Goal: Transaction & Acquisition: Purchase product/service

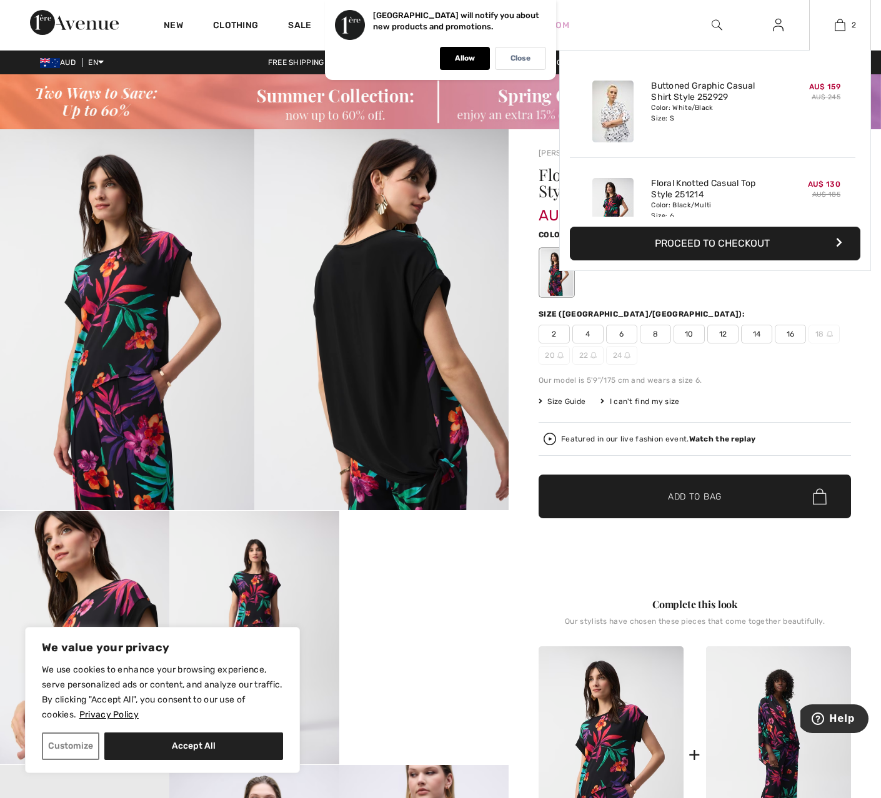
click at [828, 244] on button "Proceed to Checkout" at bounding box center [715, 244] width 290 height 34
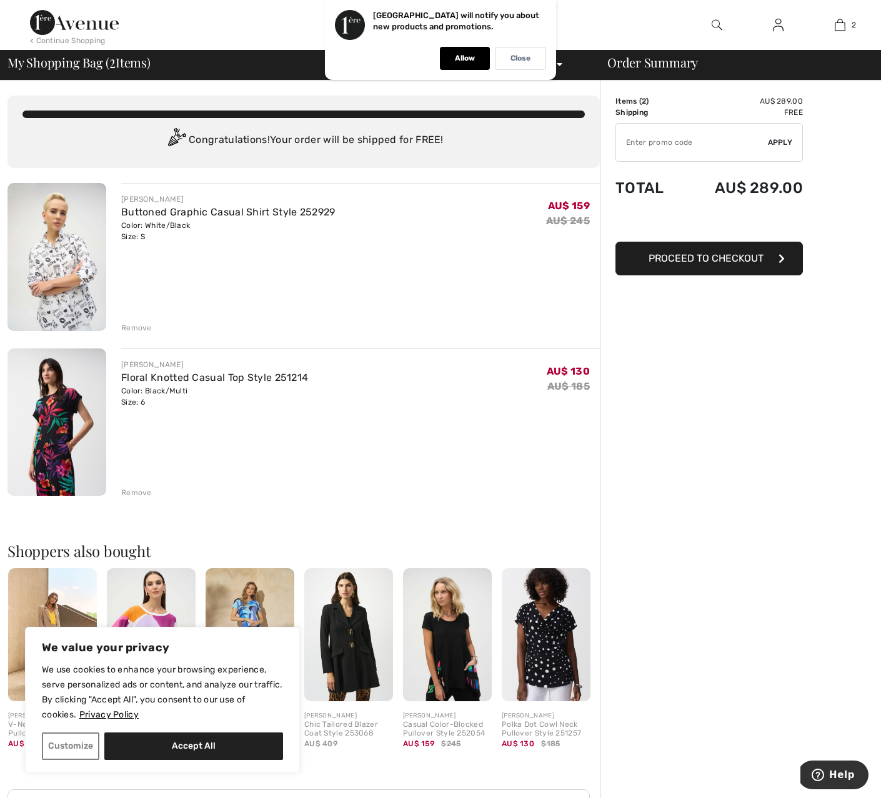
click at [693, 144] on input "TEXT" at bounding box center [692, 142] width 152 height 37
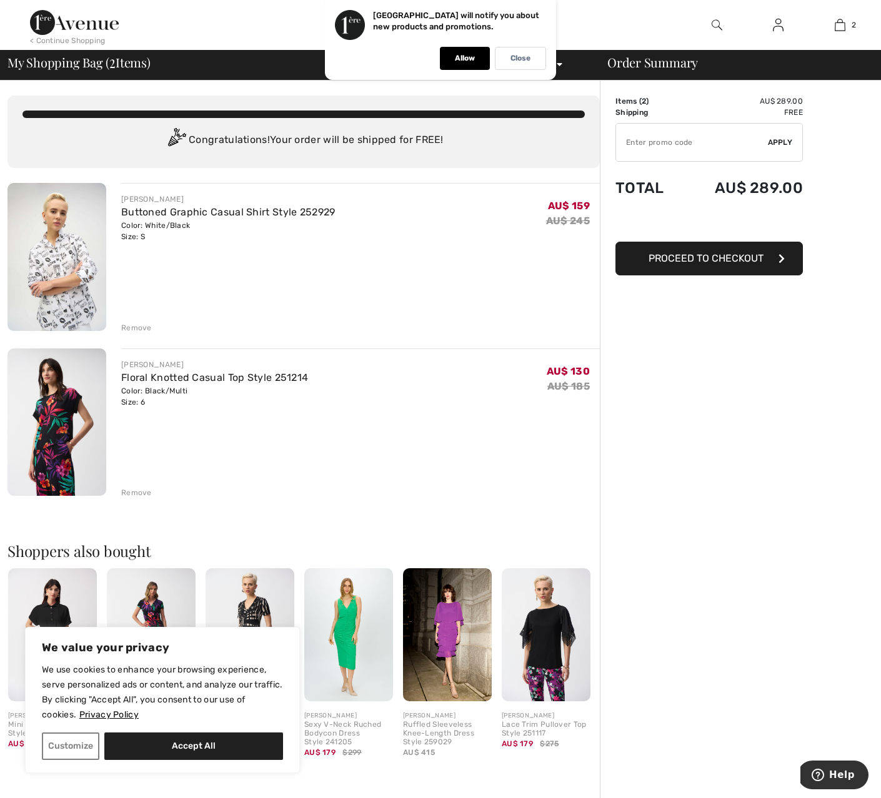
drag, startPoint x: 626, startPoint y: 141, endPoint x: 669, endPoint y: 151, distance: 43.5
click at [626, 141] on input "TEXT" at bounding box center [692, 142] width 152 height 37
type input "EXTRA15"
click at [778, 142] on span "Apply" at bounding box center [780, 142] width 25 height 11
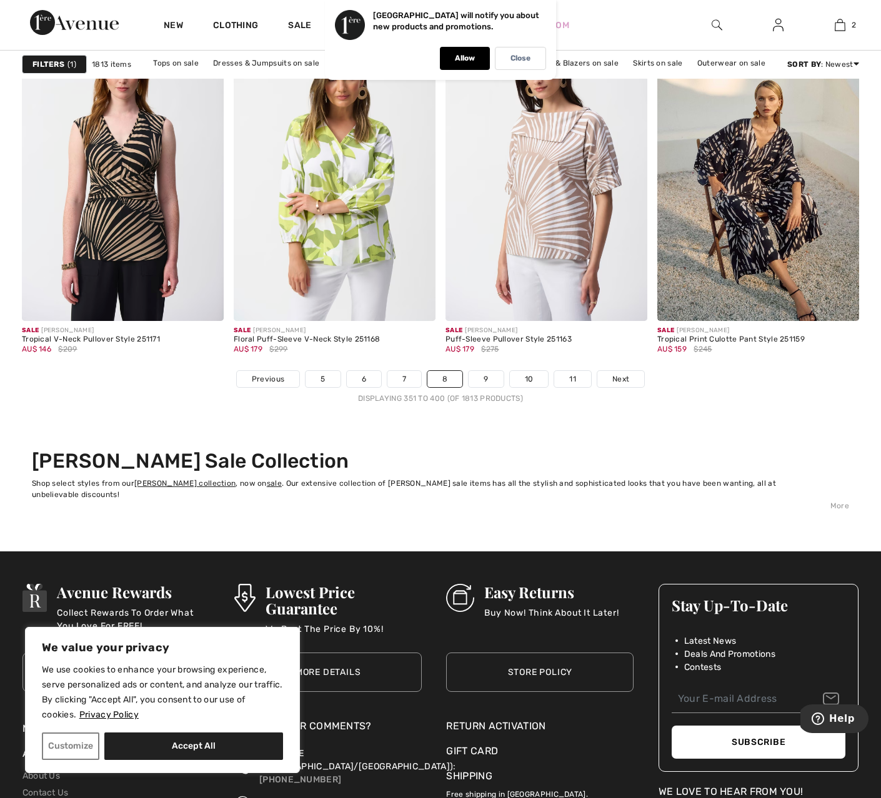
scroll to position [5399, 0]
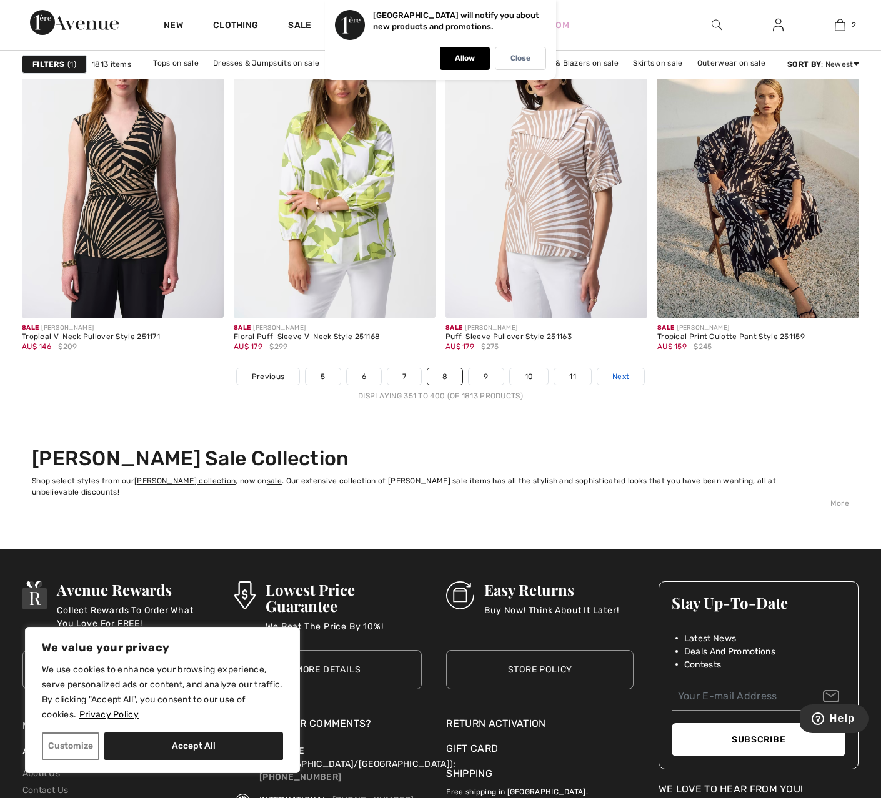
click at [622, 378] on span "Next" at bounding box center [620, 376] width 17 height 11
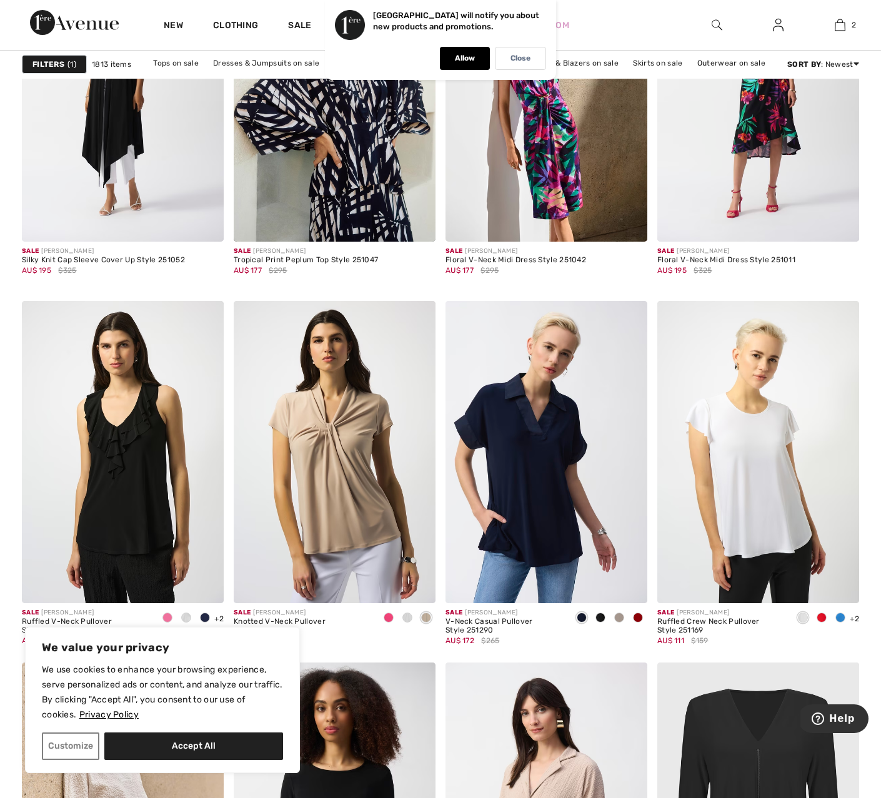
scroll to position [1694, 0]
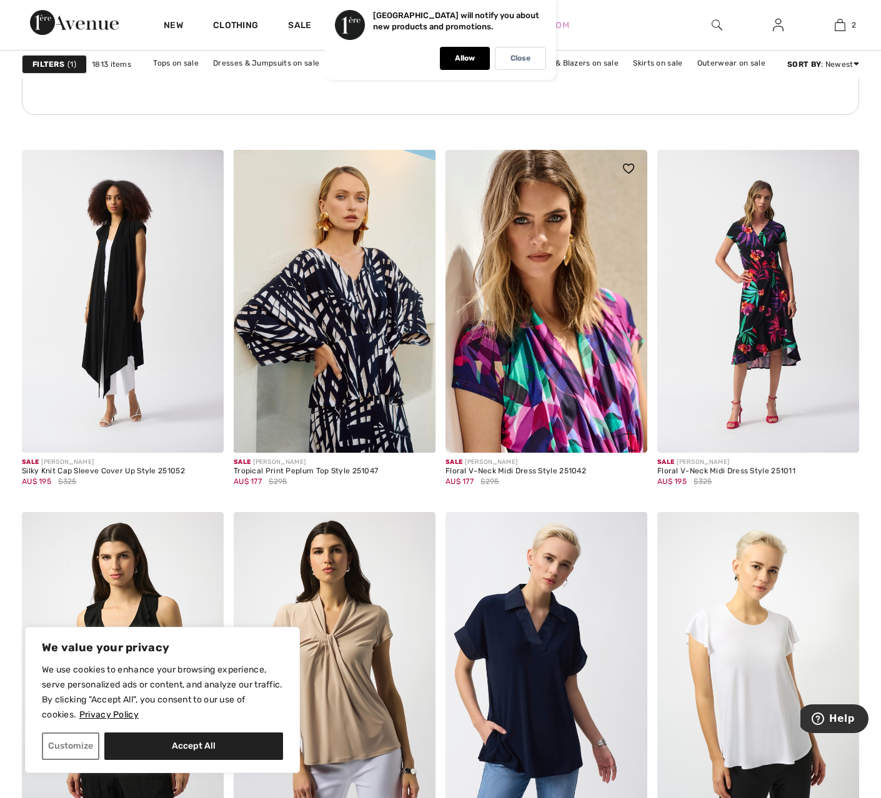
click at [547, 376] on img at bounding box center [546, 301] width 202 height 303
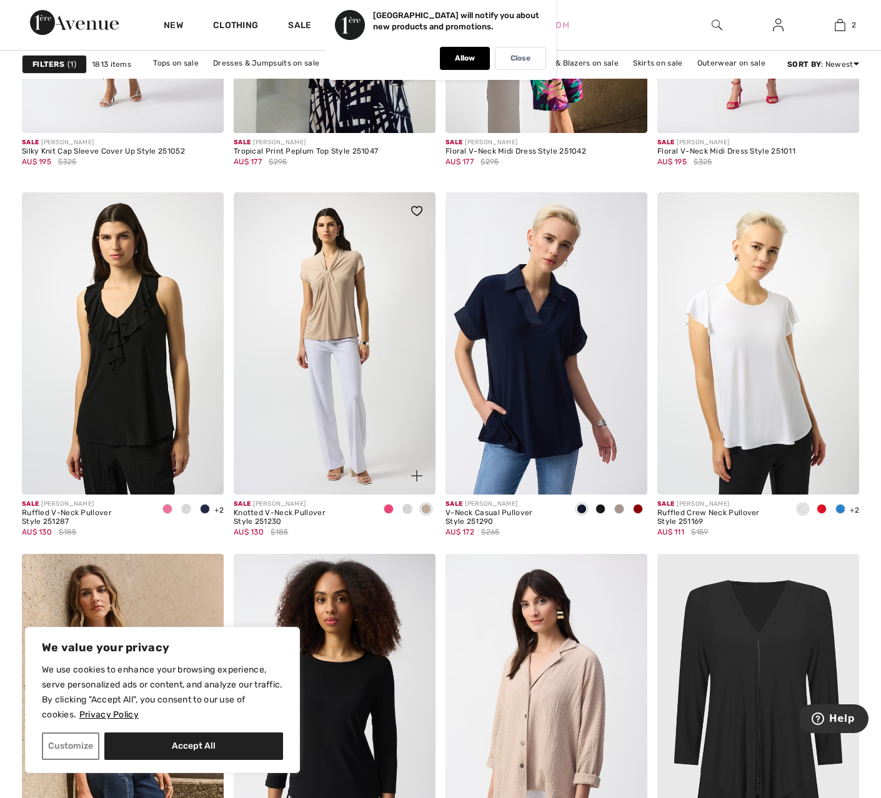
scroll to position [2013, 0]
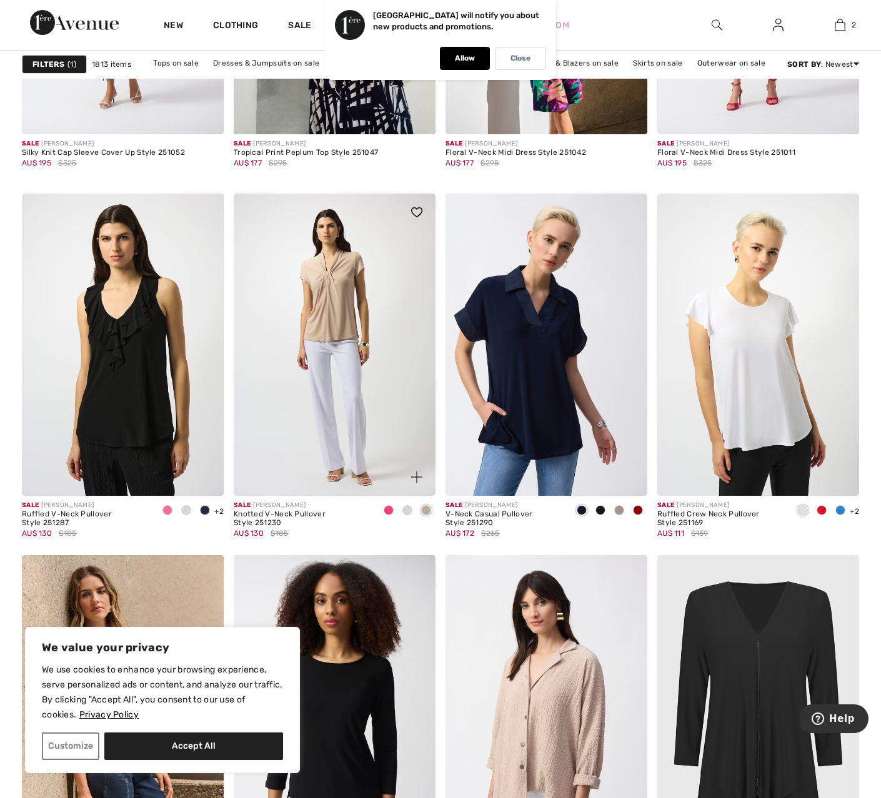
click at [370, 400] on img at bounding box center [335, 345] width 202 height 303
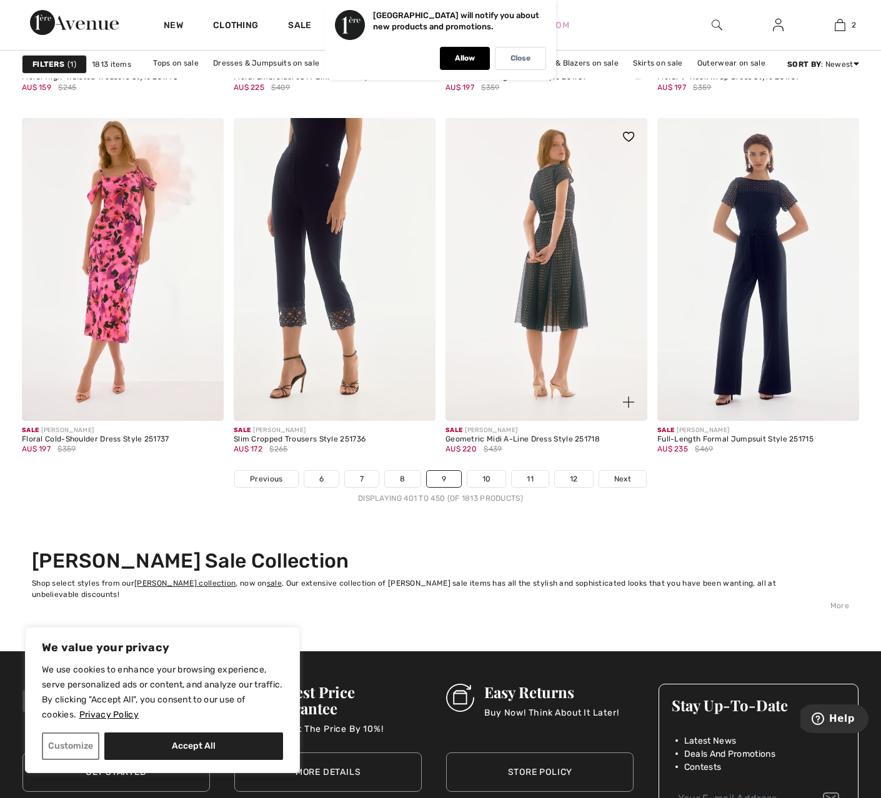
scroll to position [5297, 0]
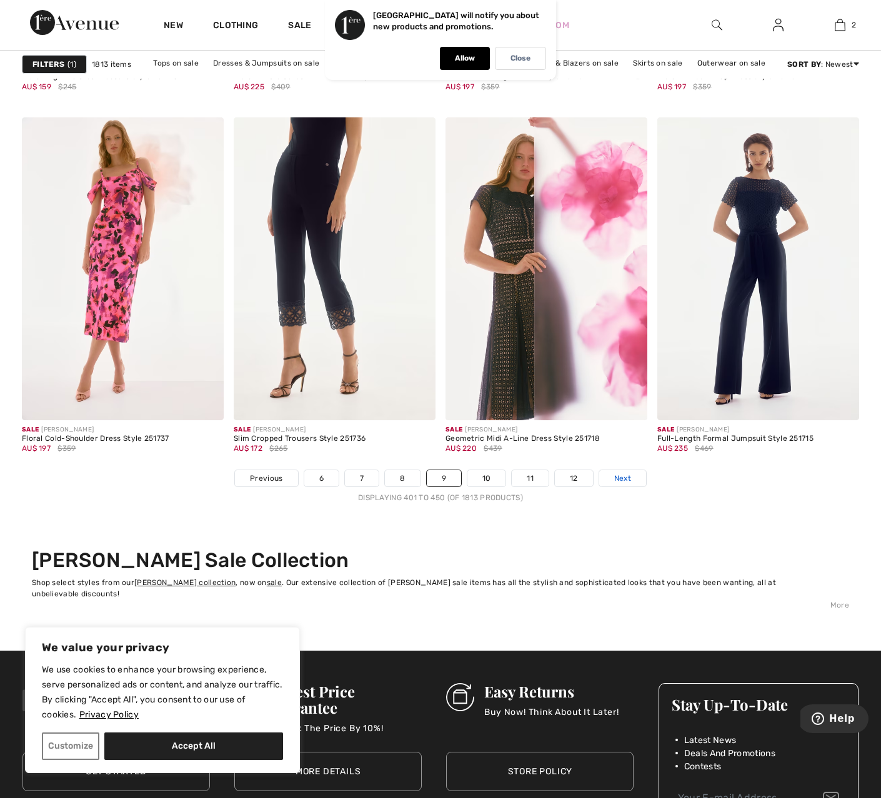
click at [629, 477] on span "Next" at bounding box center [622, 478] width 17 height 11
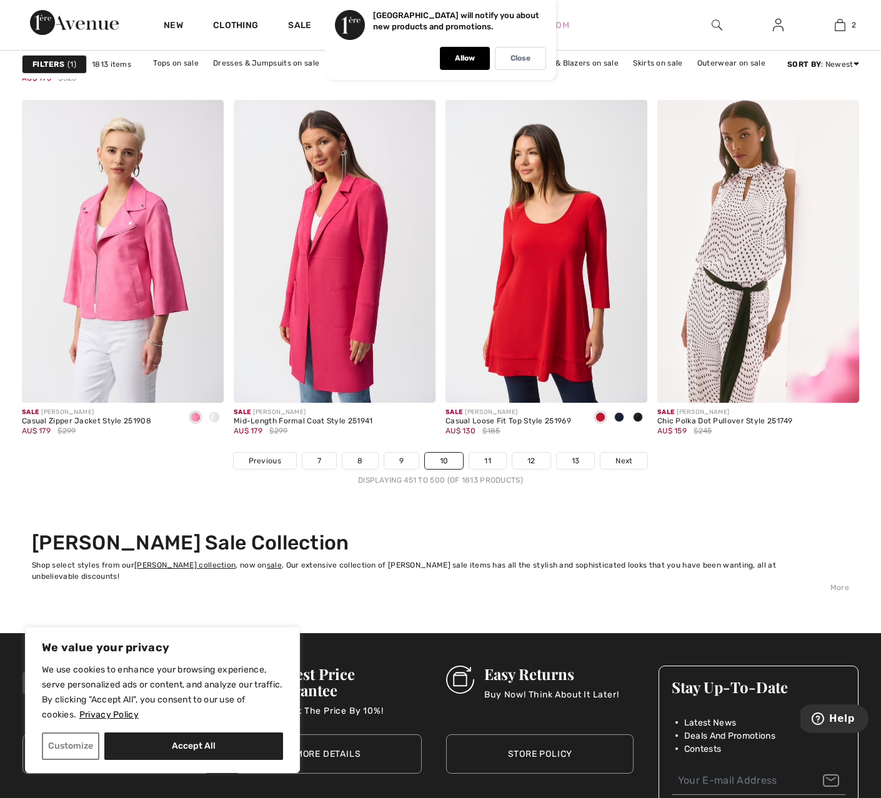
scroll to position [5321, 0]
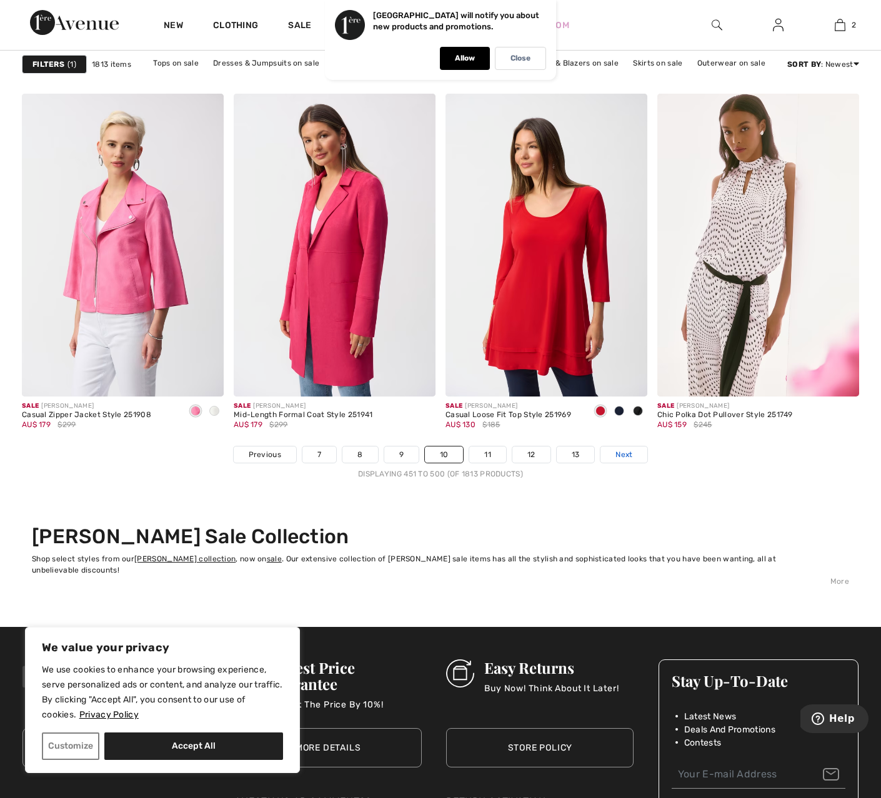
click at [633, 455] on link "Next" at bounding box center [623, 455] width 47 height 16
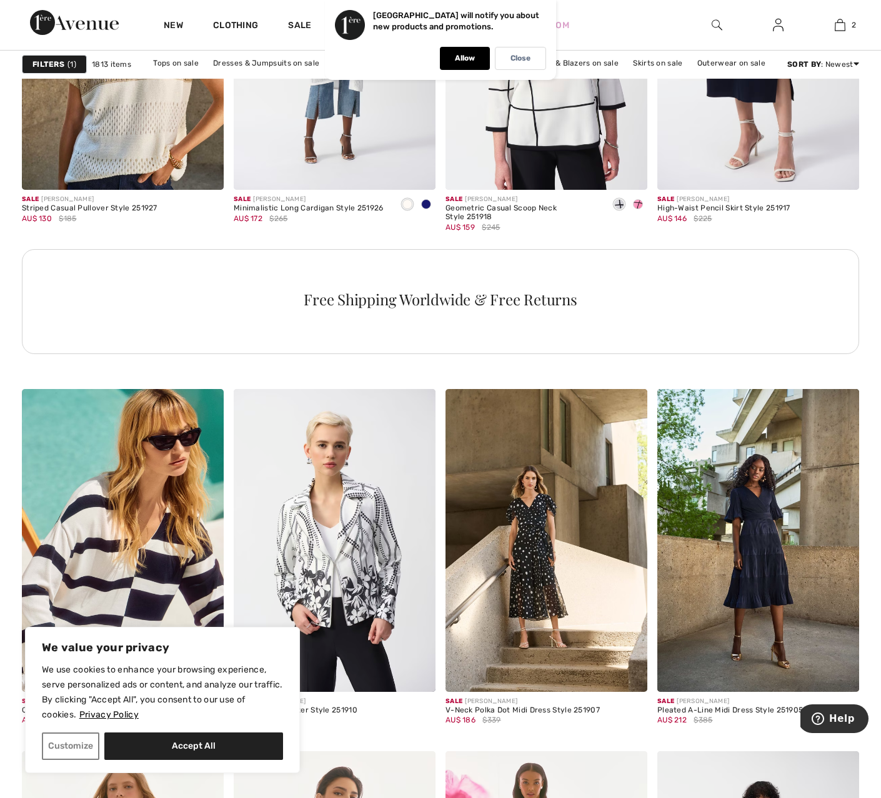
scroll to position [4302, 0]
click at [107, 213] on div "AU$ 130 $185" at bounding box center [90, 218] width 136 height 11
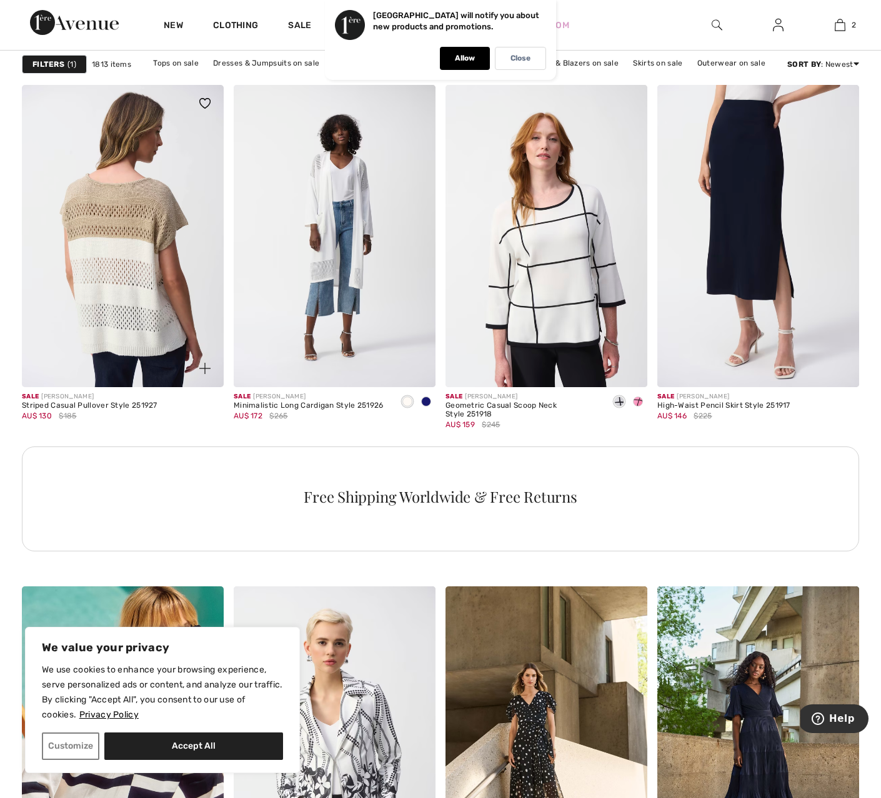
scroll to position [4095, 0]
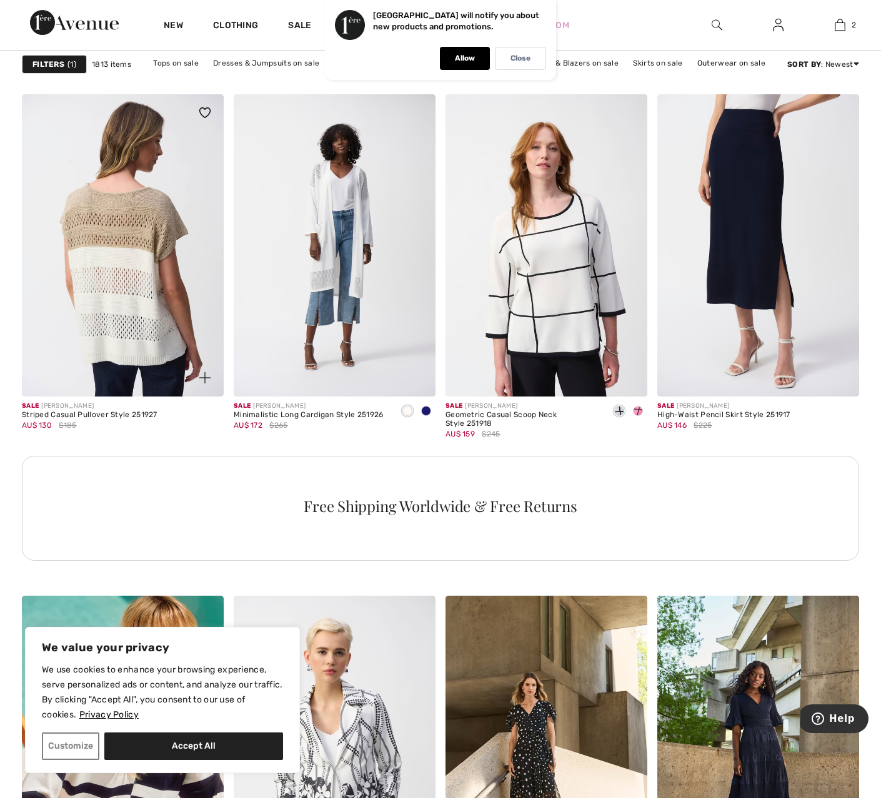
click at [87, 346] on img at bounding box center [123, 245] width 202 height 303
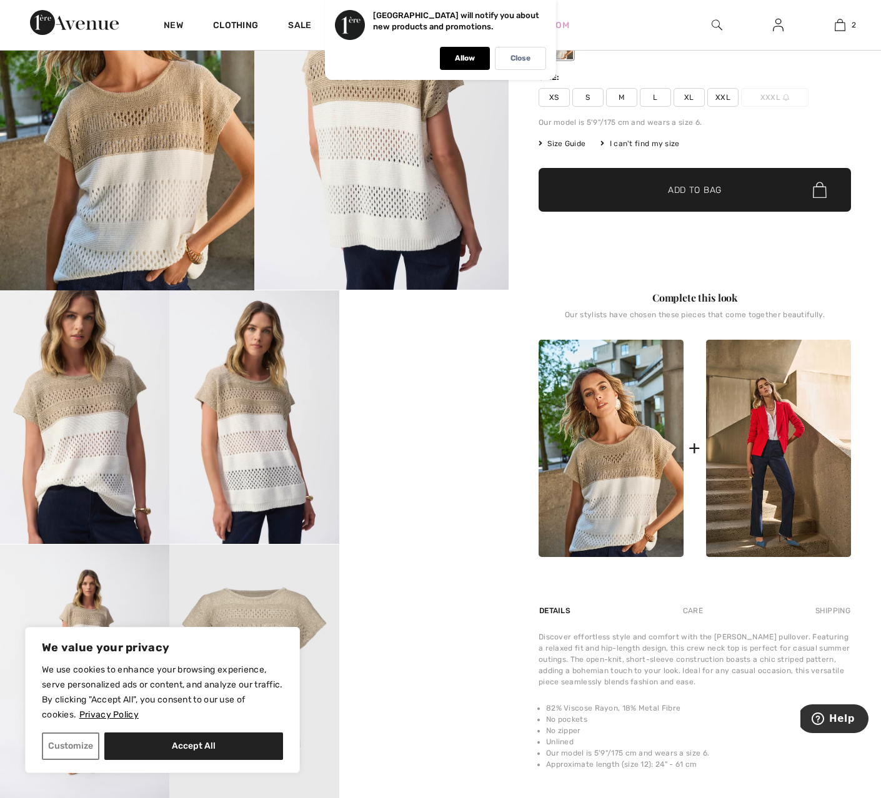
click at [430, 375] on video "Your browser does not support the video tag." at bounding box center [423, 332] width 169 height 85
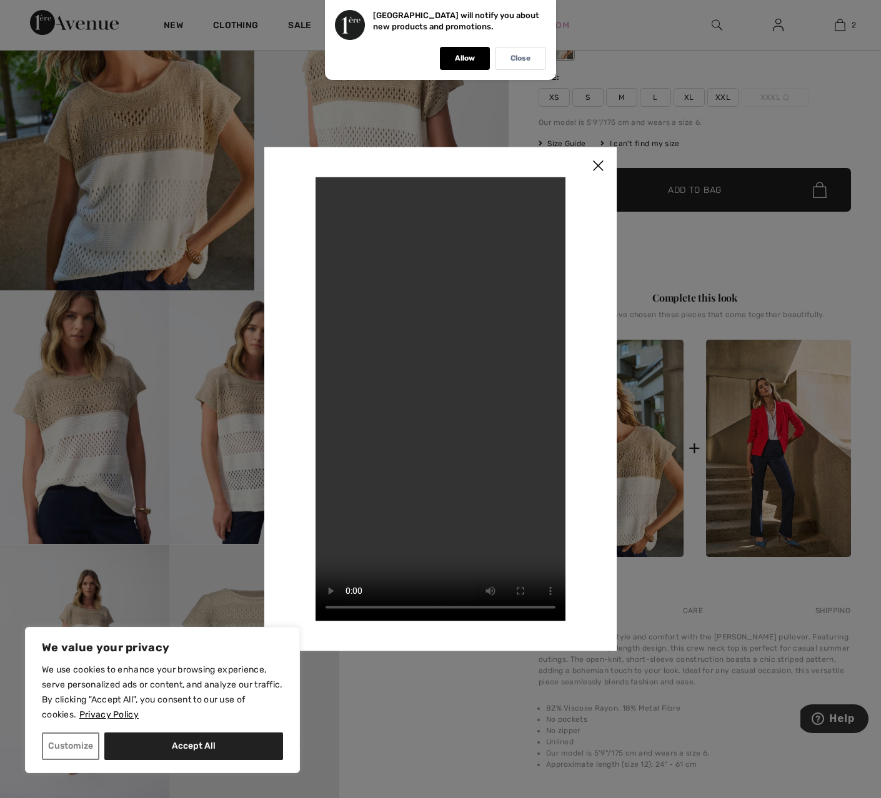
click at [597, 164] on img at bounding box center [597, 166] width 37 height 39
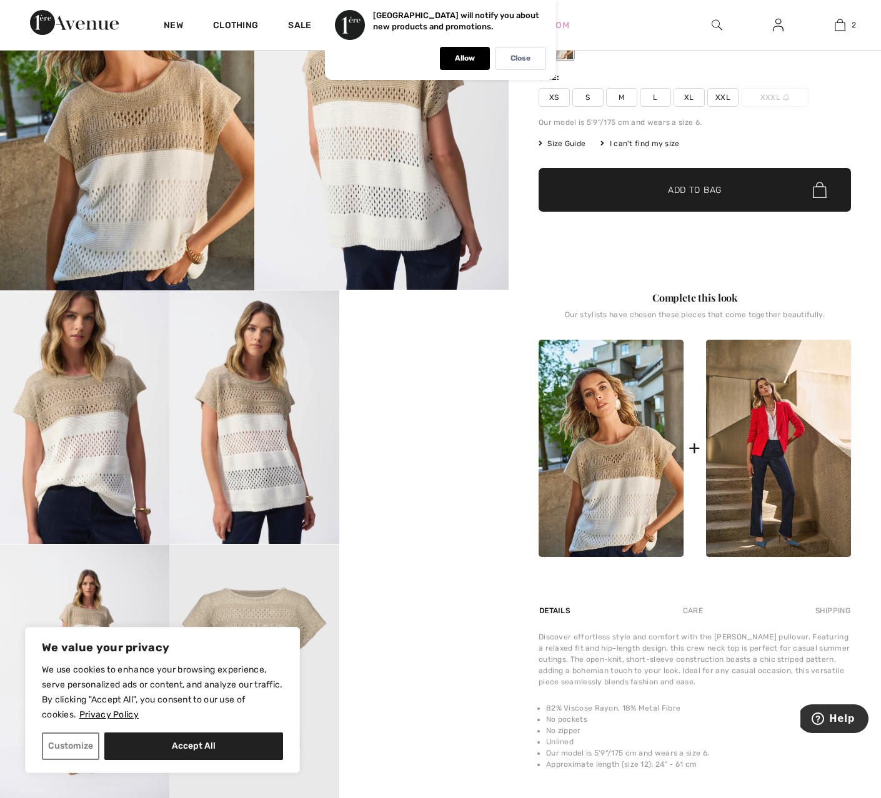
click at [195, 183] on img at bounding box center [127, 100] width 254 height 382
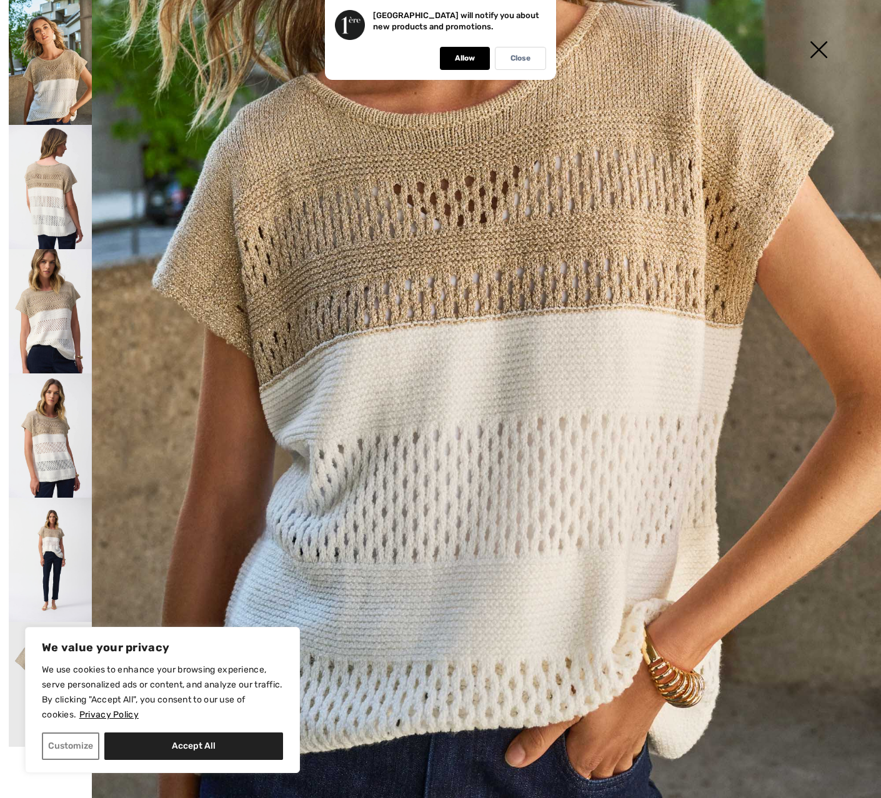
scroll to position [523, 0]
drag, startPoint x: 51, startPoint y: 204, endPoint x: 62, endPoint y: 204, distance: 10.6
click at [51, 204] on img at bounding box center [50, 187] width 83 height 124
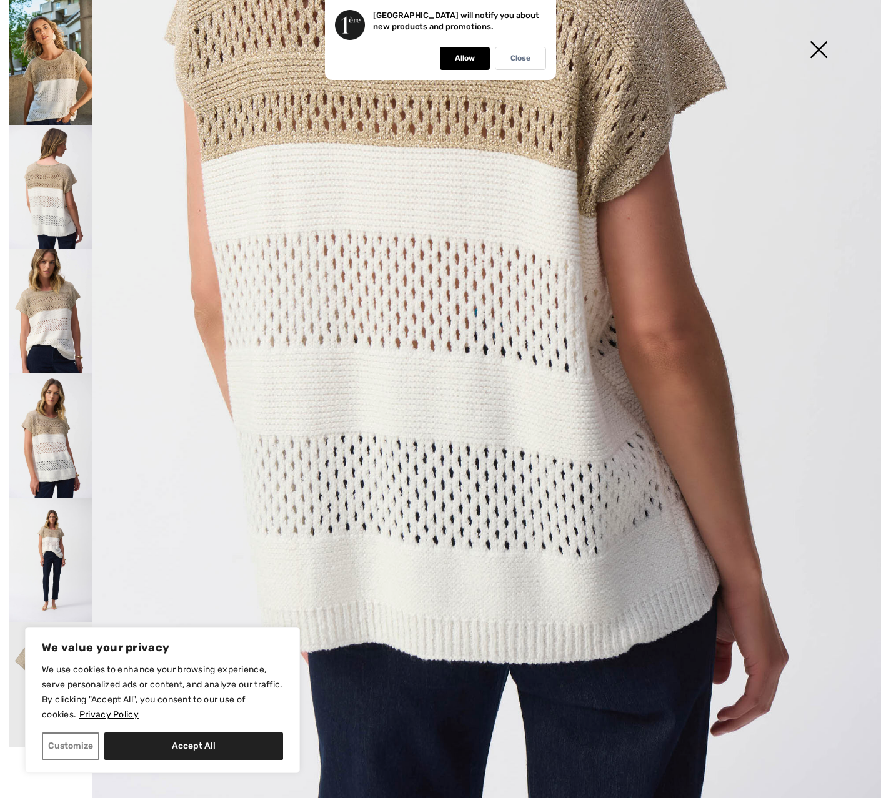
scroll to position [521, 0]
click at [54, 350] on img at bounding box center [50, 311] width 83 height 124
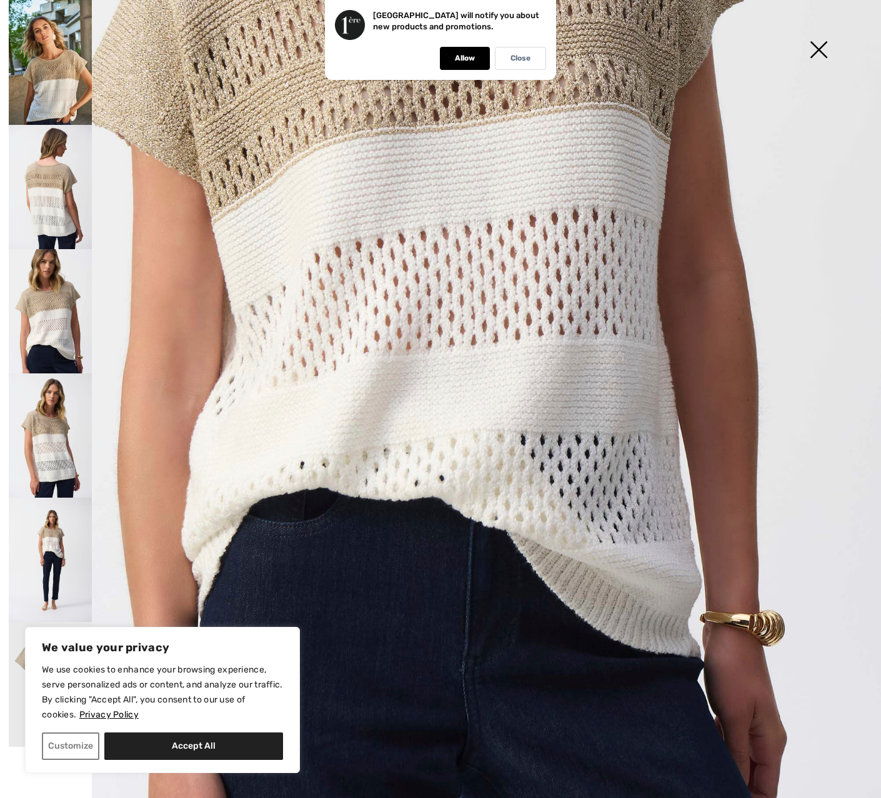
click at [49, 545] on img at bounding box center [50, 560] width 83 height 124
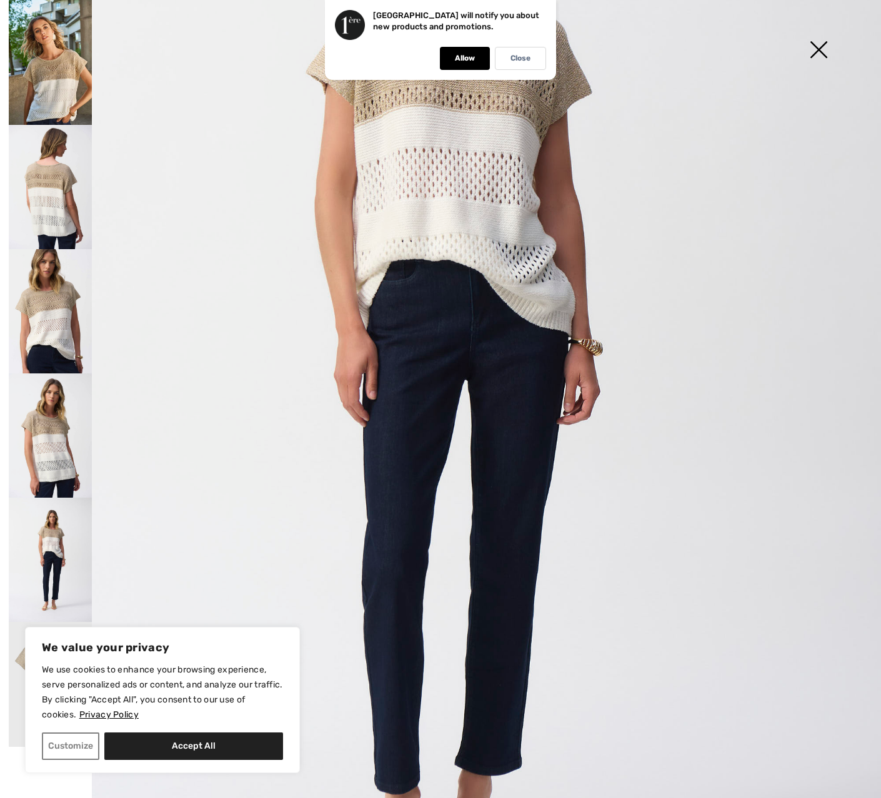
scroll to position [307, 0]
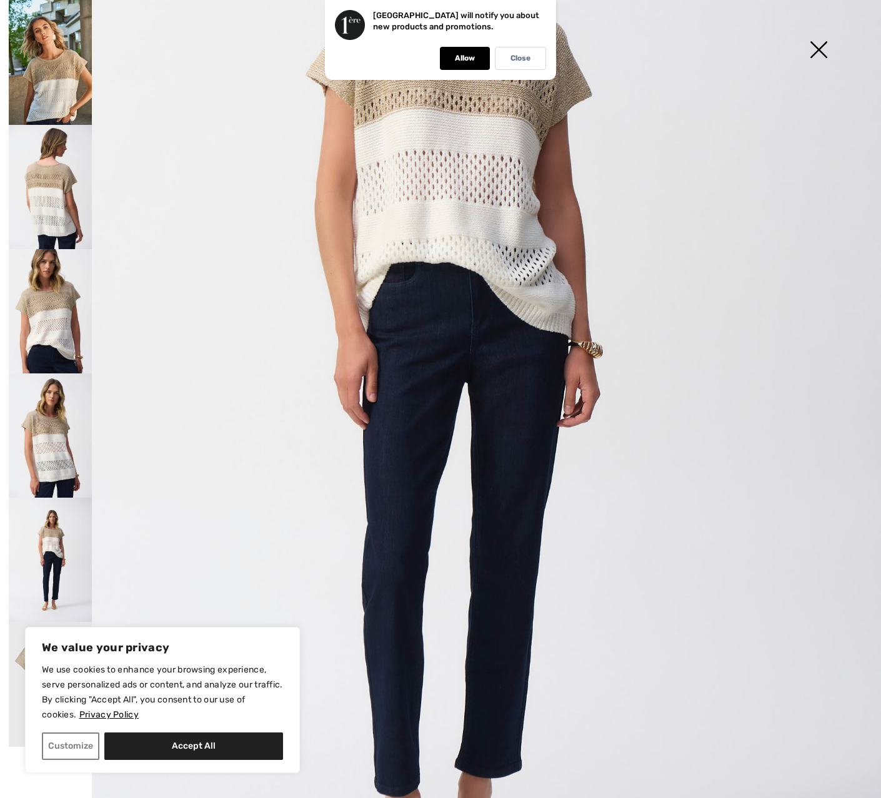
click at [48, 210] on img at bounding box center [50, 187] width 83 height 124
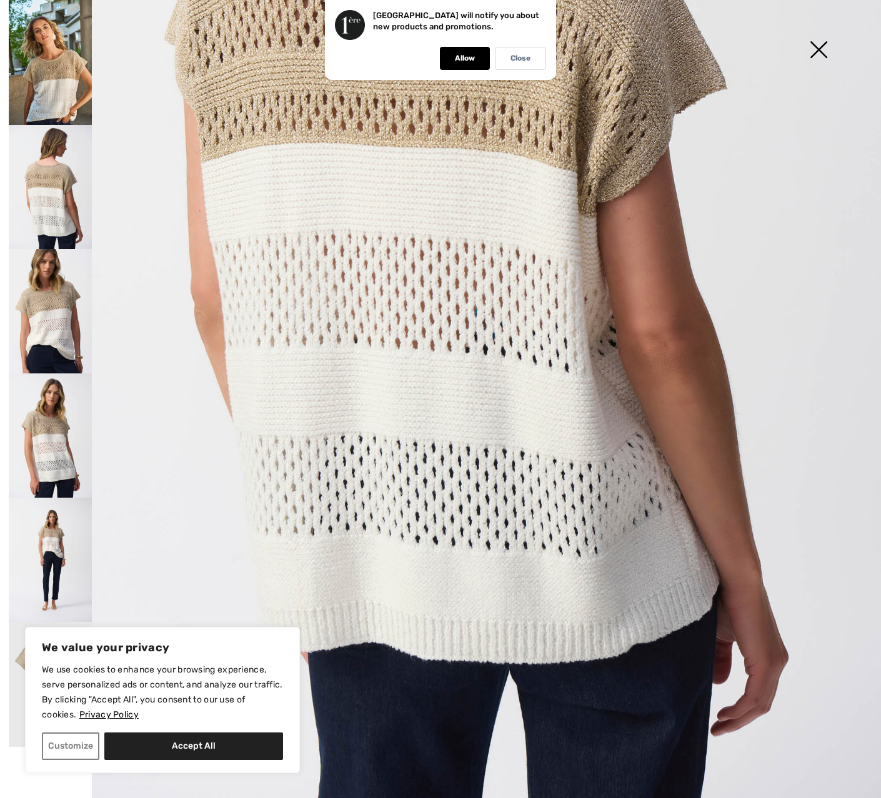
scroll to position [521, 0]
click at [819, 49] on img at bounding box center [818, 51] width 62 height 64
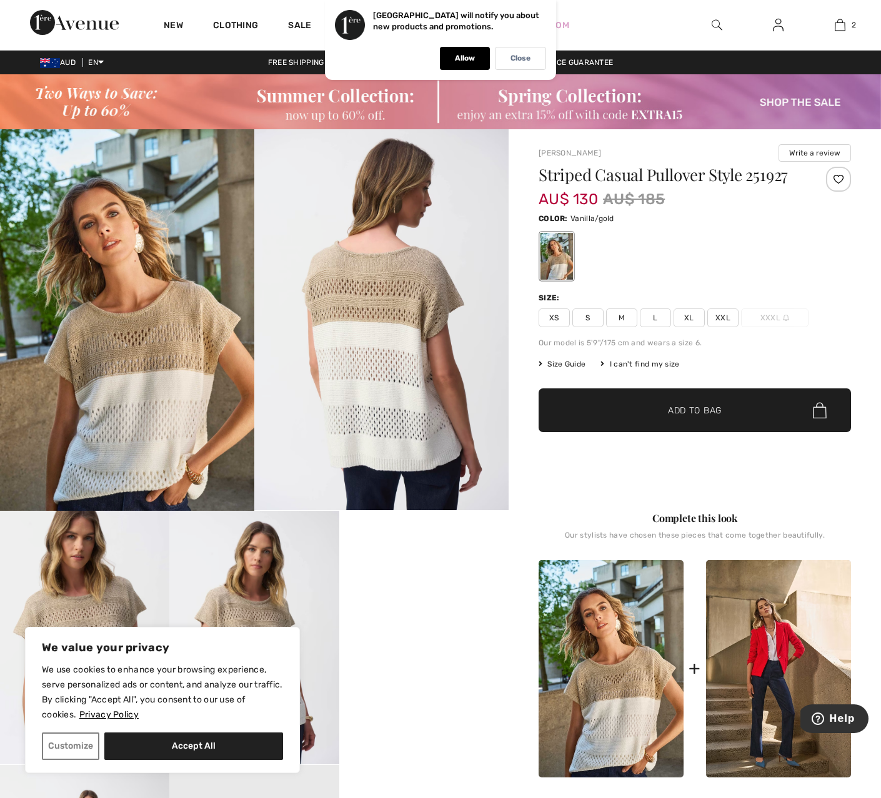
scroll to position [0, 0]
click at [590, 315] on span "S" at bounding box center [587, 318] width 31 height 19
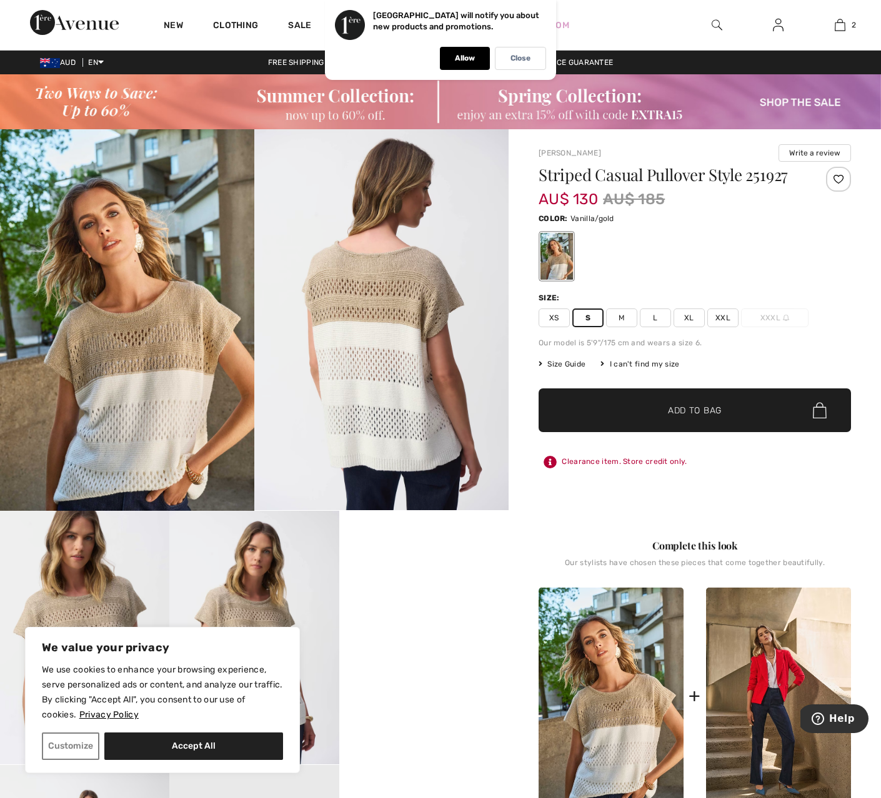
click at [762, 407] on span "✔ Added to Bag Add to Bag" at bounding box center [694, 410] width 312 height 44
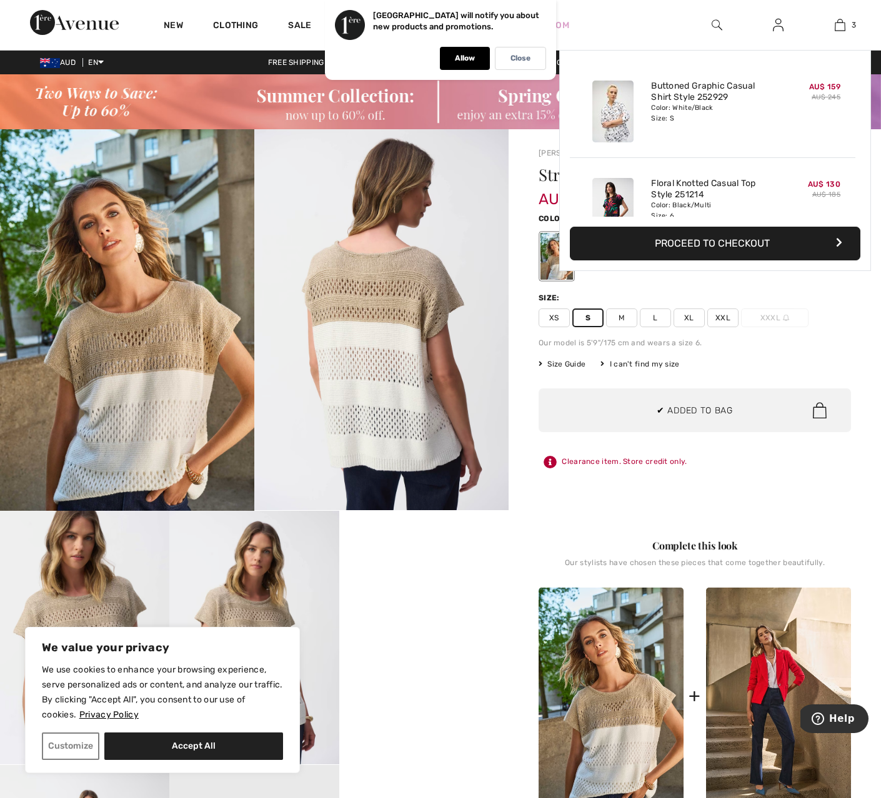
scroll to position [136, 0]
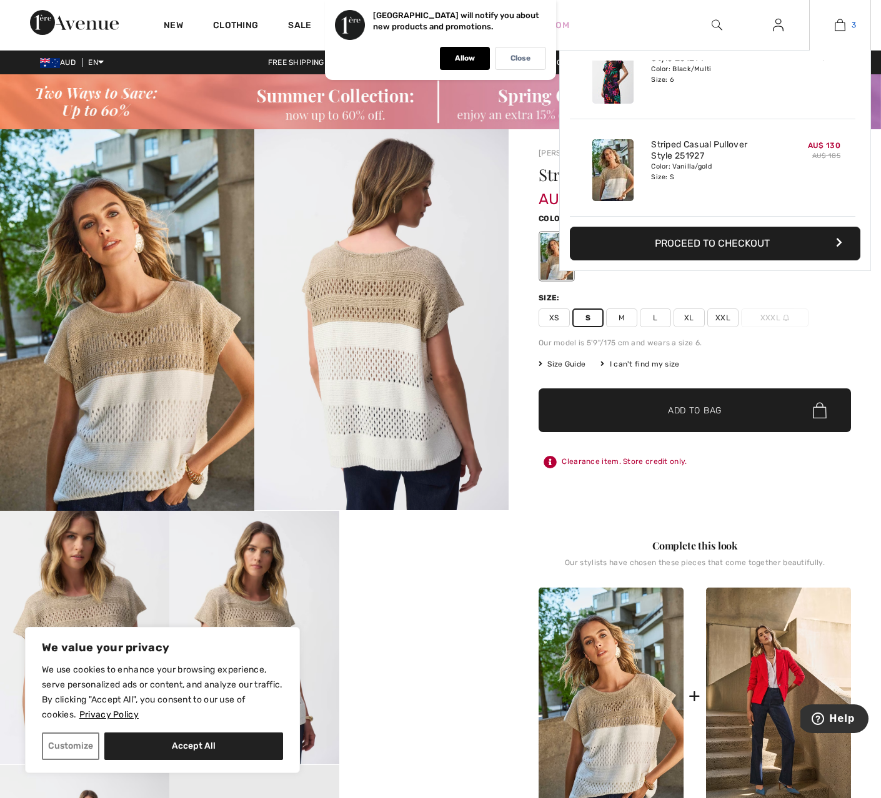
click at [840, 27] on img at bounding box center [839, 24] width 11 height 15
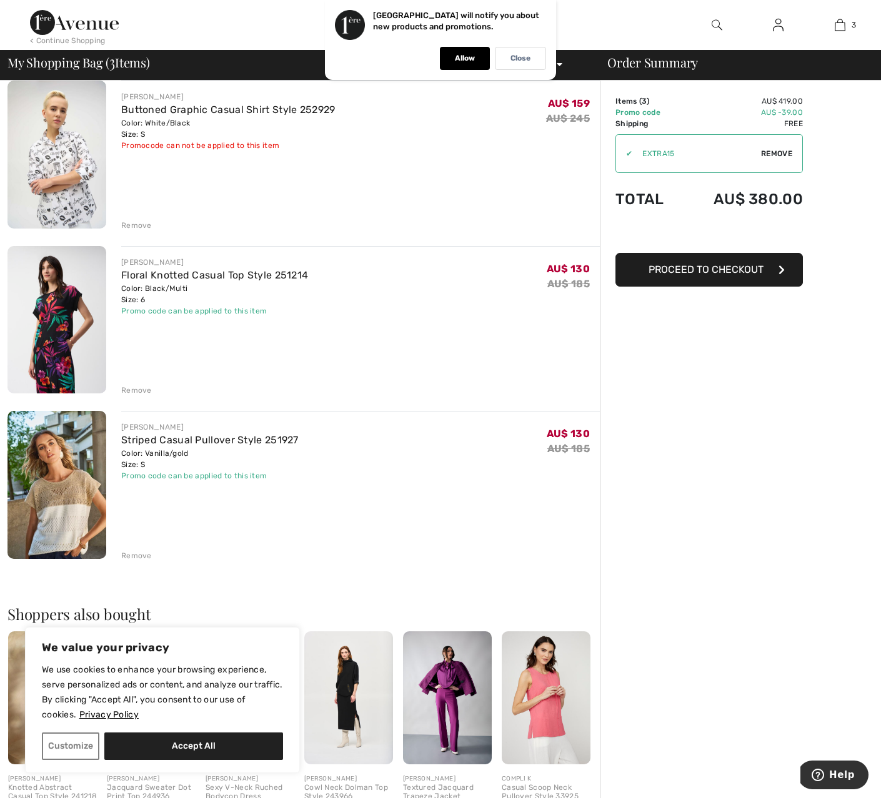
scroll to position [104, 0]
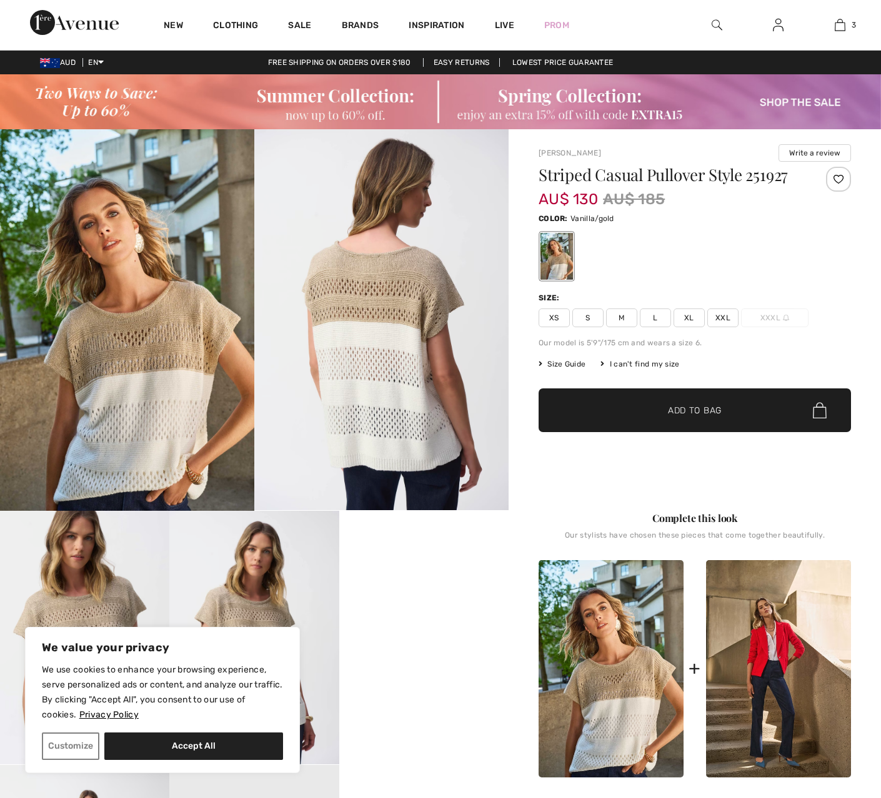
scroll to position [316, 0]
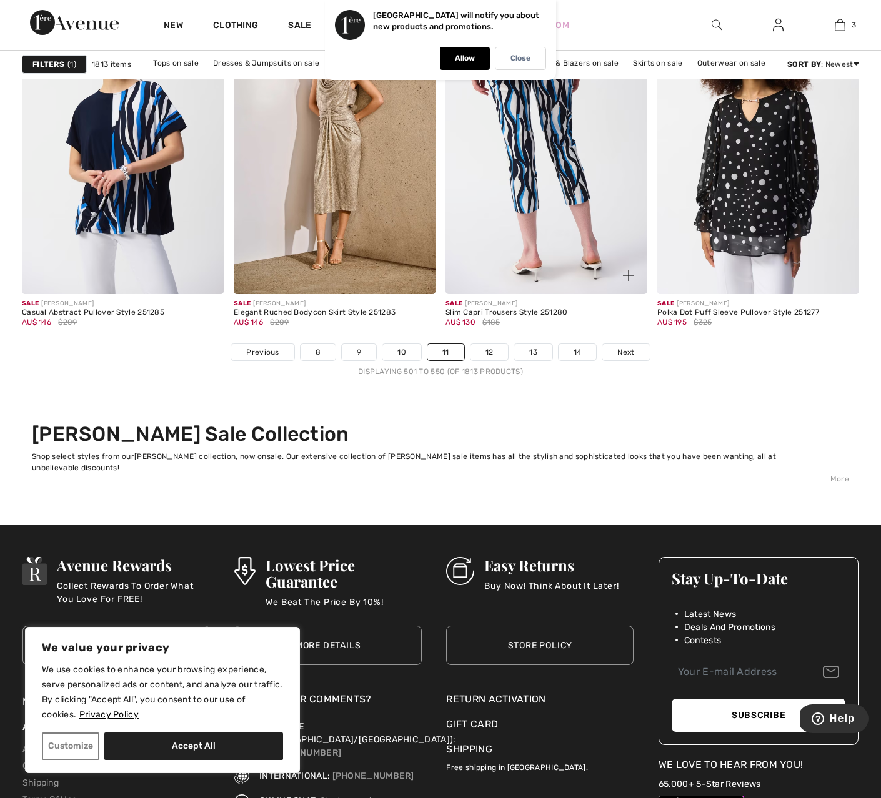
scroll to position [5426, 0]
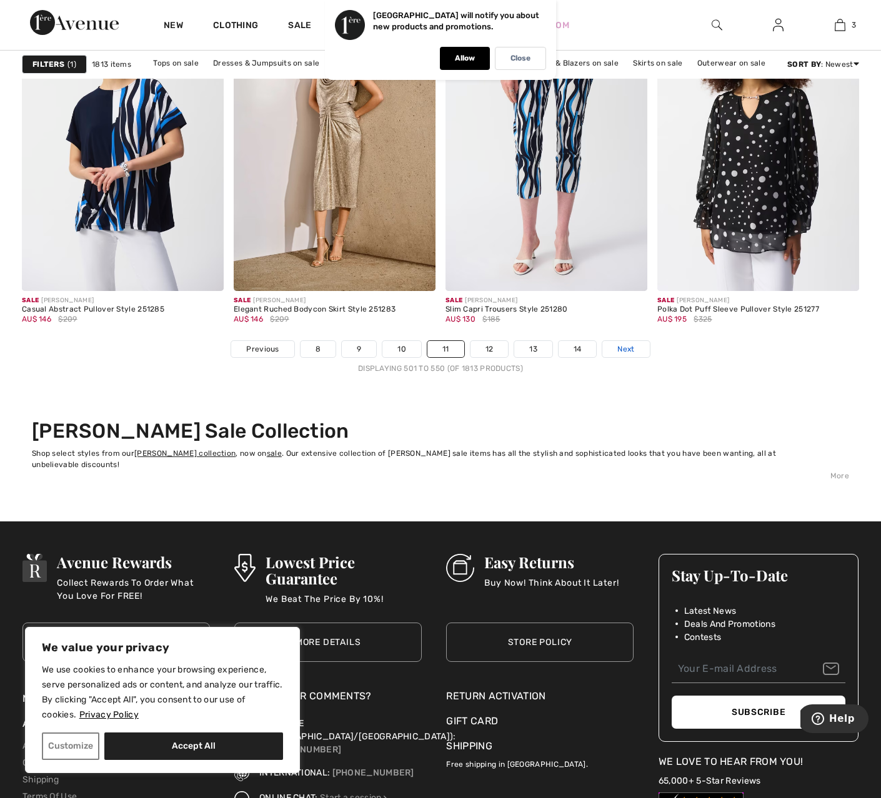
click at [633, 348] on span "Next" at bounding box center [625, 348] width 17 height 11
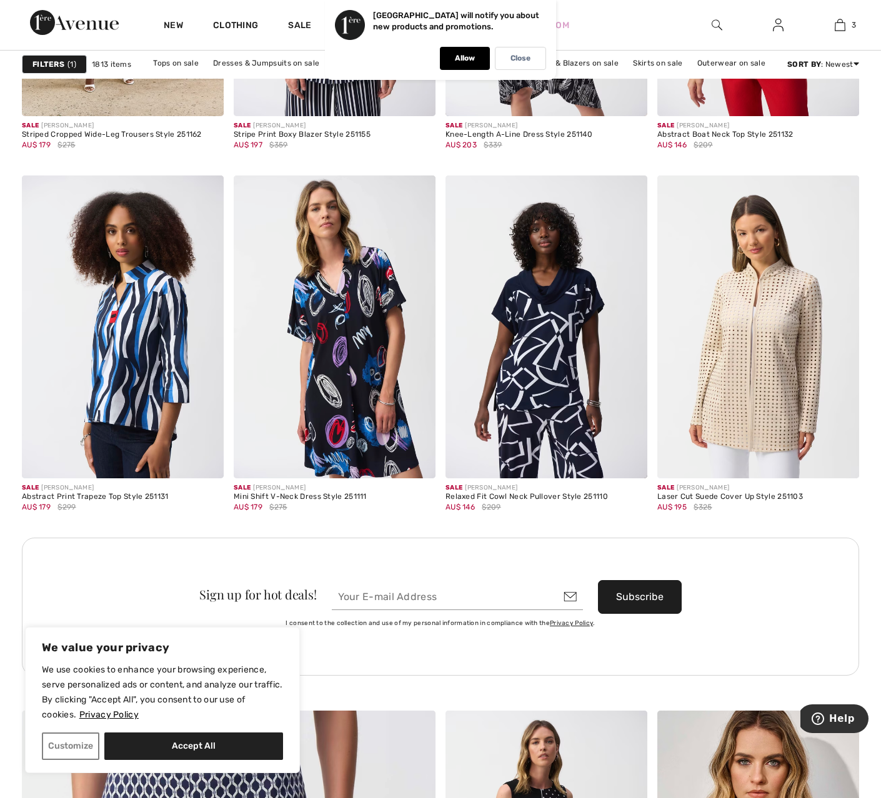
scroll to position [2396, 0]
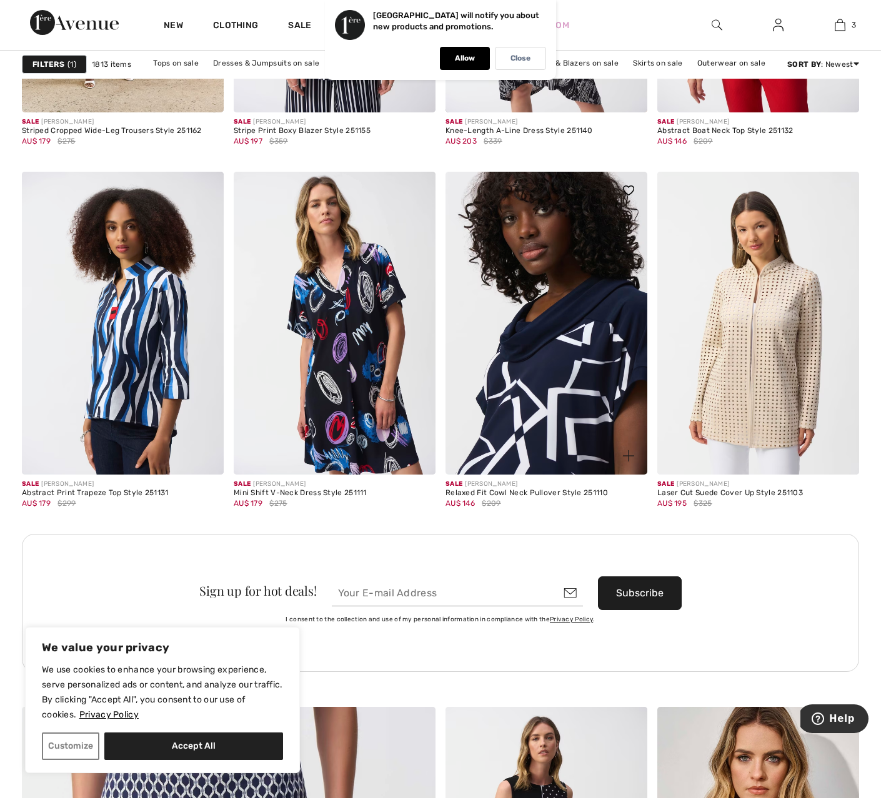
click at [553, 344] on img at bounding box center [546, 323] width 202 height 303
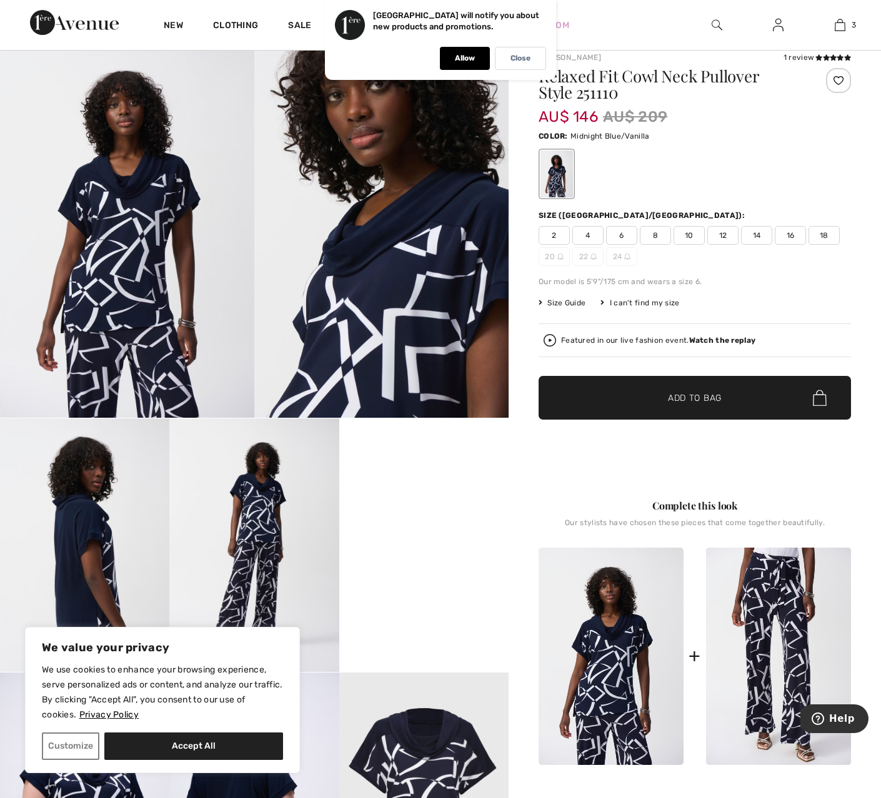
scroll to position [94, 0]
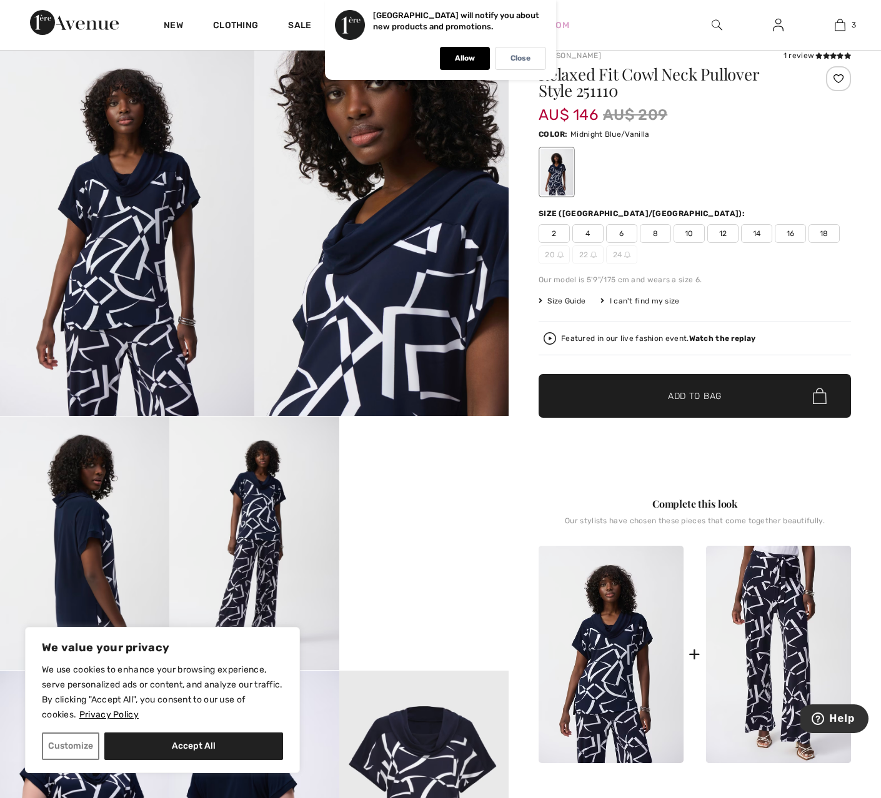
click at [550, 337] on img at bounding box center [549, 338] width 12 height 12
click at [363, 261] on img at bounding box center [381, 225] width 254 height 381
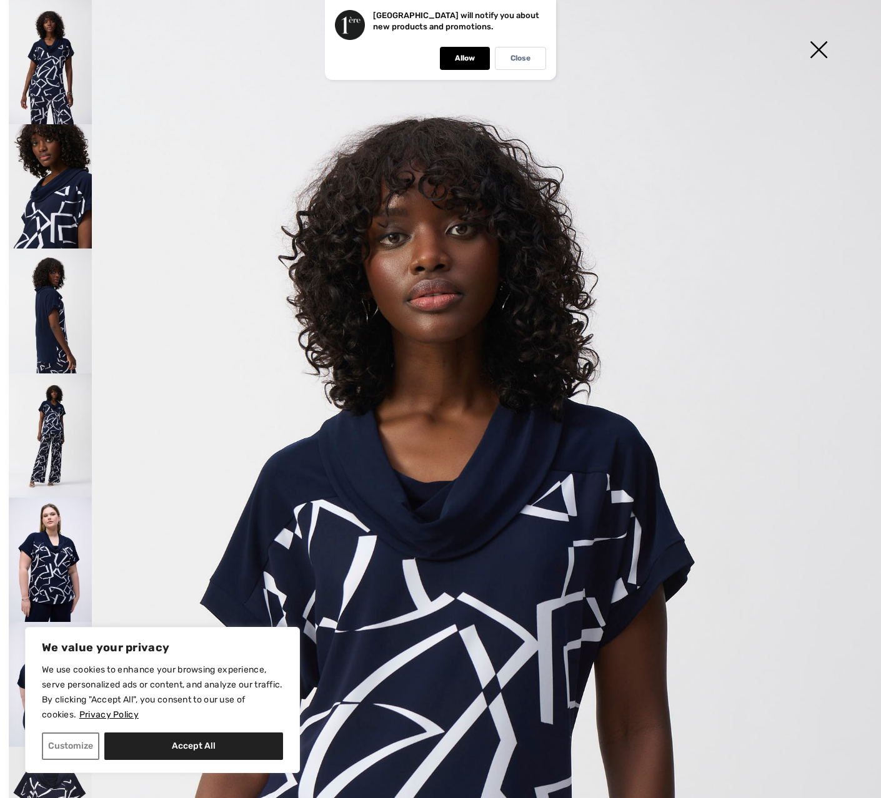
click at [58, 395] on img at bounding box center [50, 435] width 83 height 124
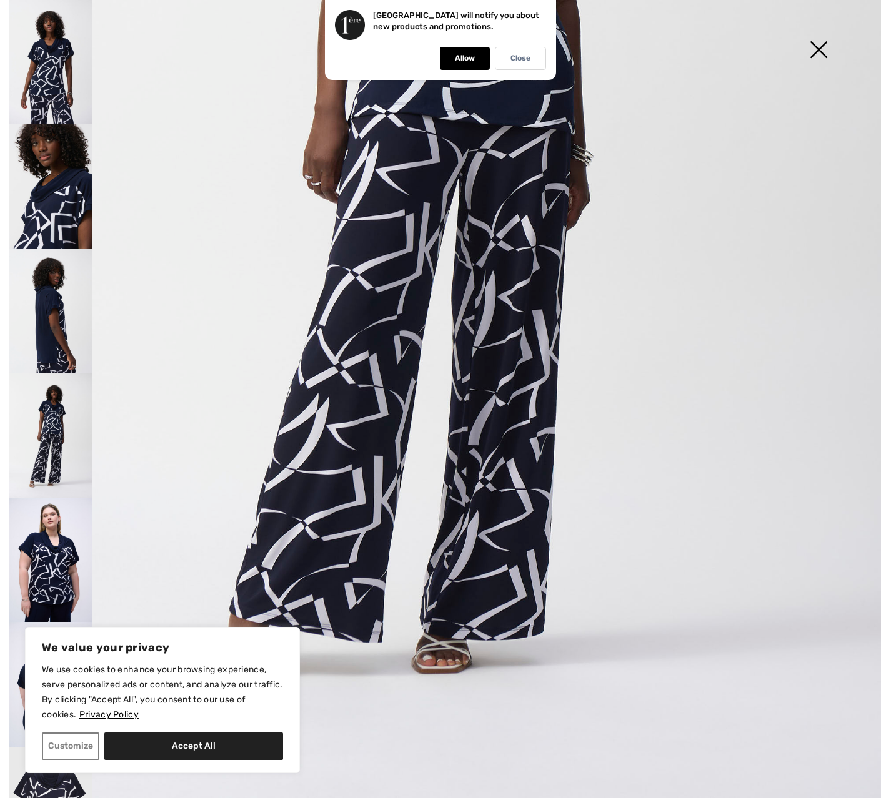
scroll to position [521, 0]
click at [72, 383] on img at bounding box center [50, 435] width 83 height 124
click at [816, 46] on img at bounding box center [818, 51] width 62 height 64
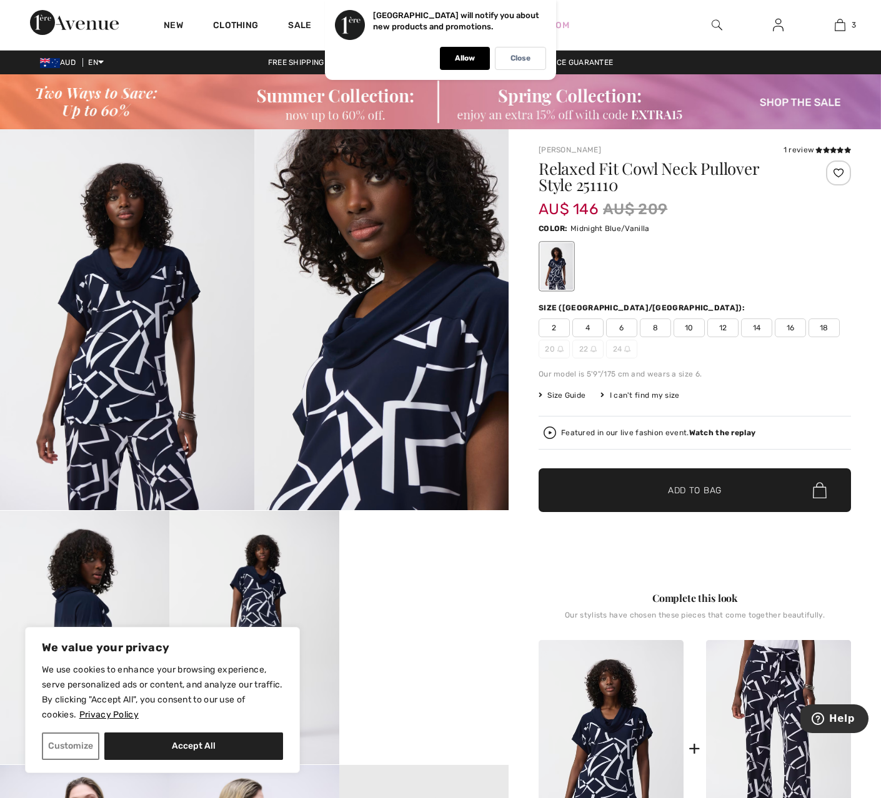
scroll to position [0, 0]
click at [623, 327] on span "6" at bounding box center [621, 328] width 31 height 19
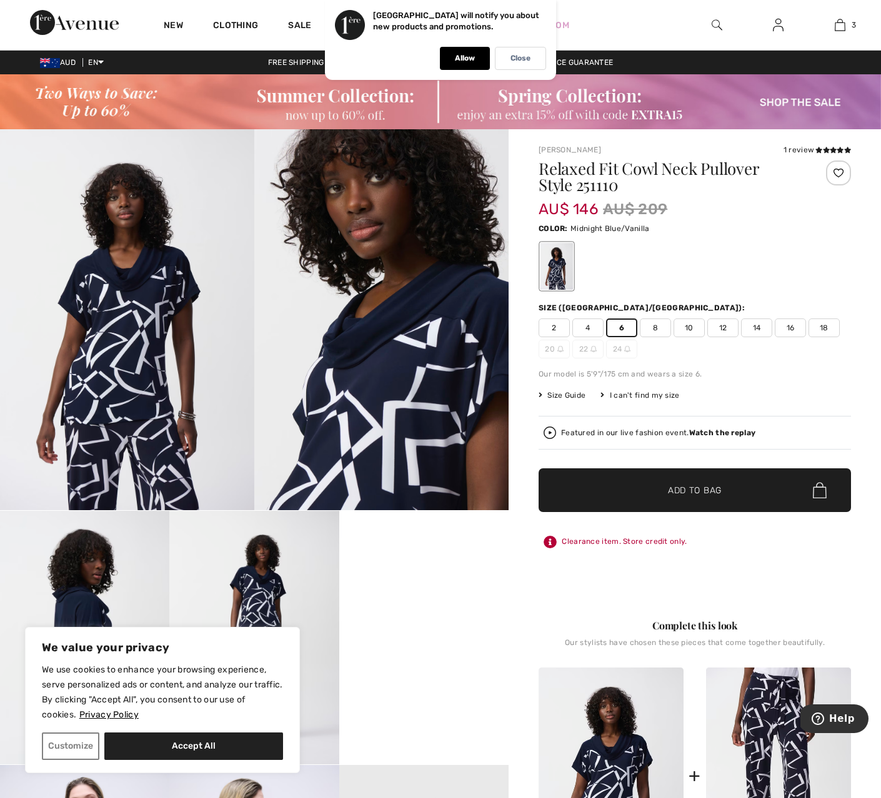
click at [769, 490] on span "✔ Added to Bag Add to Bag" at bounding box center [694, 490] width 312 height 44
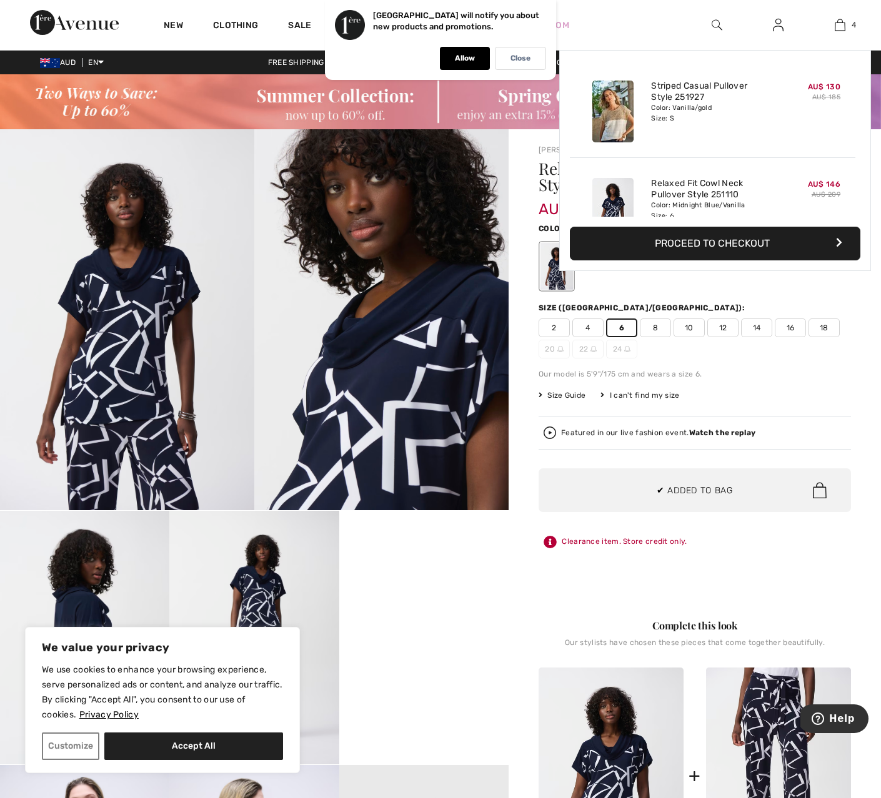
scroll to position [234, 0]
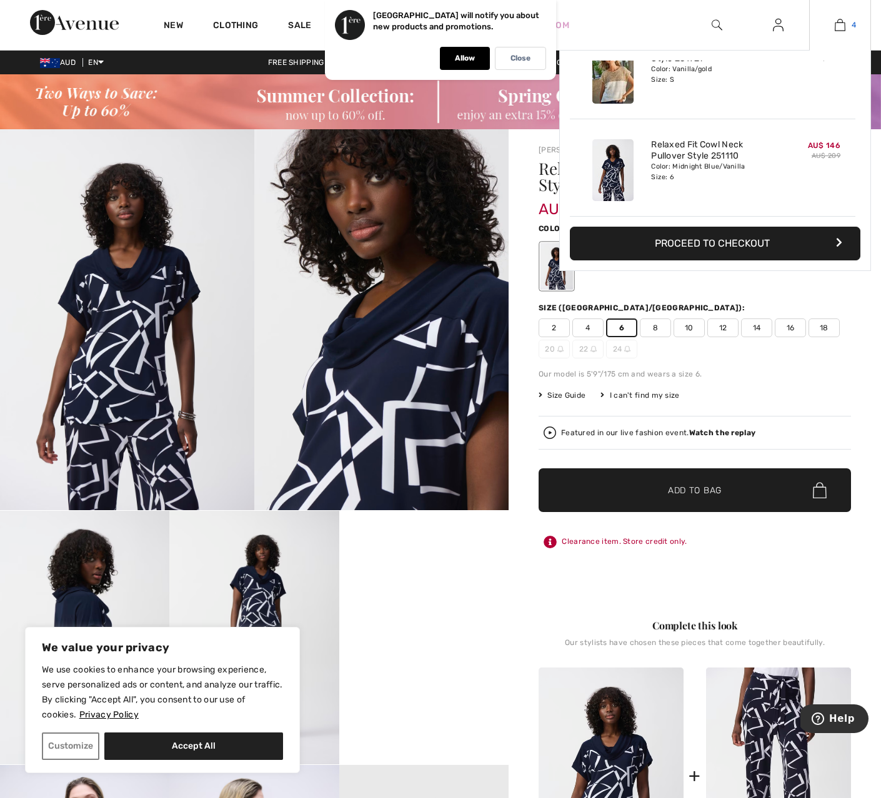
click at [839, 27] on img at bounding box center [839, 24] width 11 height 15
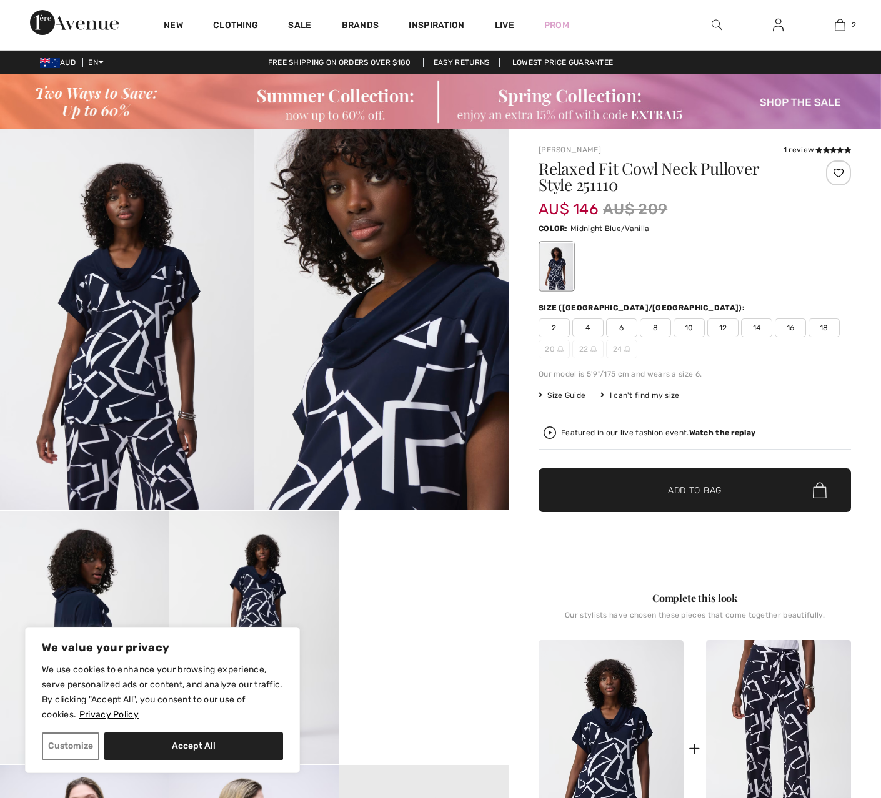
scroll to position [312, 0]
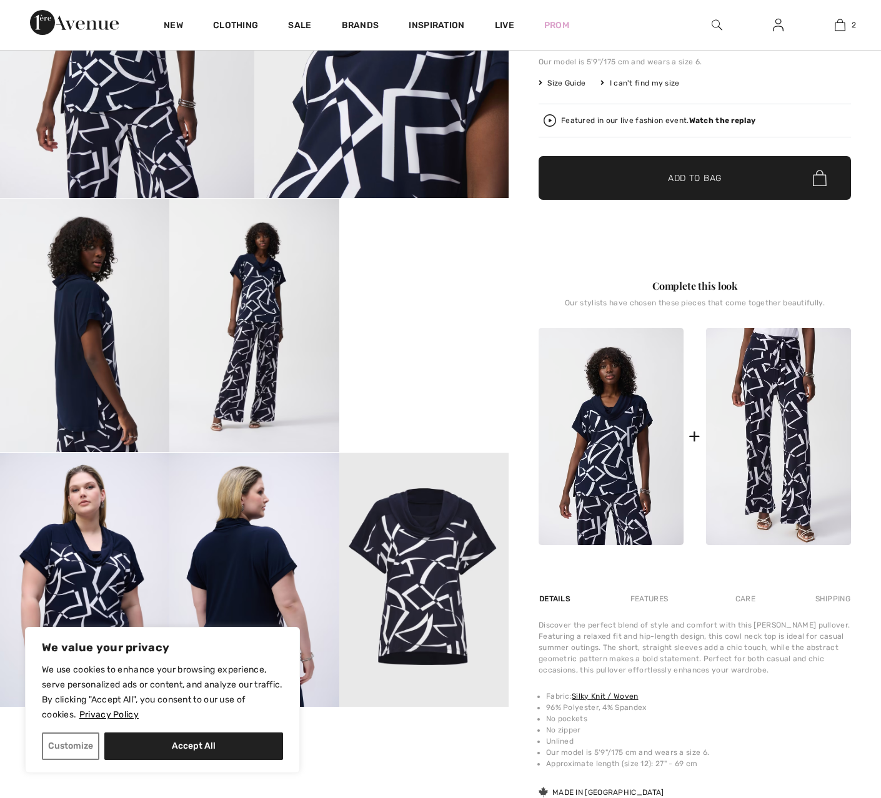
click at [428, 284] on video "Your browser does not support the video tag." at bounding box center [423, 241] width 169 height 85
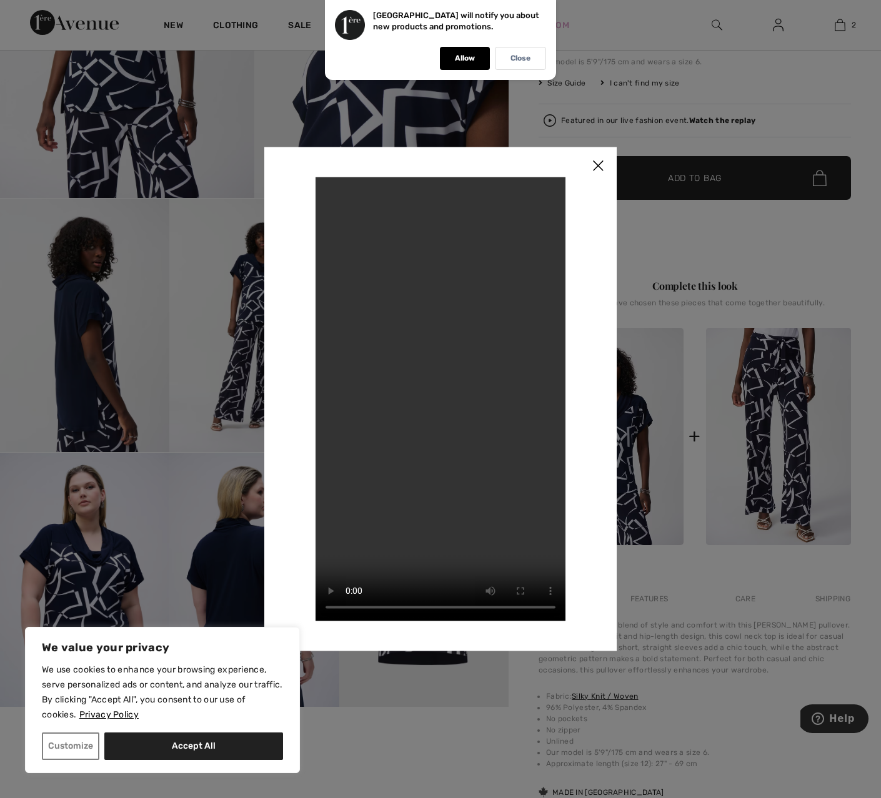
click at [598, 165] on img at bounding box center [597, 166] width 37 height 39
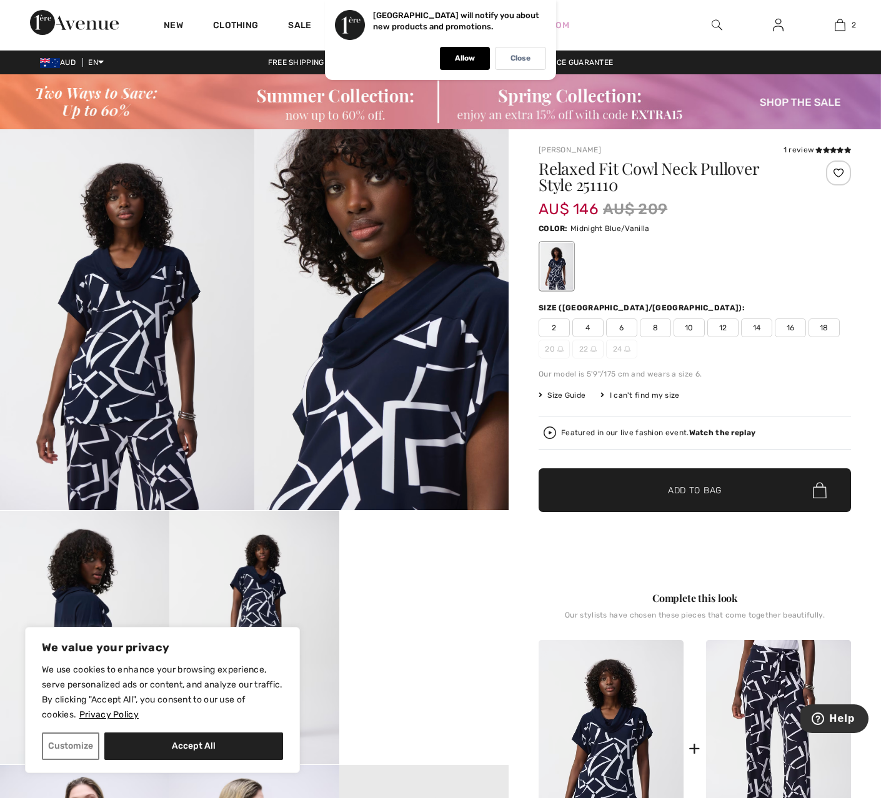
scroll to position [94, 0]
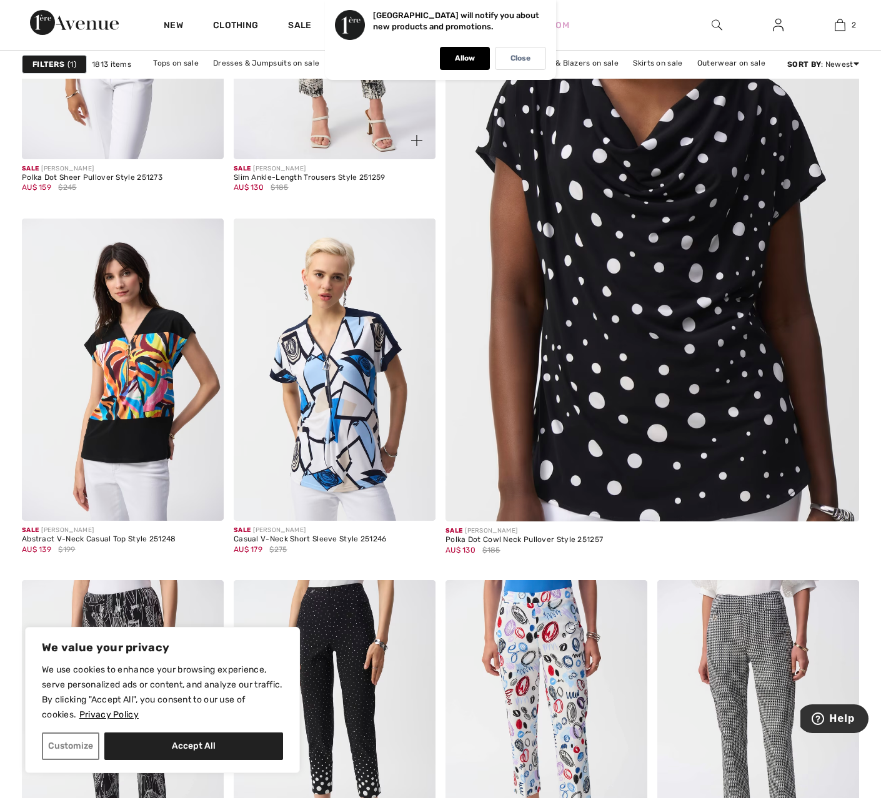
scroll to position [392, 0]
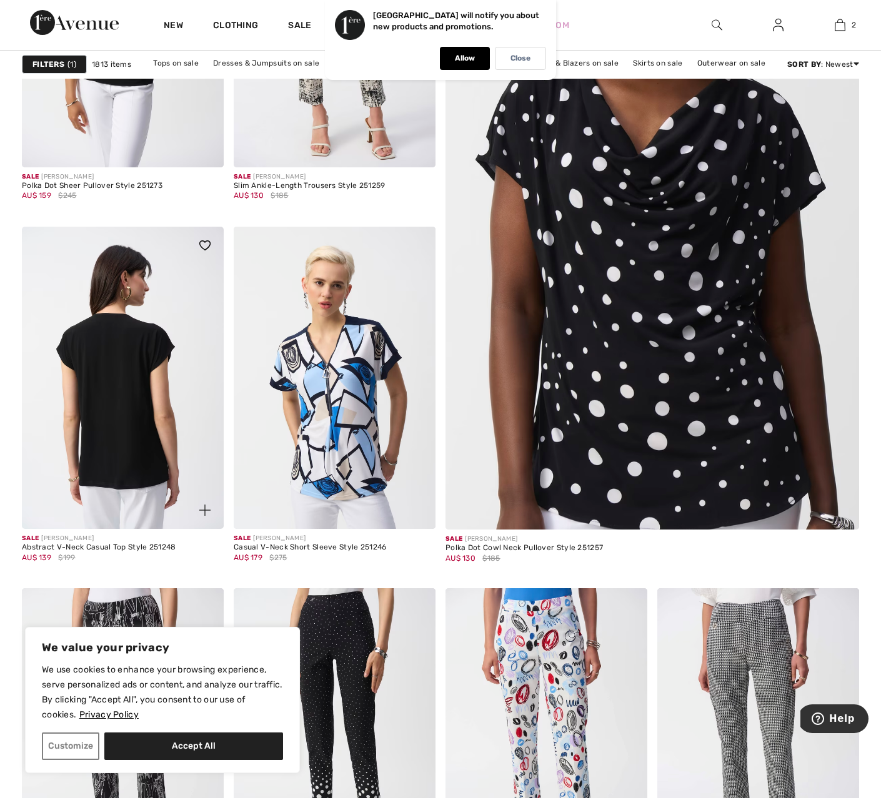
click at [135, 369] on img at bounding box center [123, 378] width 202 height 303
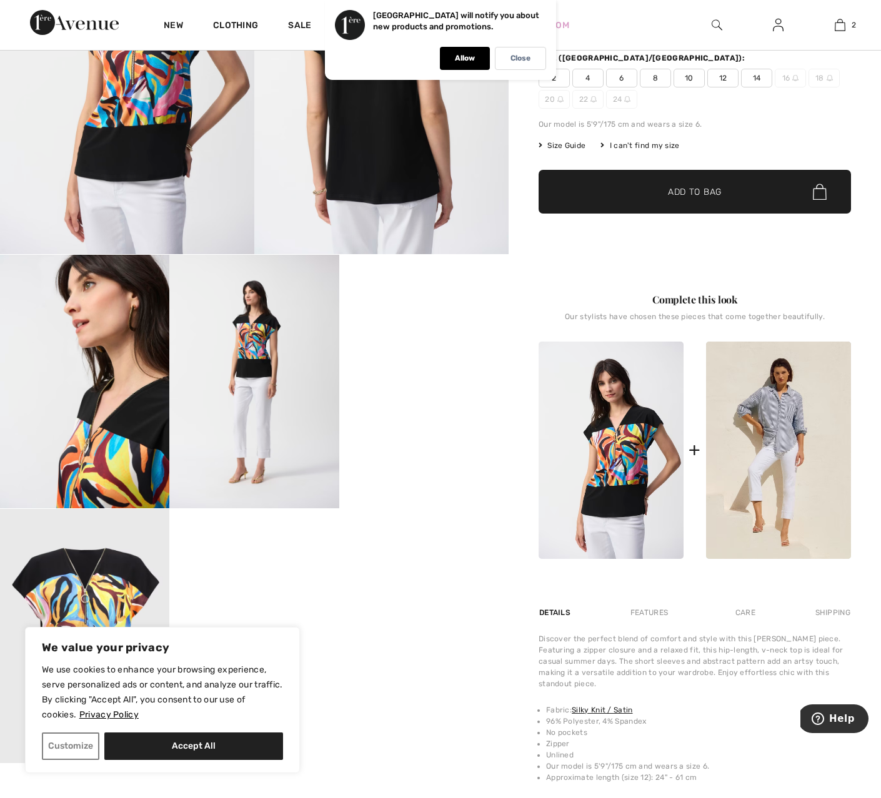
scroll to position [256, 0]
click at [424, 340] on video "Your browser does not support the video tag." at bounding box center [423, 297] width 169 height 85
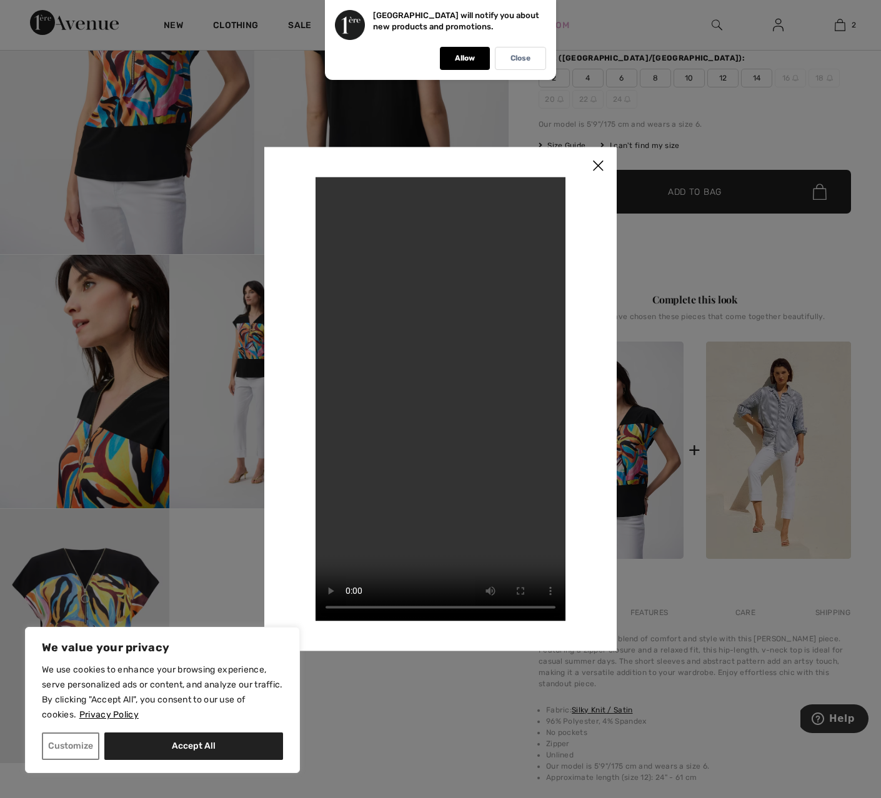
click at [599, 163] on img at bounding box center [597, 166] width 37 height 39
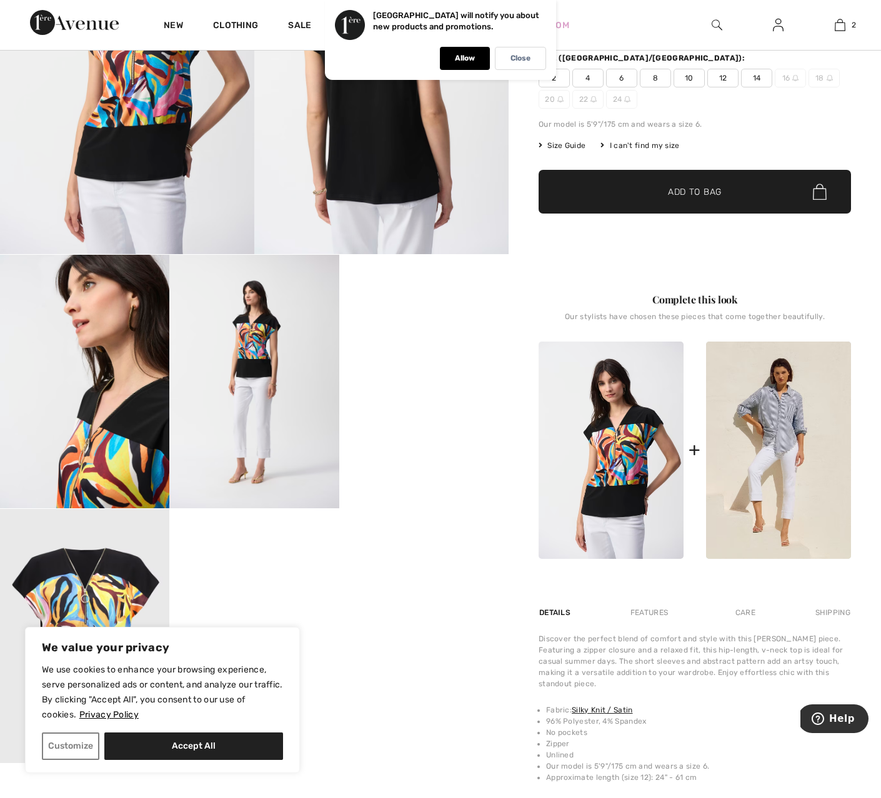
click at [134, 396] on img at bounding box center [84, 382] width 169 height 254
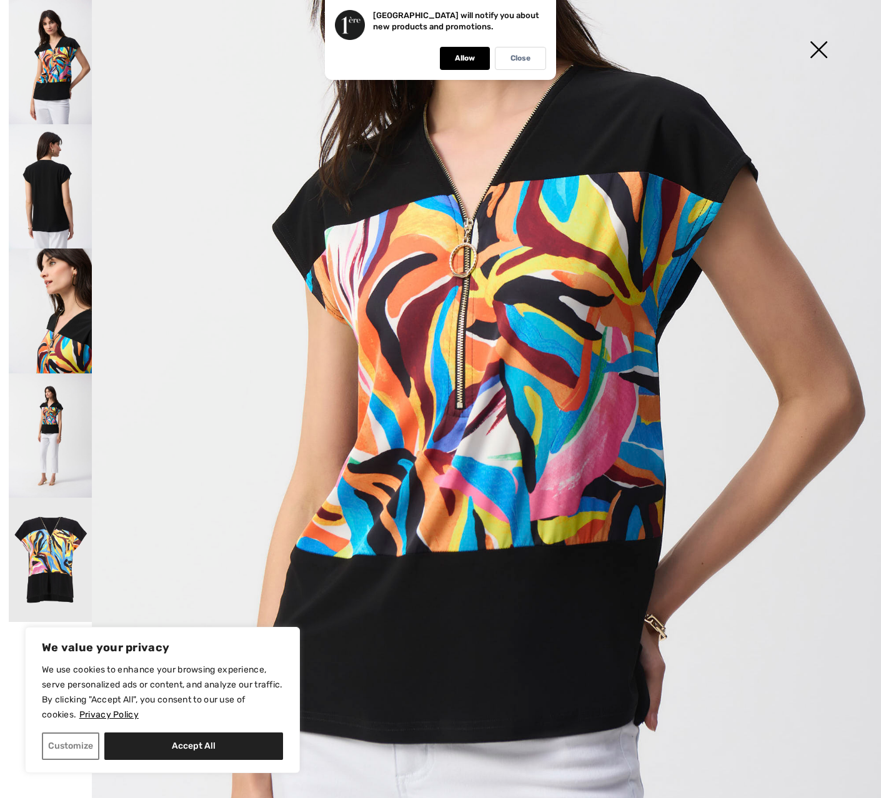
scroll to position [320, 0]
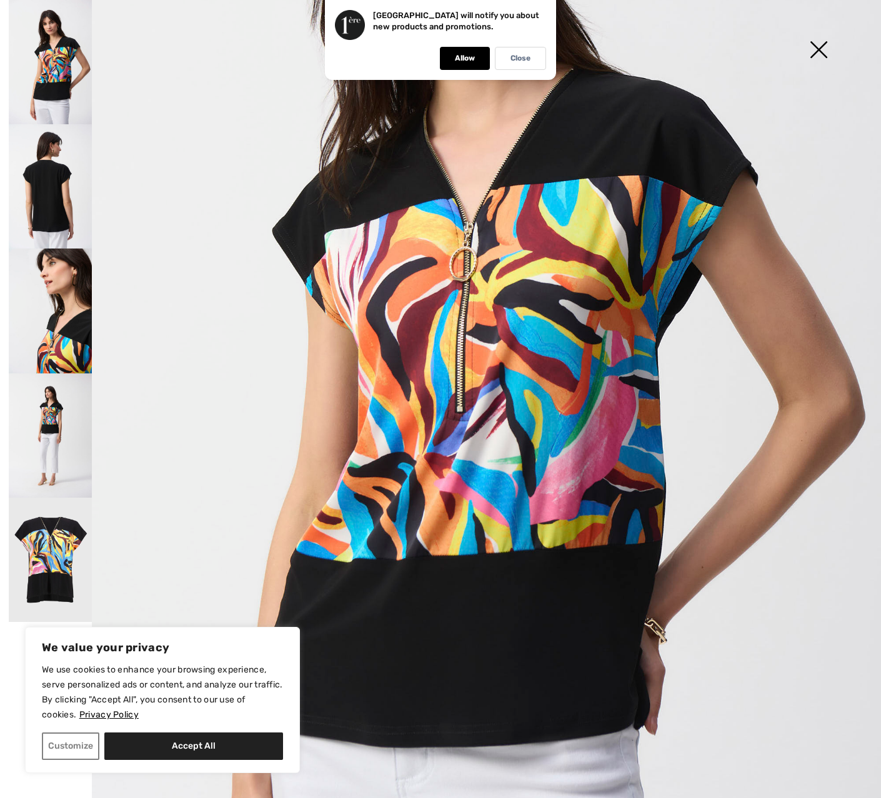
click at [64, 54] on img at bounding box center [50, 62] width 83 height 124
click at [56, 187] on img at bounding box center [50, 186] width 83 height 124
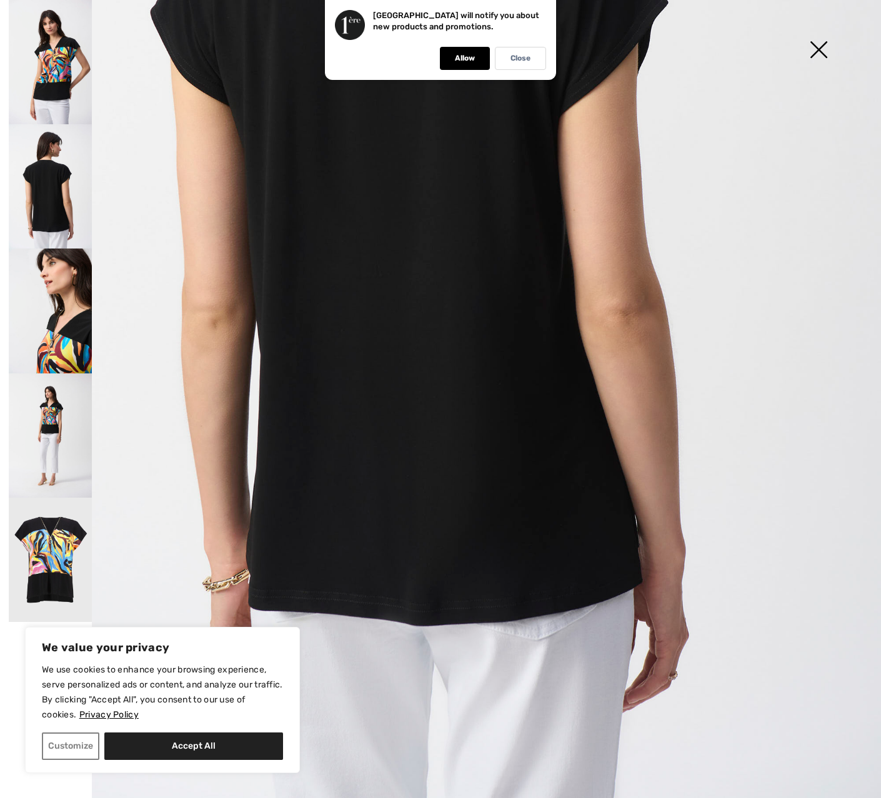
scroll to position [521, 0]
click at [48, 297] on img at bounding box center [50, 311] width 83 height 124
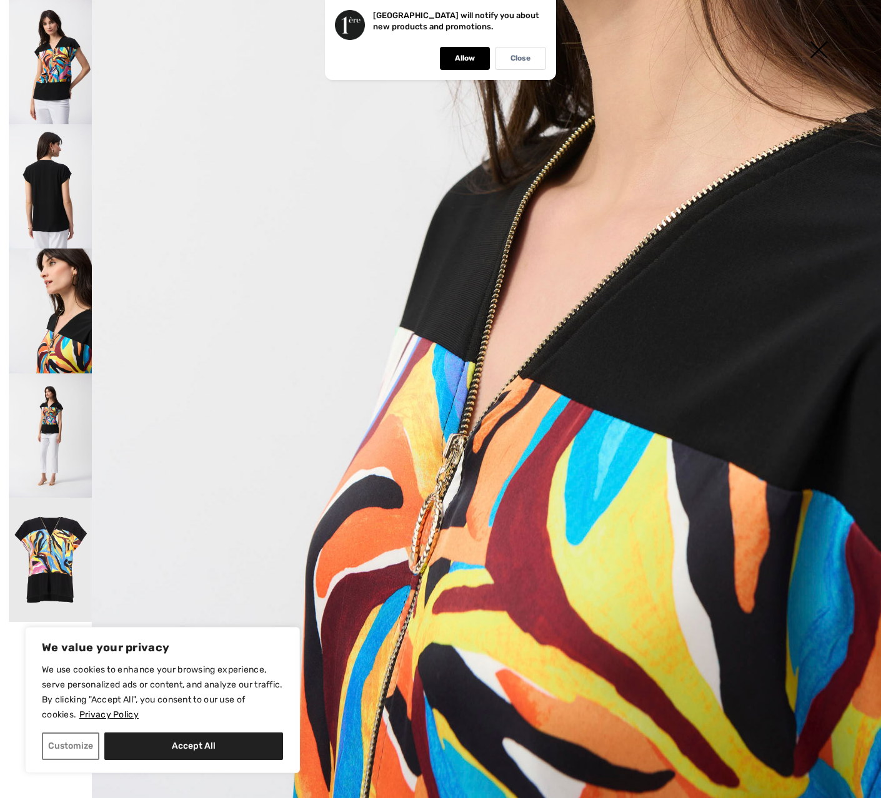
click at [47, 422] on img at bounding box center [50, 435] width 83 height 124
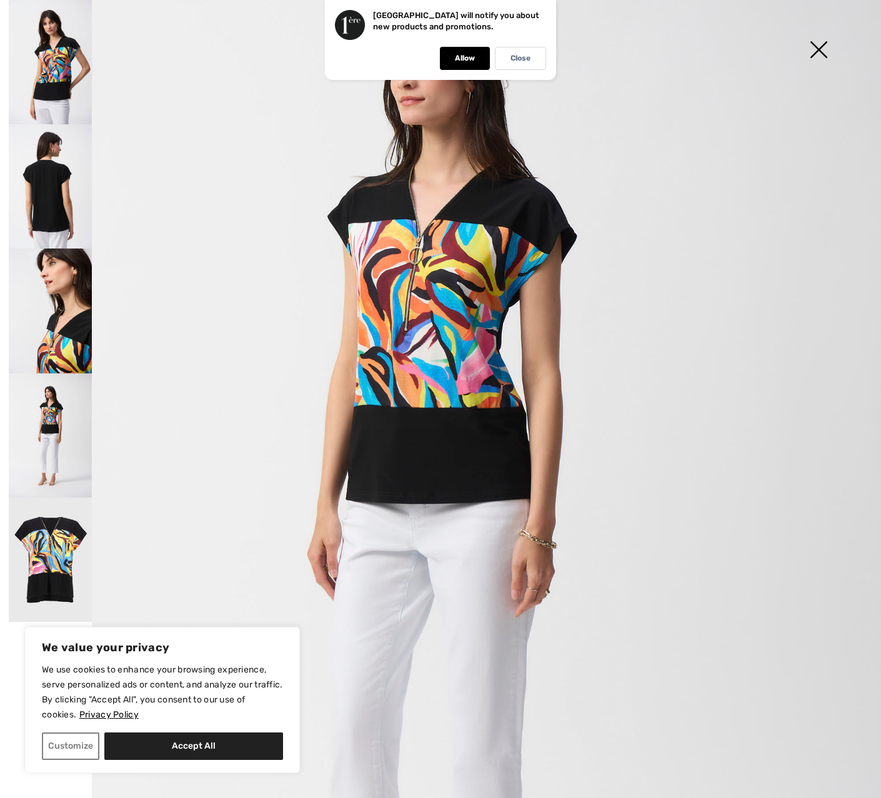
scroll to position [141, 0]
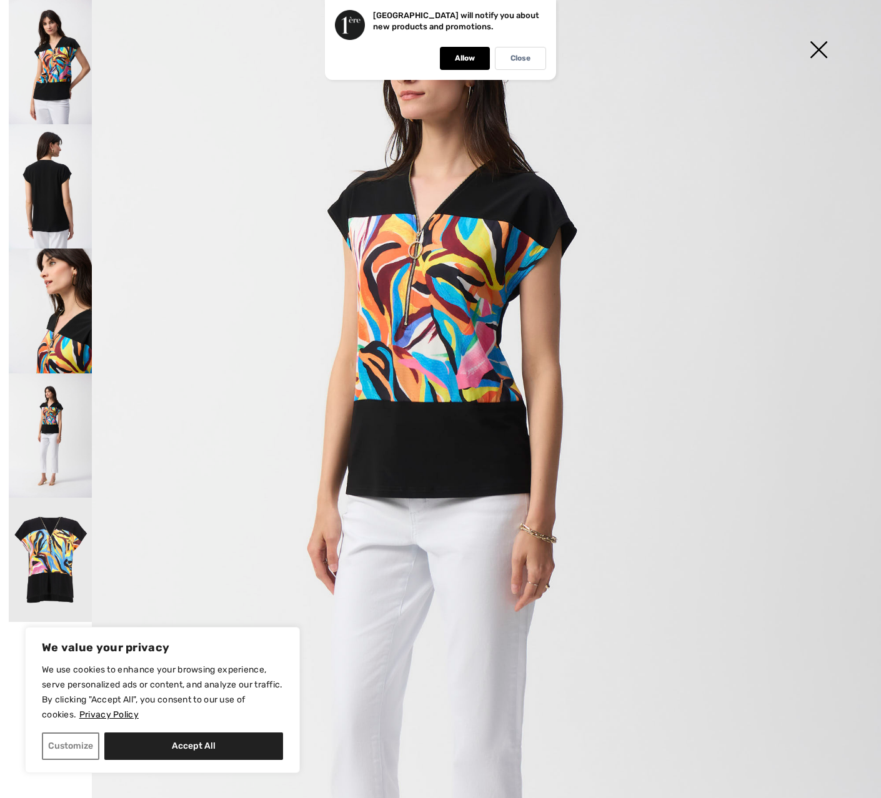
click at [36, 557] on img at bounding box center [50, 560] width 83 height 125
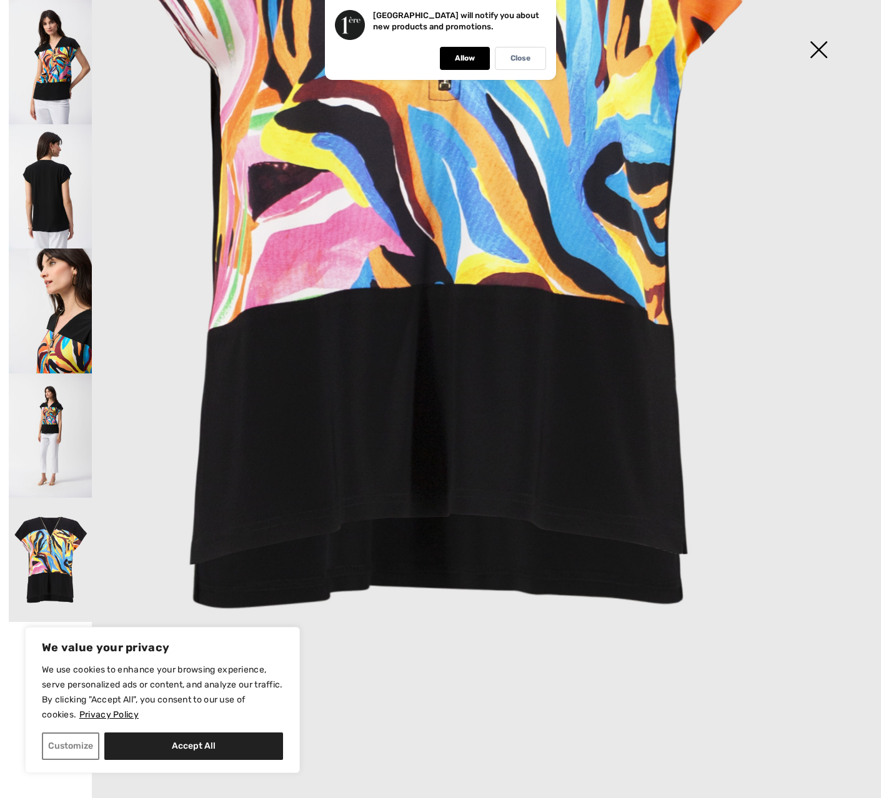
scroll to position [510, 0]
click at [57, 199] on img at bounding box center [50, 186] width 83 height 124
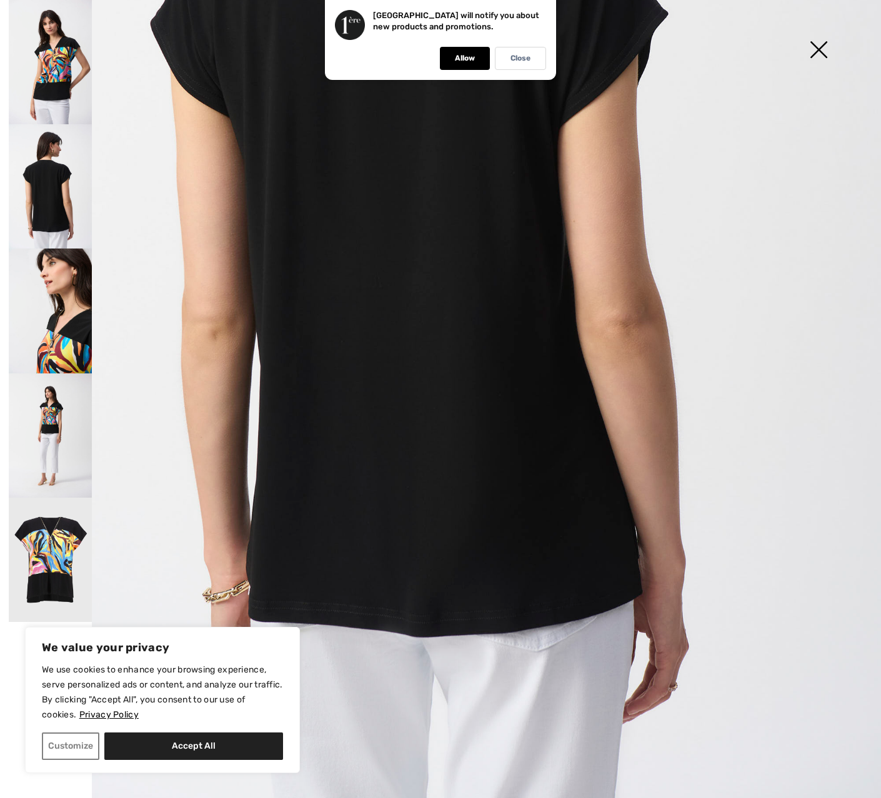
click at [59, 101] on img at bounding box center [50, 62] width 83 height 124
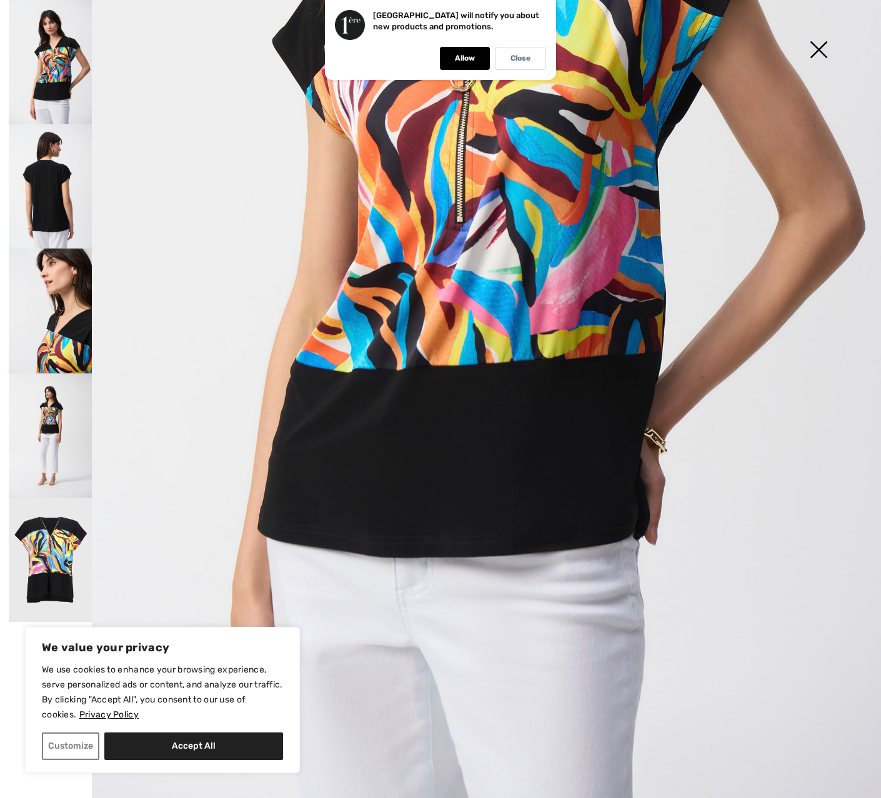
click at [819, 47] on img at bounding box center [818, 51] width 62 height 64
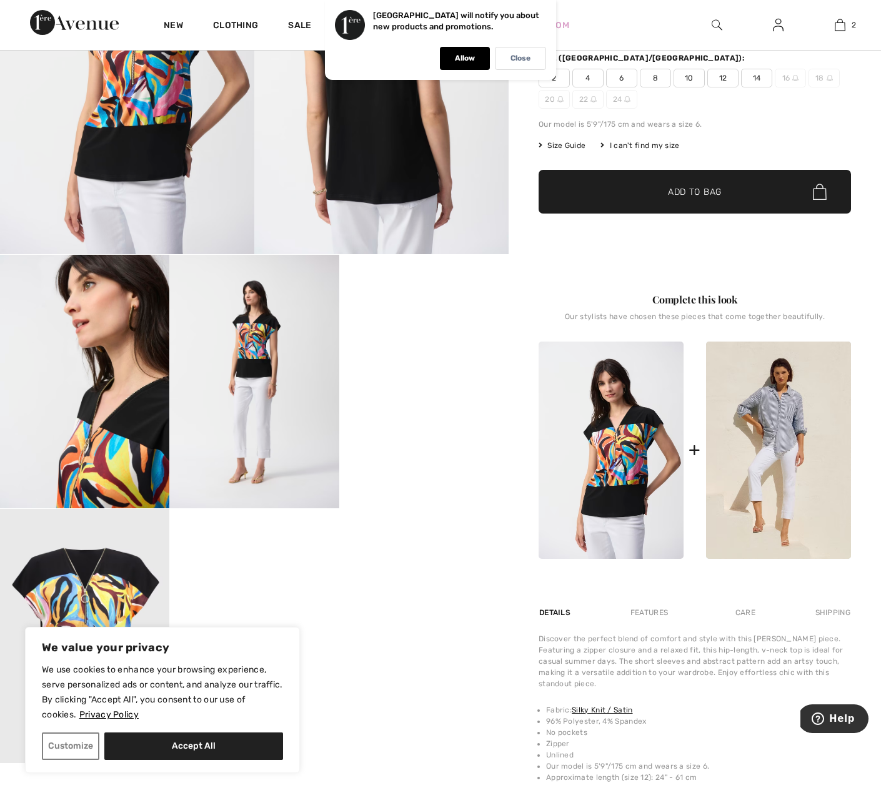
click at [421, 340] on video "Your browser does not support the video tag." at bounding box center [423, 297] width 169 height 85
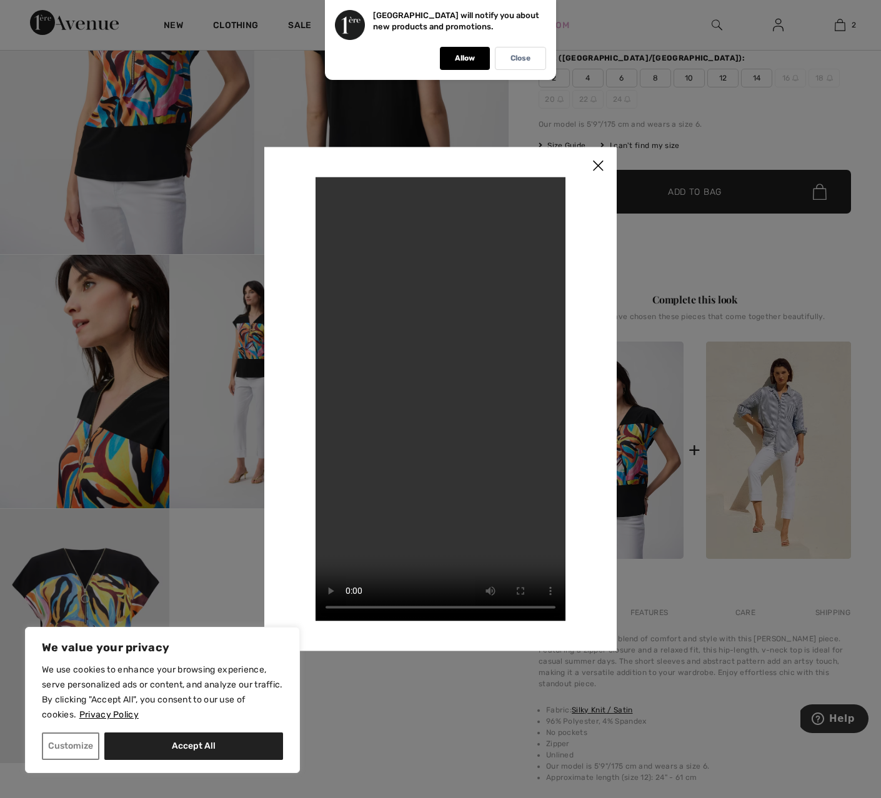
click at [599, 165] on img at bounding box center [597, 166] width 37 height 39
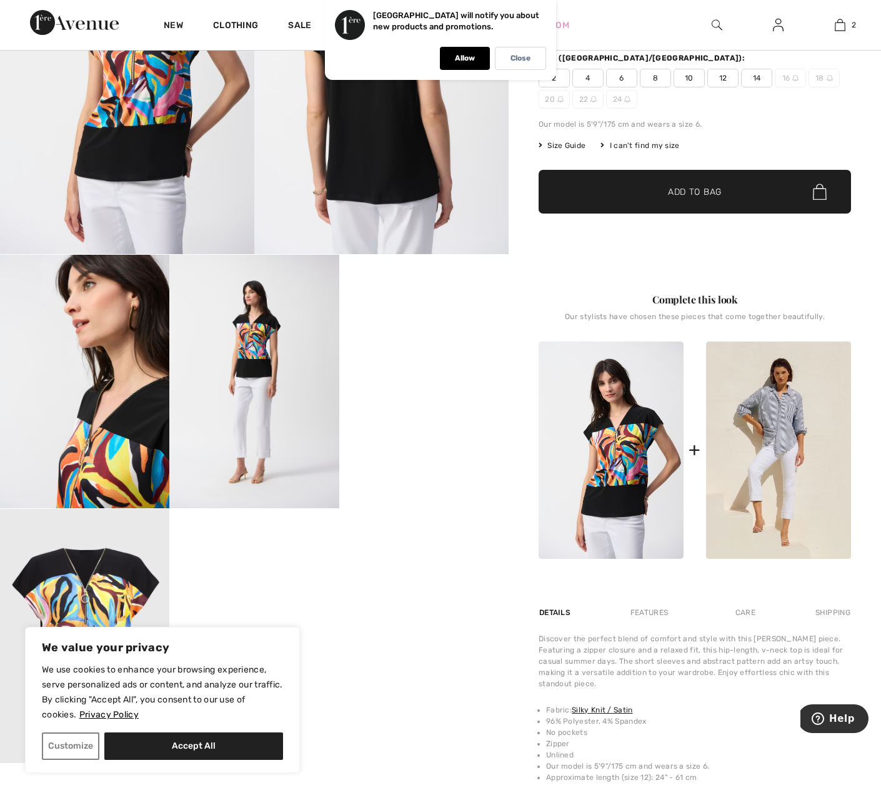
click at [625, 77] on span "6" at bounding box center [621, 78] width 31 height 19
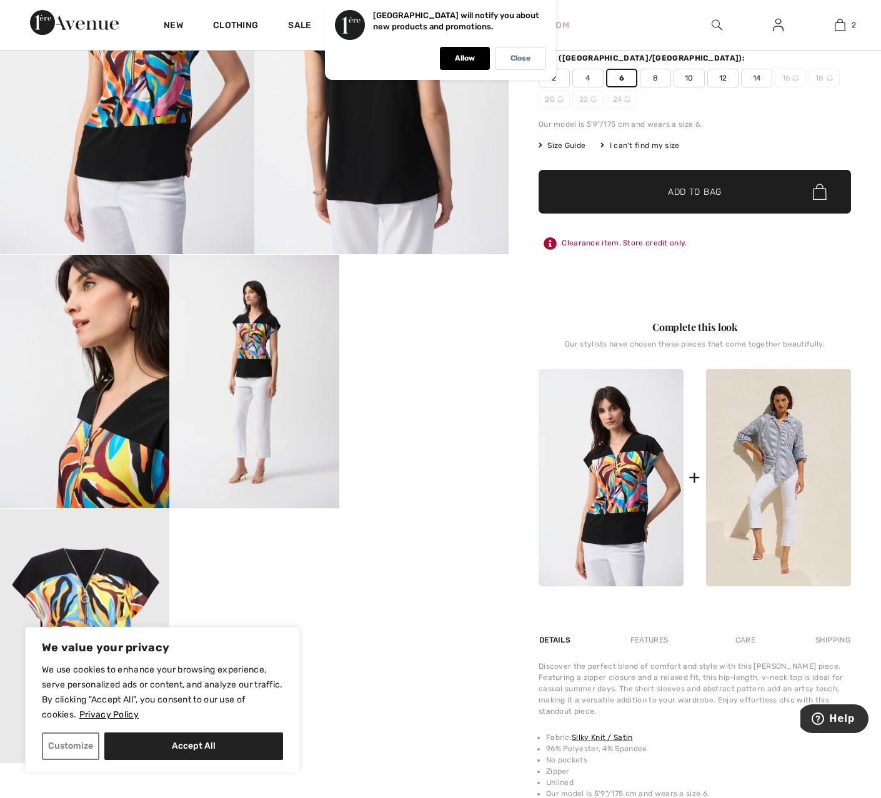
click at [759, 199] on span "✔ Added to Bag Add to Bag" at bounding box center [694, 192] width 312 height 44
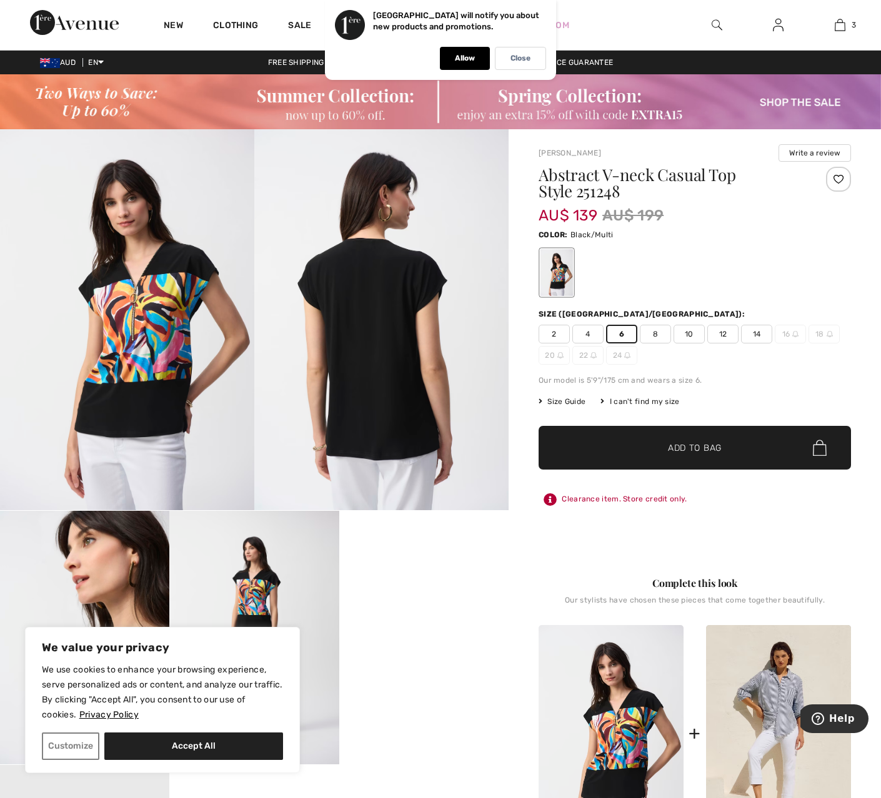
scroll to position [0, 0]
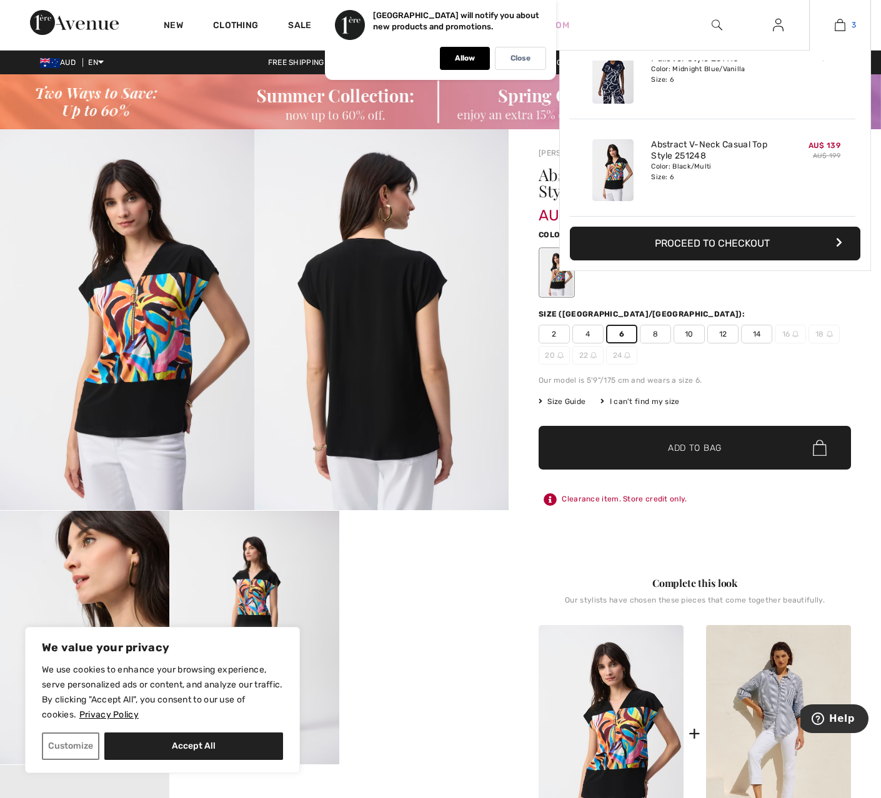
click at [841, 26] on img at bounding box center [839, 24] width 11 height 15
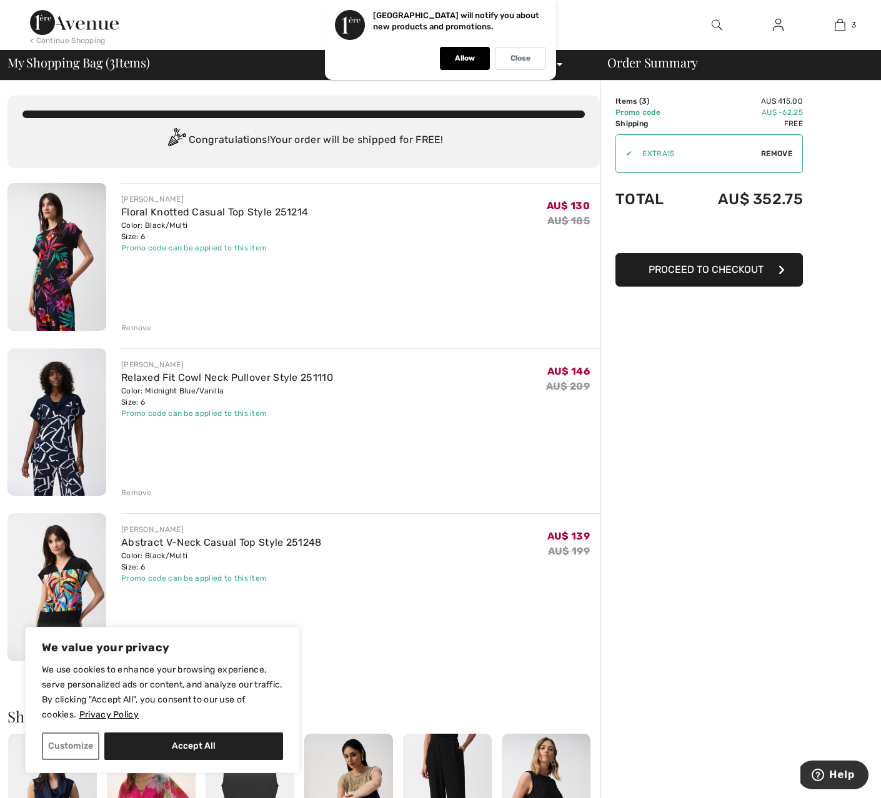
click at [55, 267] on img at bounding box center [56, 257] width 99 height 148
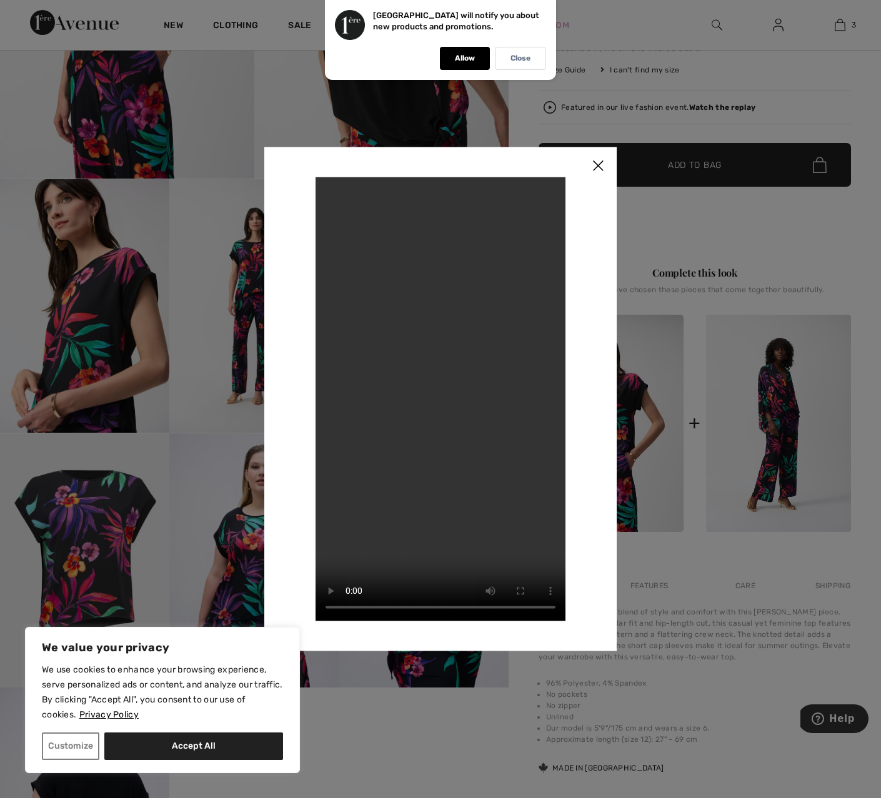
click at [600, 164] on img at bounding box center [597, 166] width 37 height 39
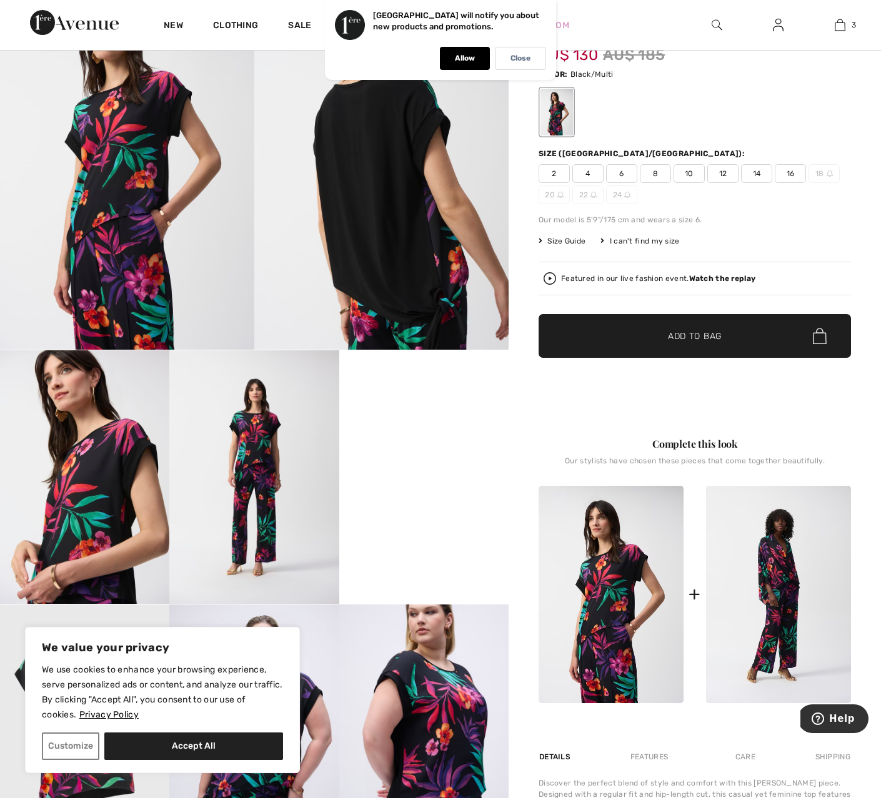
click at [136, 179] on img at bounding box center [127, 159] width 254 height 381
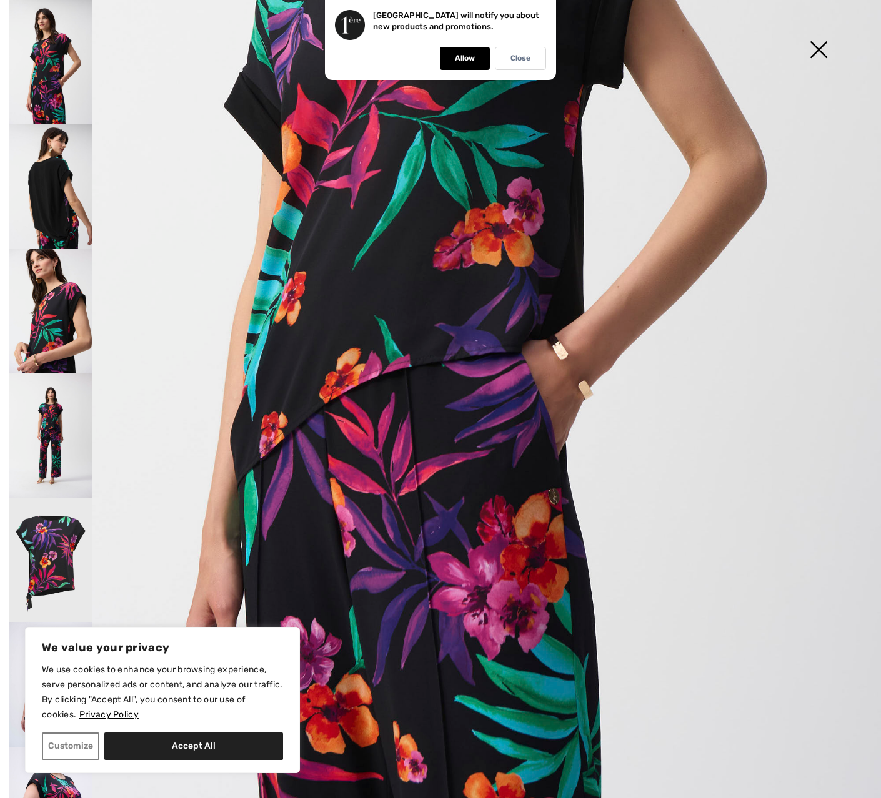
scroll to position [495, 0]
click at [58, 194] on img at bounding box center [50, 186] width 83 height 124
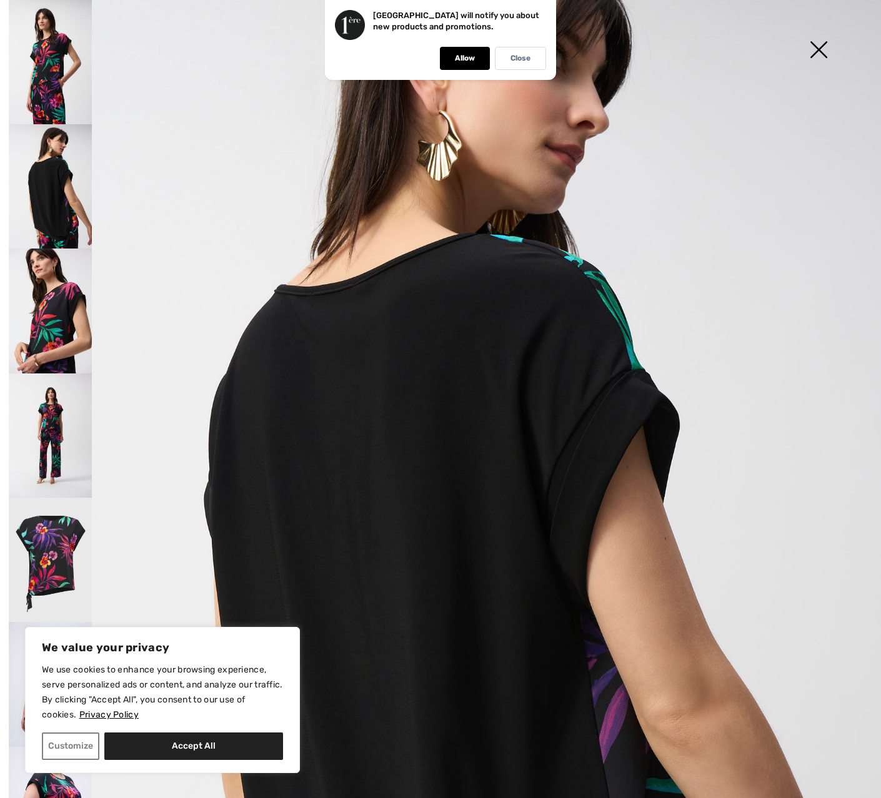
scroll to position [114, 0]
click at [58, 520] on img at bounding box center [50, 560] width 83 height 125
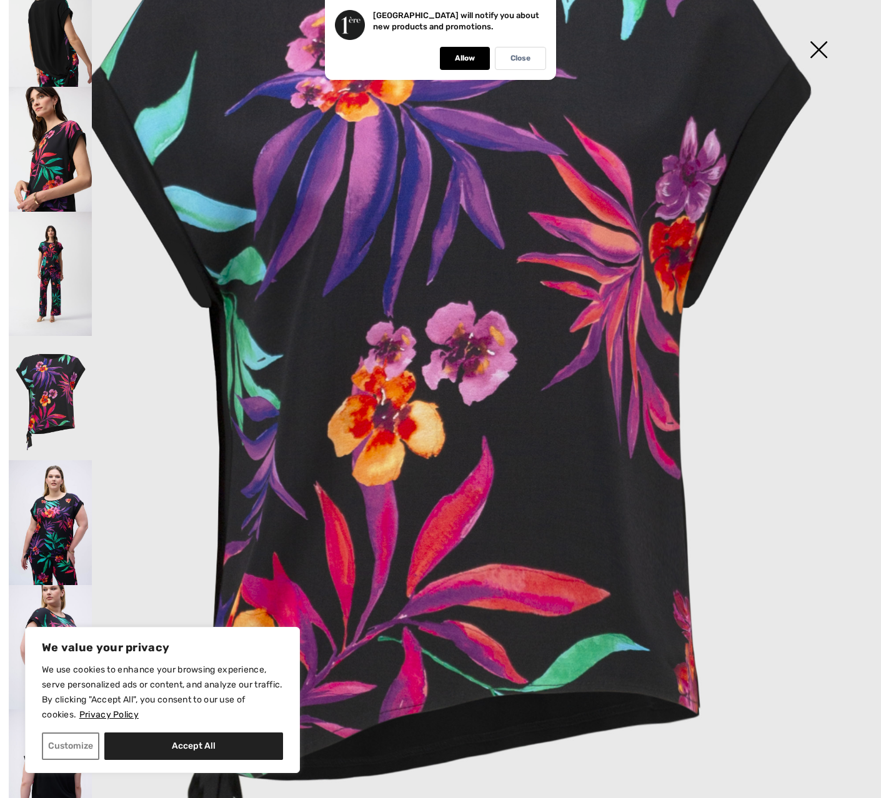
scroll to position [161, 0]
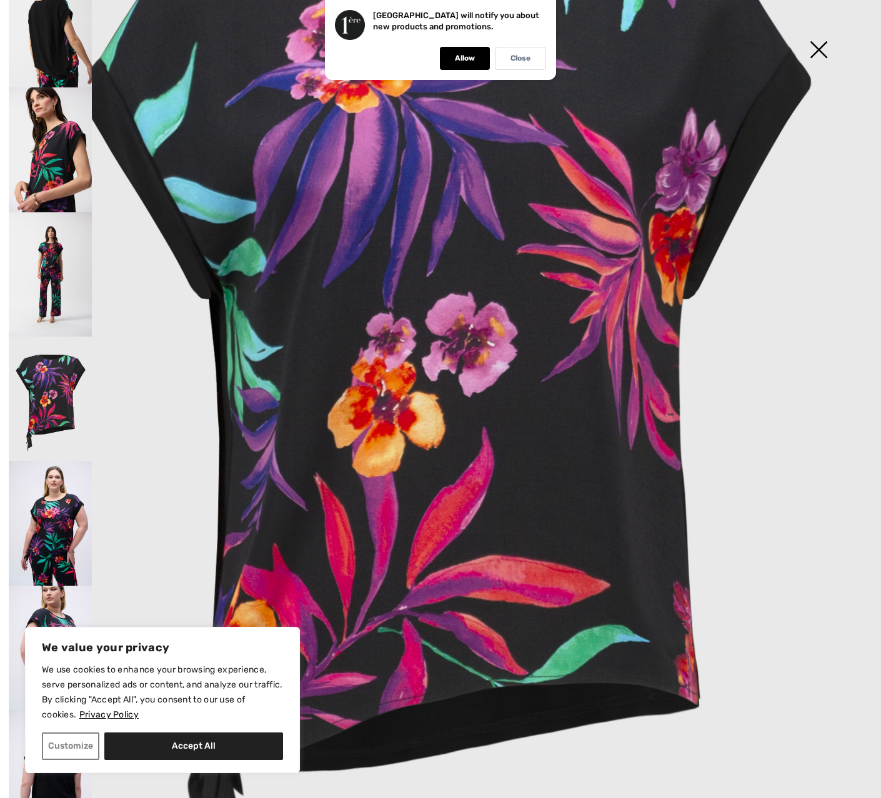
click at [59, 471] on img at bounding box center [50, 523] width 83 height 125
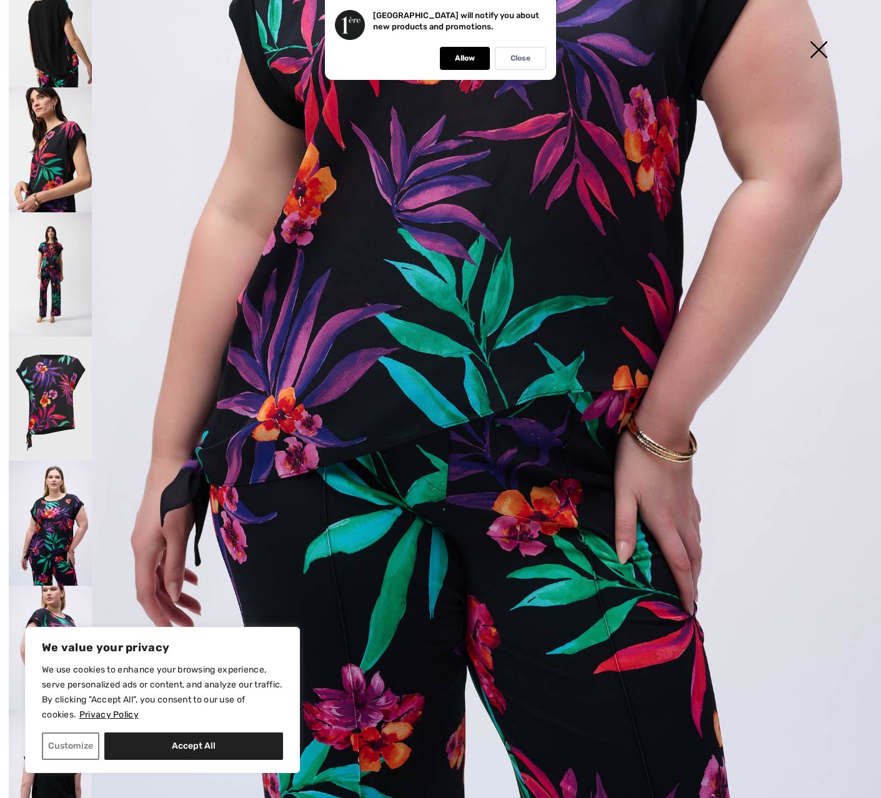
scroll to position [523, 0]
drag, startPoint x: 47, startPoint y: 599, endPoint x: 49, endPoint y: 593, distance: 6.5
click at [47, 598] on img at bounding box center [50, 648] width 83 height 125
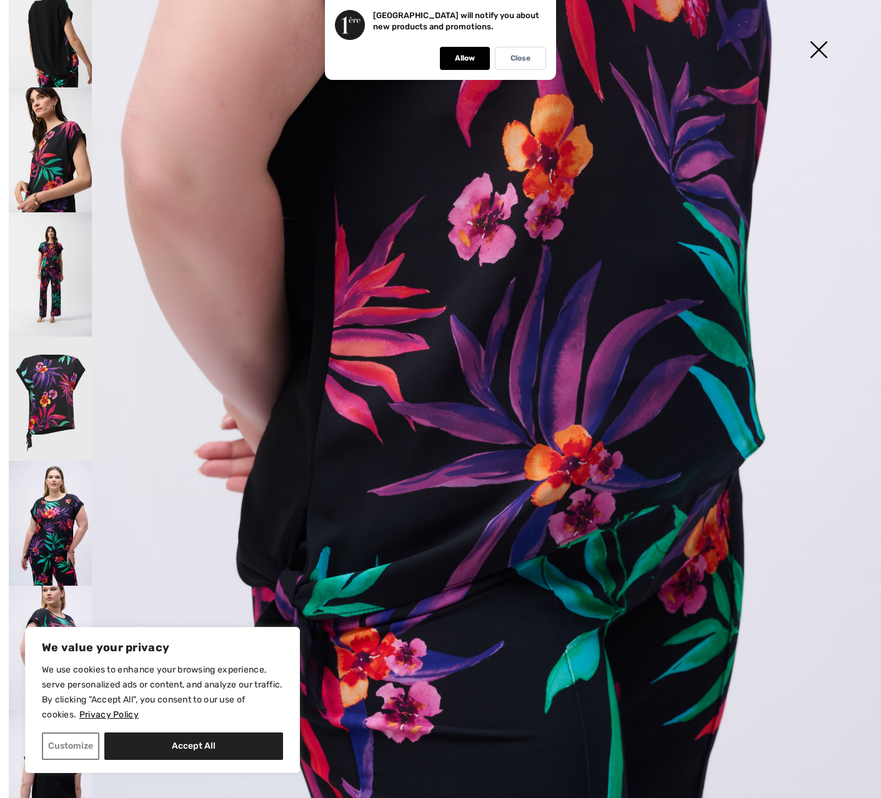
click at [820, 52] on img at bounding box center [818, 51] width 62 height 64
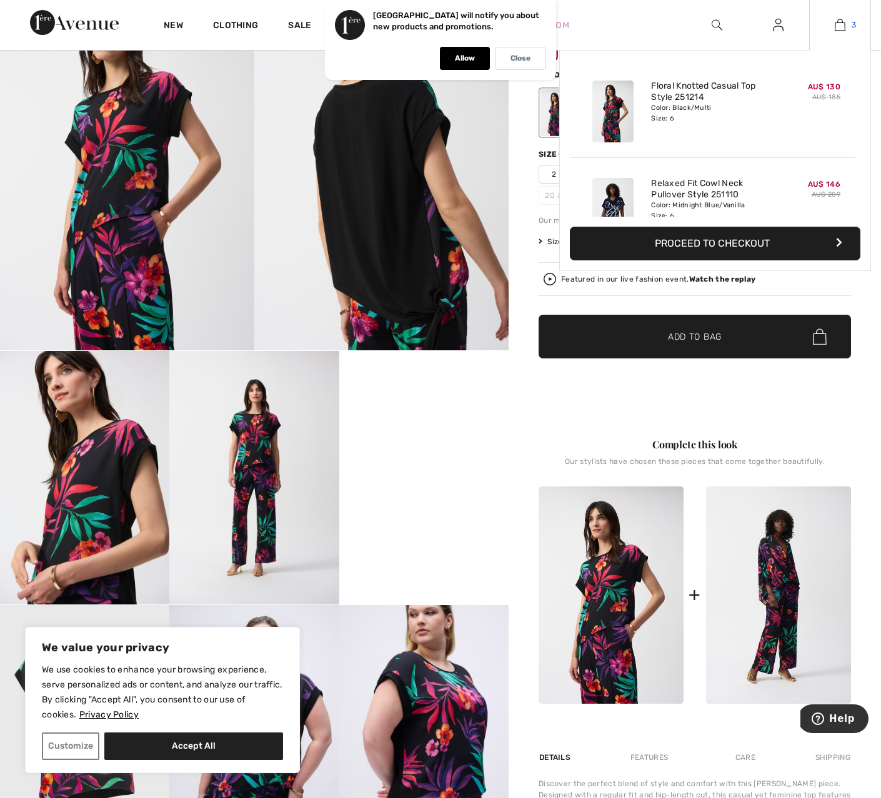
click at [840, 27] on img at bounding box center [839, 24] width 11 height 15
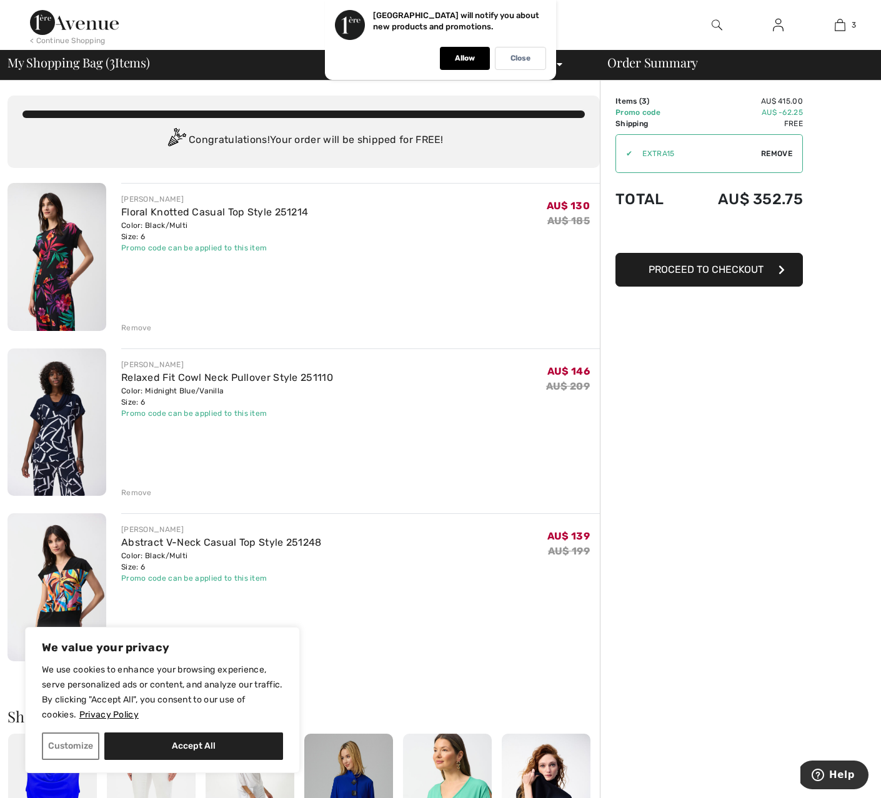
click at [46, 416] on img at bounding box center [56, 422] width 99 height 148
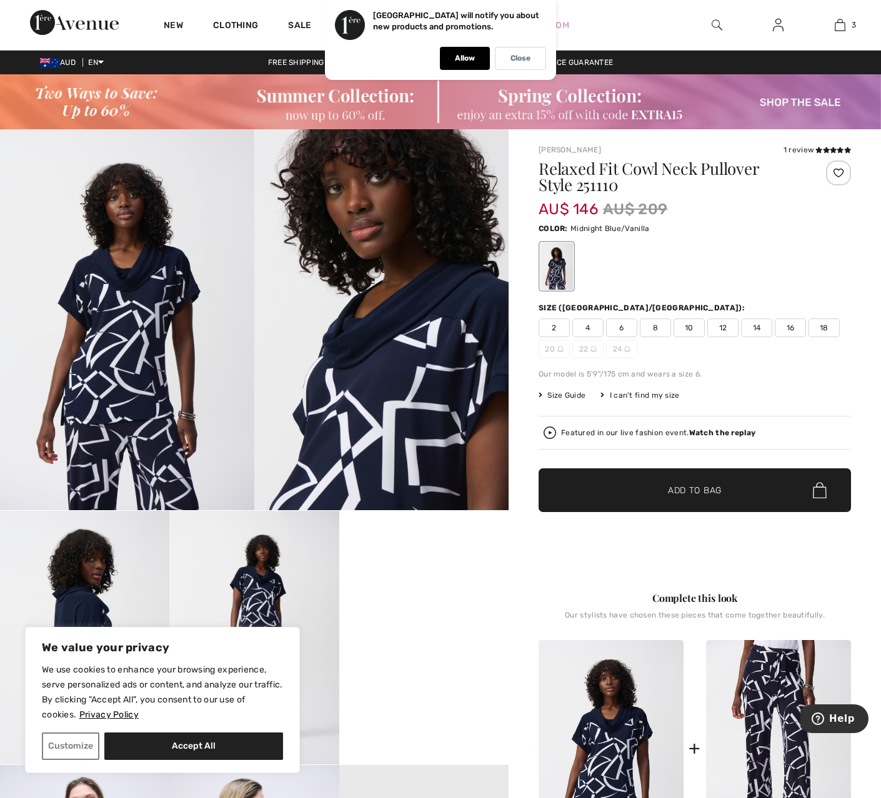
click at [432, 596] on video "Your browser does not support the video tag." at bounding box center [423, 553] width 169 height 85
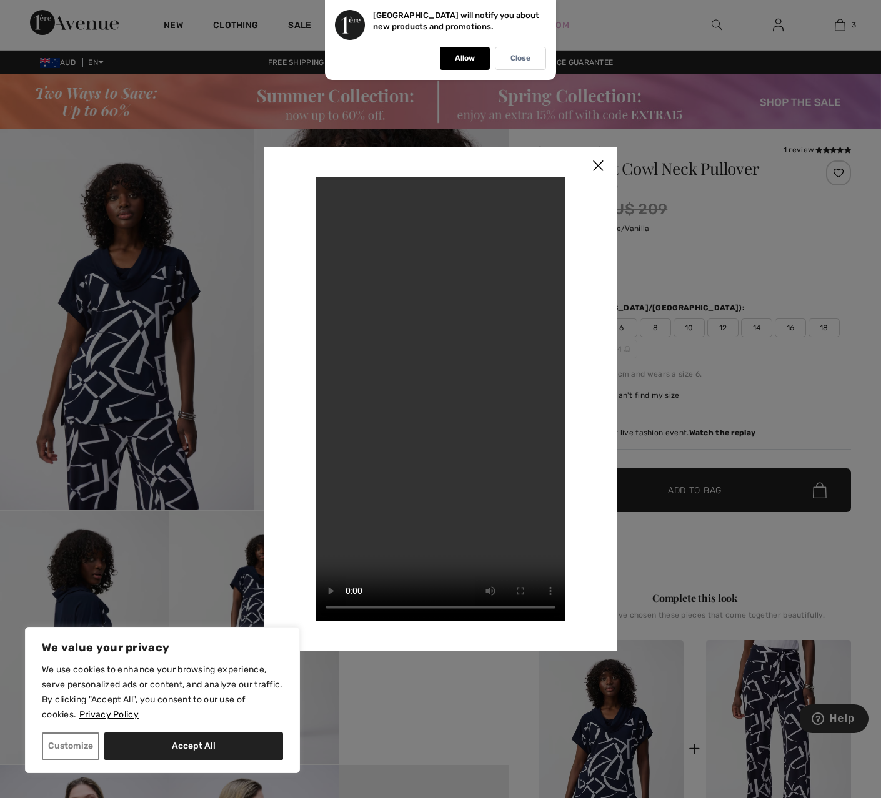
click at [597, 164] on img at bounding box center [597, 166] width 37 height 39
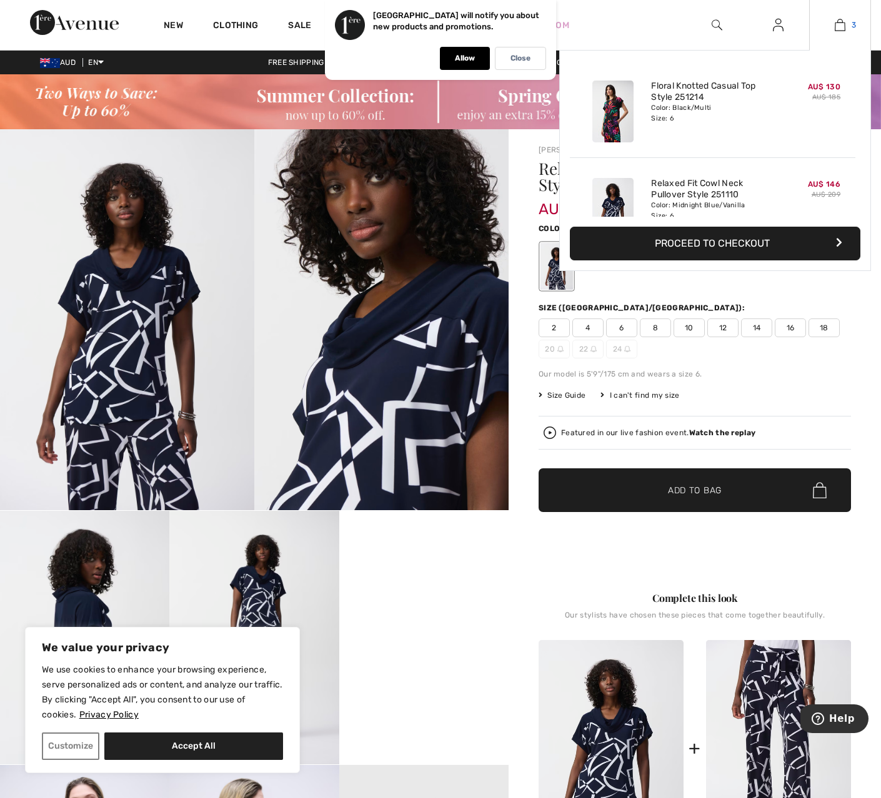
click at [839, 26] on img at bounding box center [839, 24] width 11 height 15
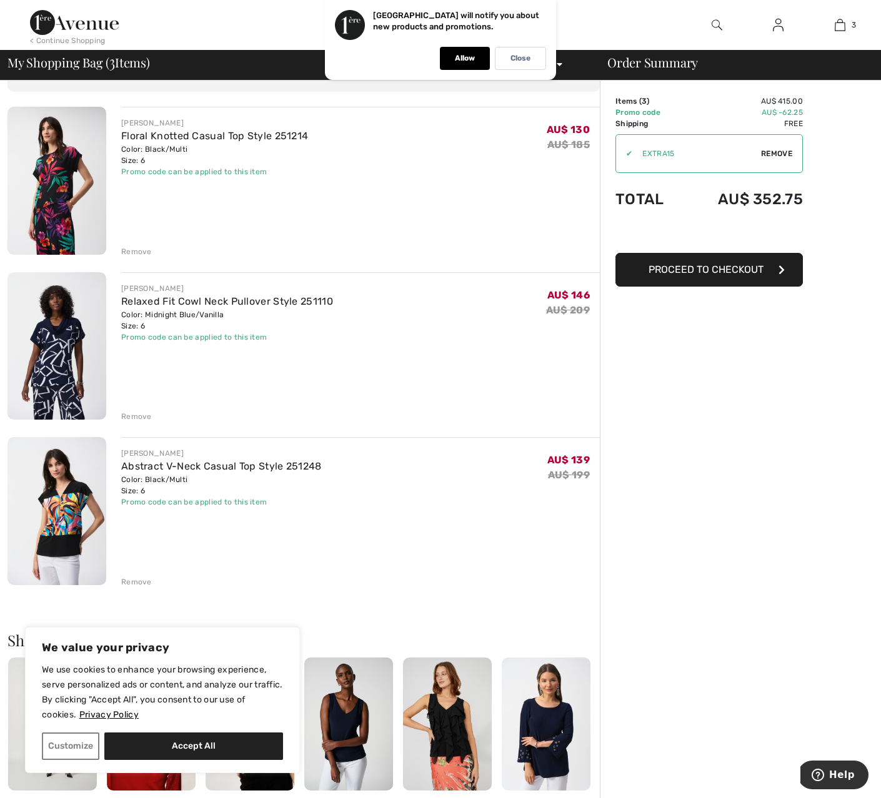
scroll to position [85, 0]
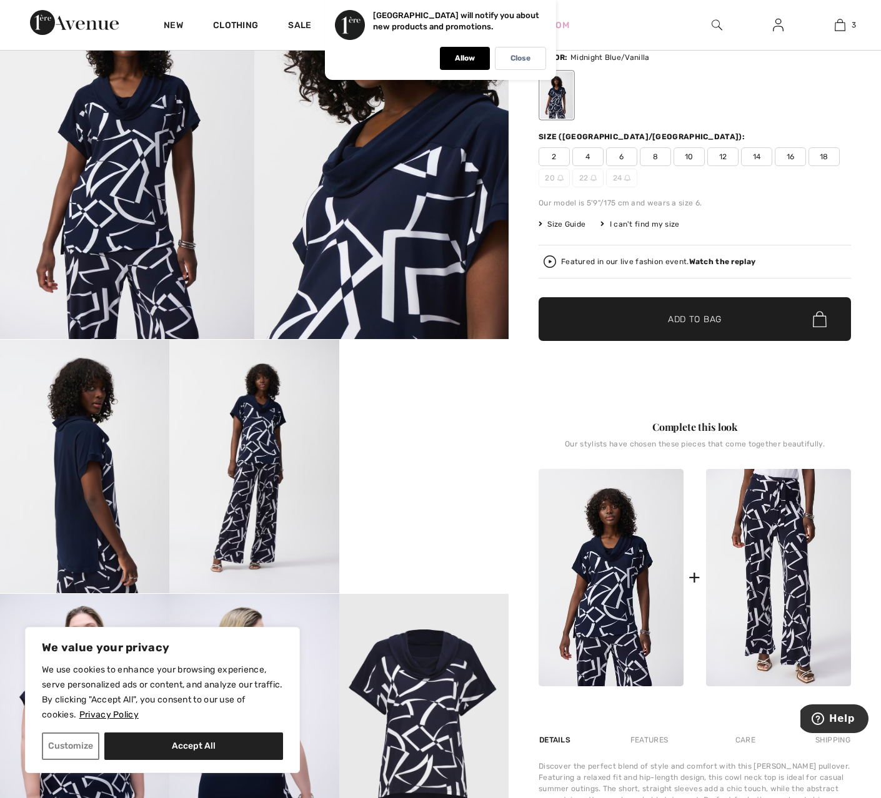
scroll to position [152, 0]
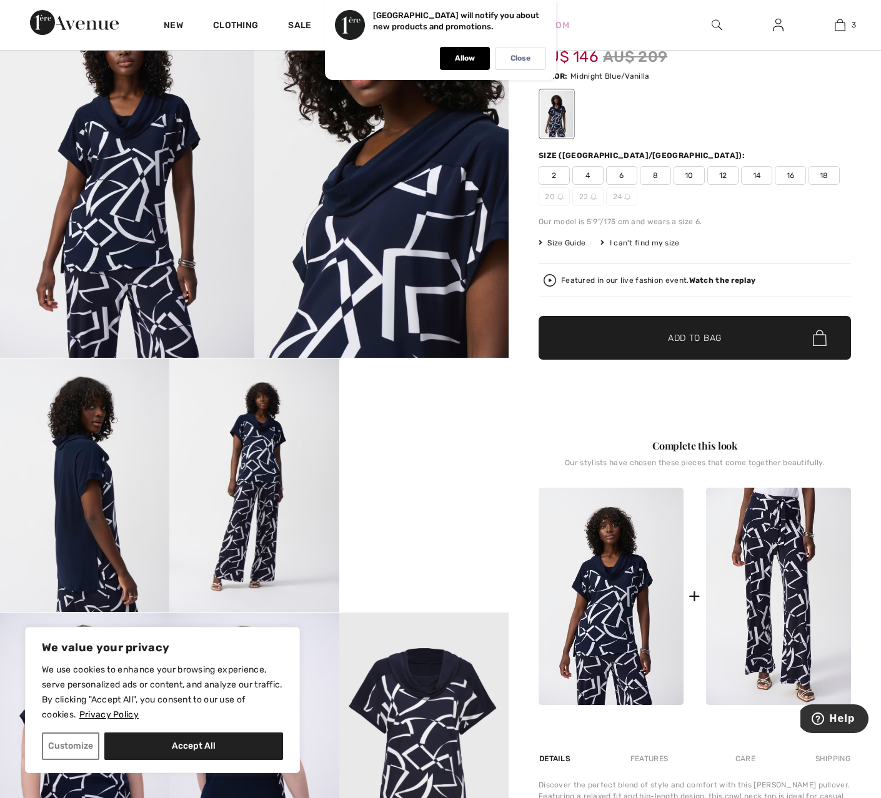
click at [551, 279] on img at bounding box center [549, 280] width 12 height 12
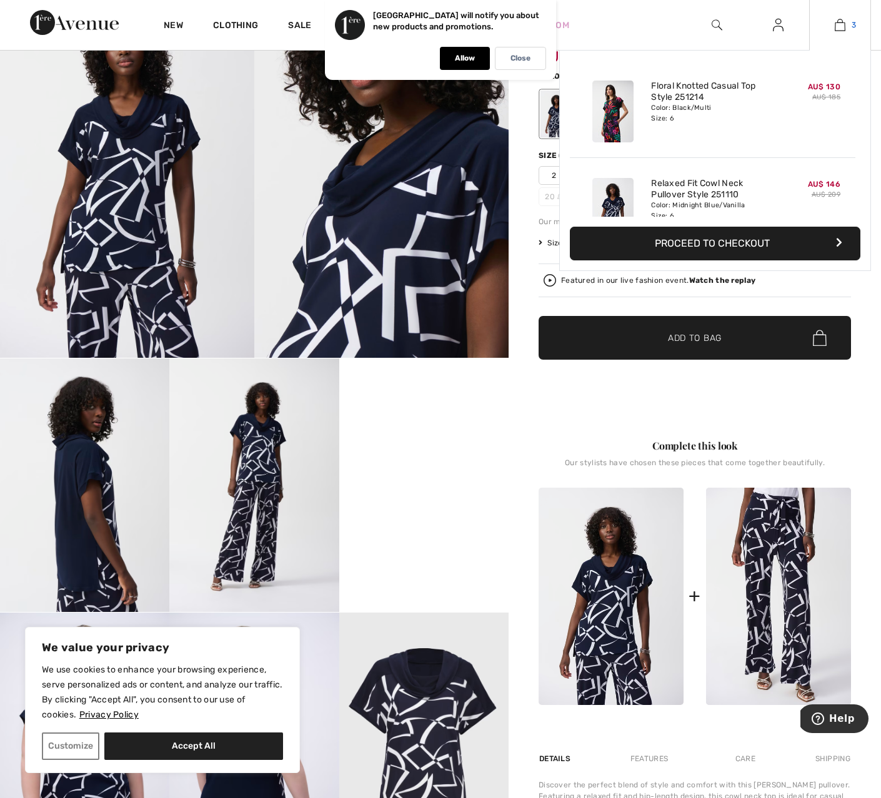
click at [840, 26] on img at bounding box center [839, 24] width 11 height 15
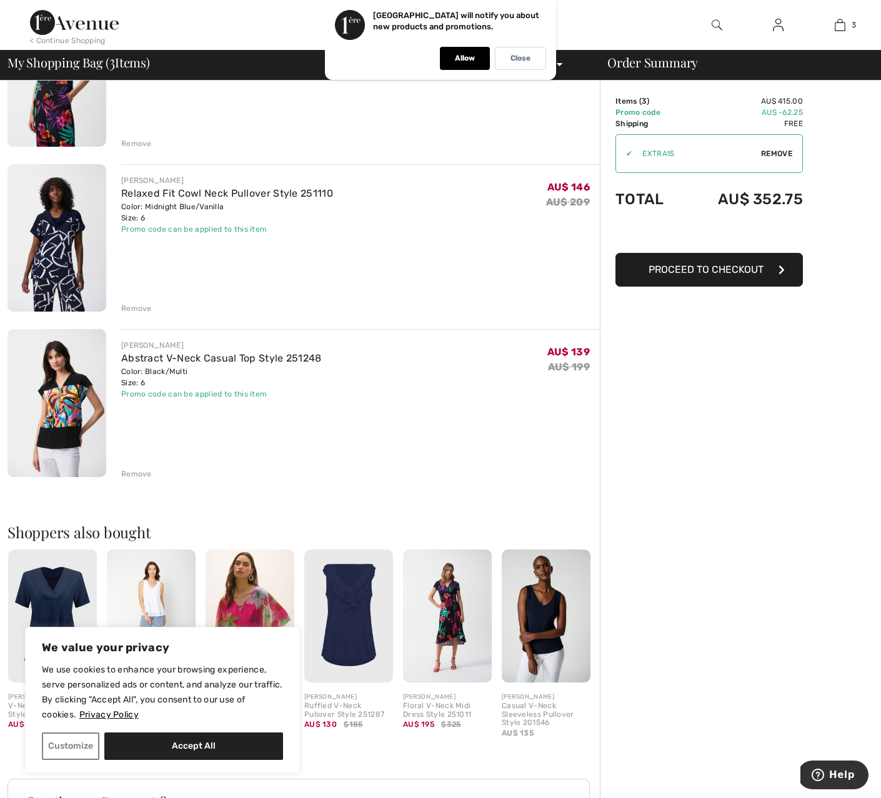
scroll to position [175, 0]
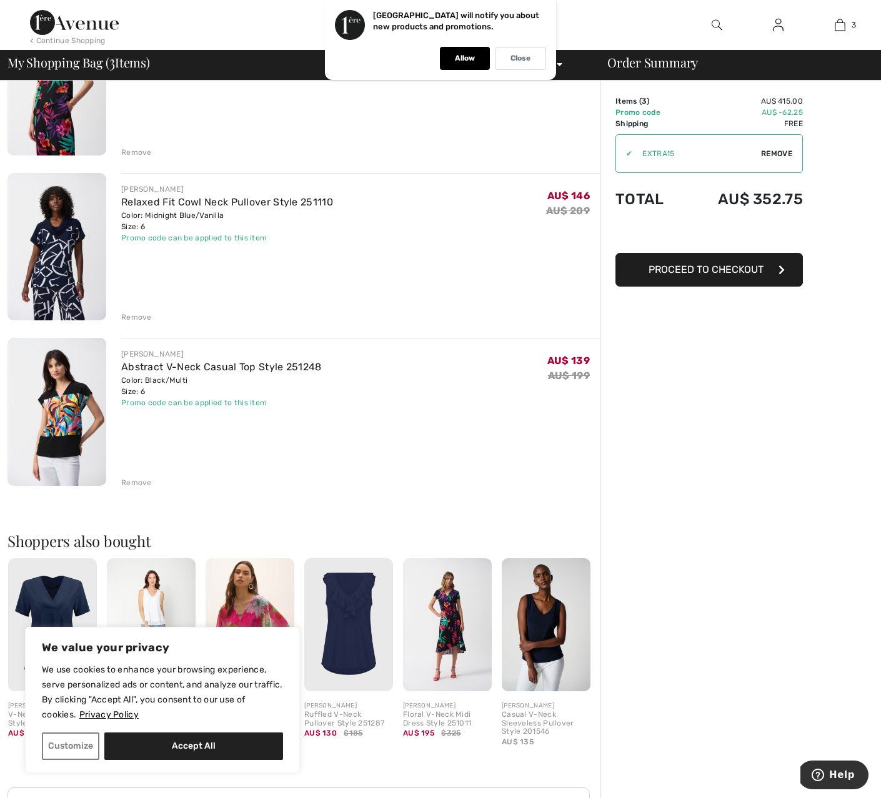
click at [783, 272] on icon "button" at bounding box center [781, 270] width 6 height 10
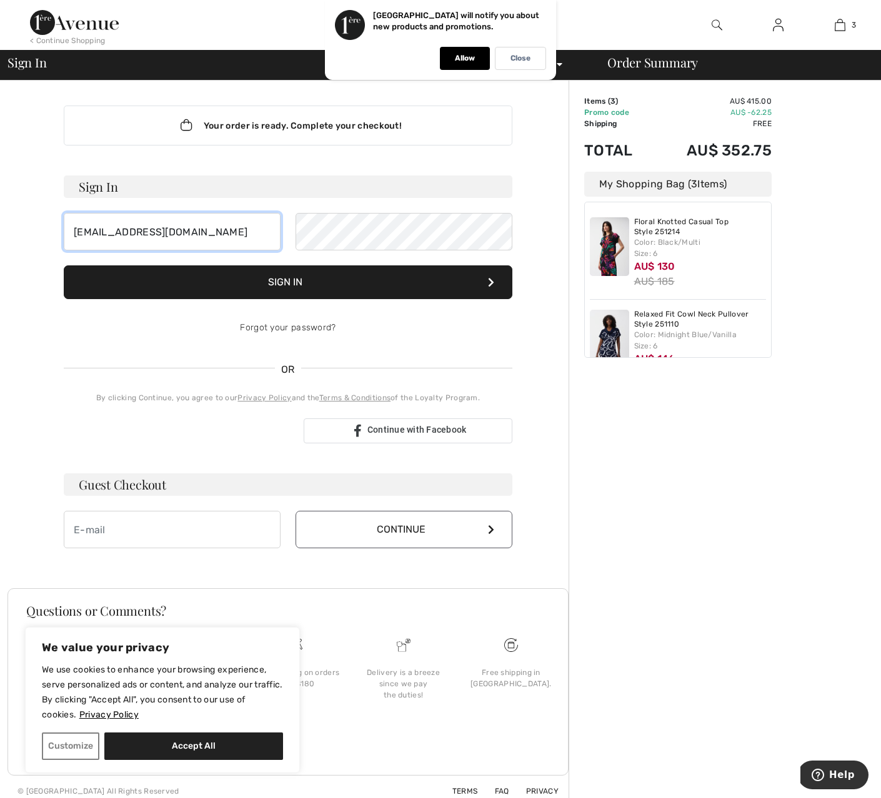
type input "[EMAIL_ADDRESS][DOMAIN_NAME]"
click at [493, 284] on icon at bounding box center [491, 282] width 6 height 10
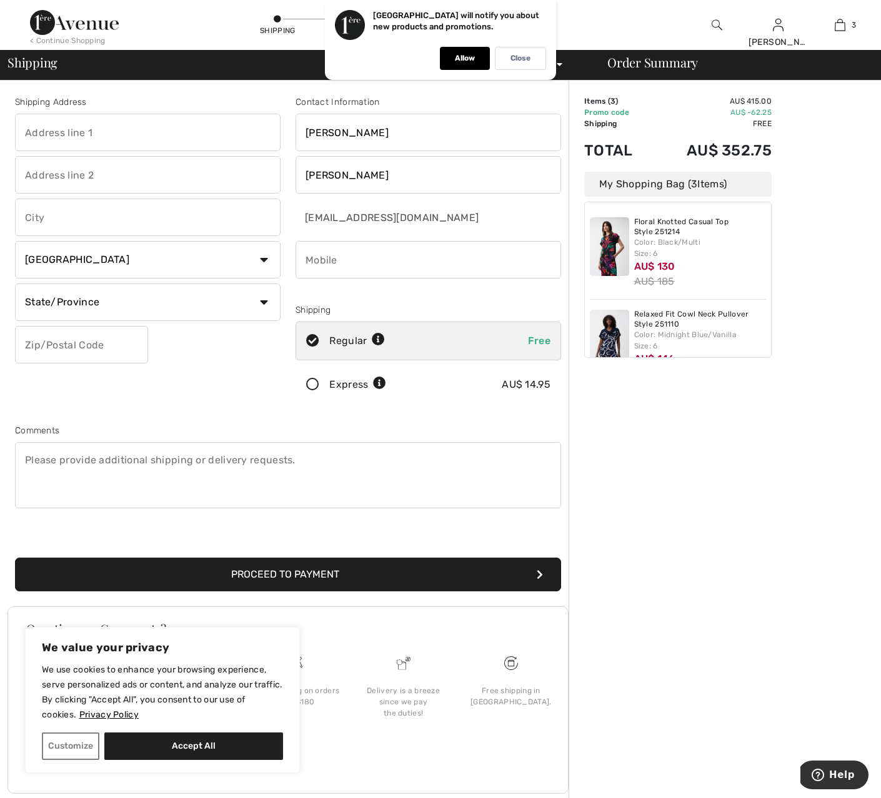
drag, startPoint x: 305, startPoint y: 259, endPoint x: 375, endPoint y: 245, distance: 70.7
type input "0438421581"
type input "16 Artunga Place"
type input "Pelican Waters"
type input "Sunshine Coast"
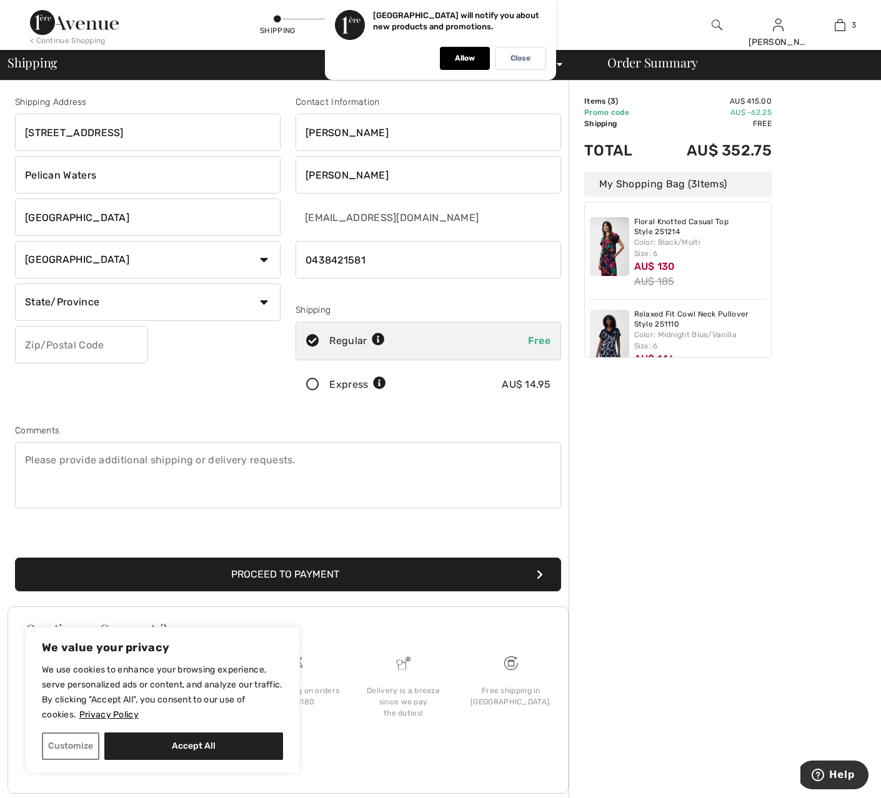
select select "AU"
type input "QLD"
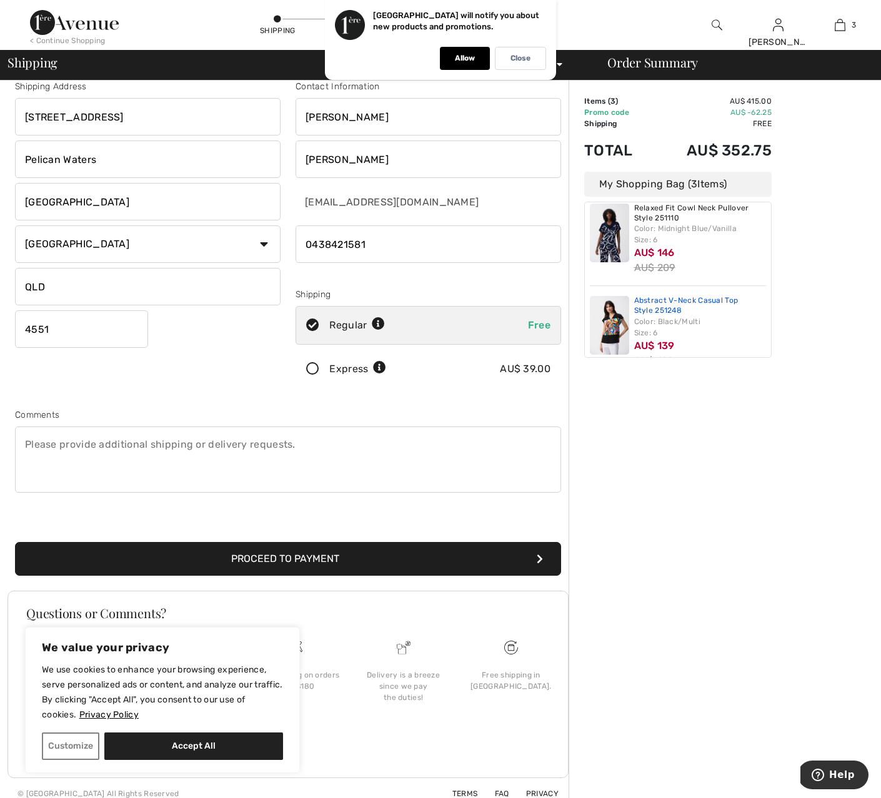
scroll to position [108, 0]
type input "4551"
click at [539, 557] on icon "submit" at bounding box center [539, 559] width 6 height 10
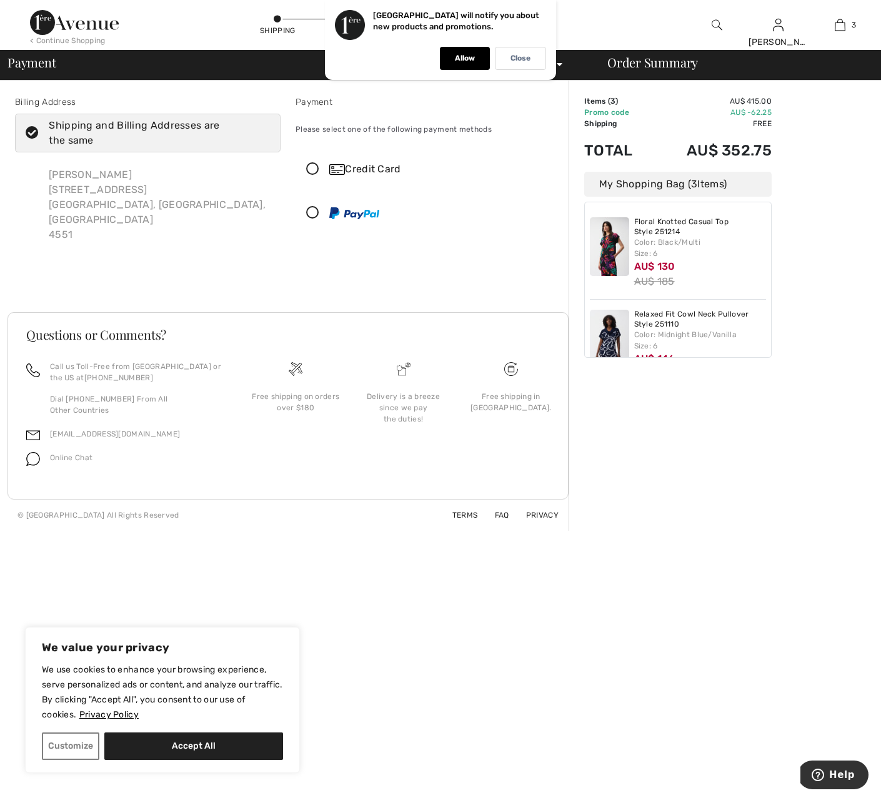
click at [312, 212] on icon at bounding box center [312, 213] width 33 height 13
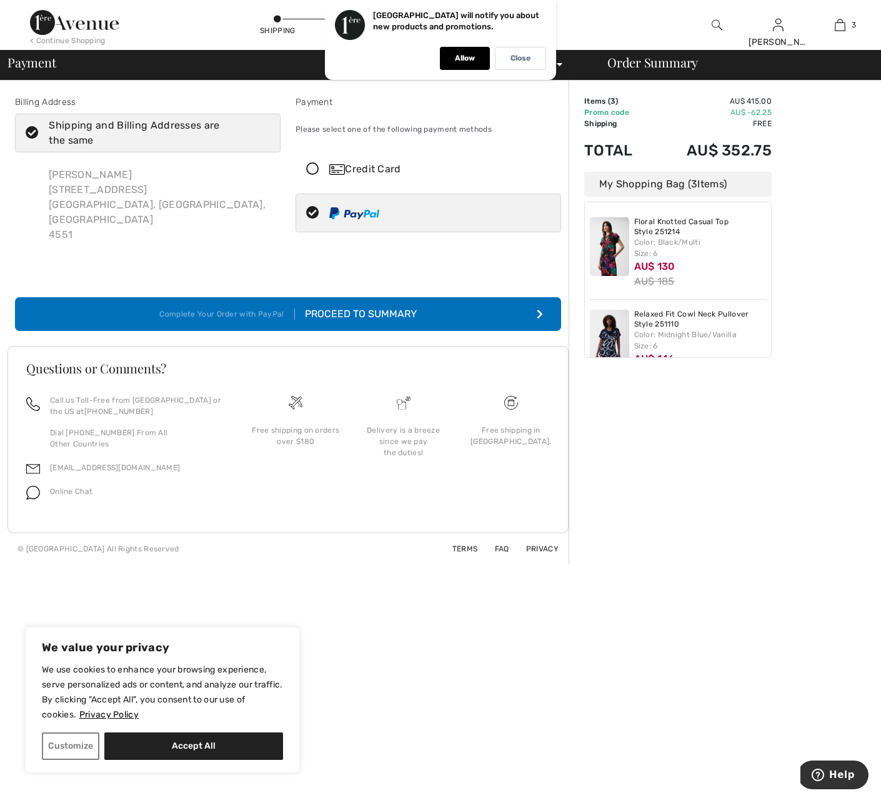
click at [540, 309] on icon "submit" at bounding box center [539, 314] width 6 height 10
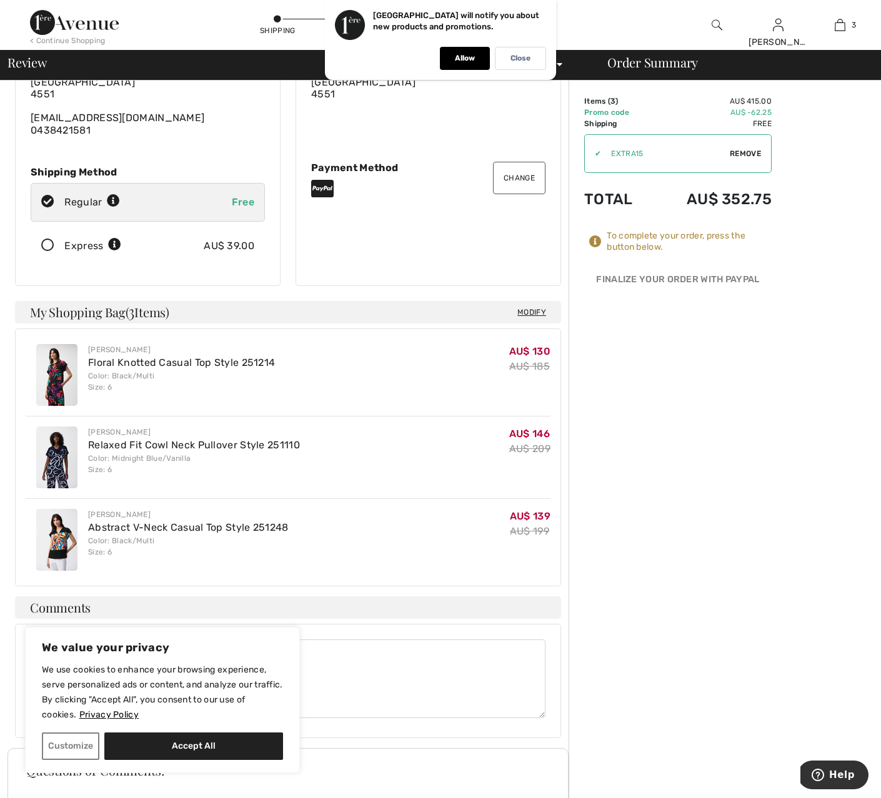
scroll to position [109, 0]
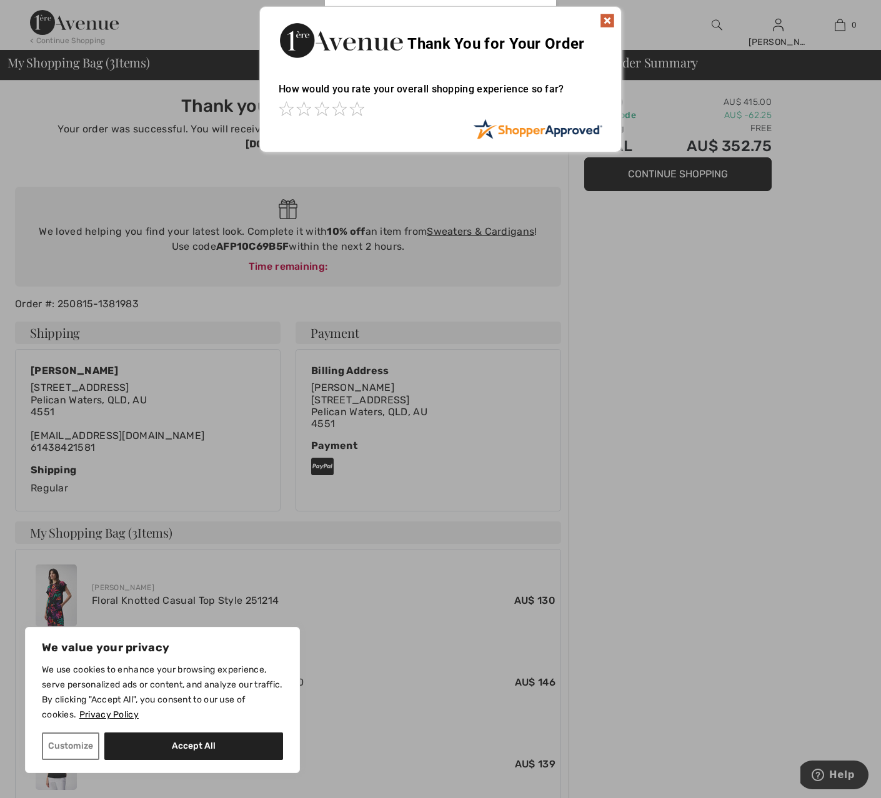
drag, startPoint x: 607, startPoint y: 19, endPoint x: 638, endPoint y: 56, distance: 47.4
click at [607, 19] on img at bounding box center [607, 20] width 15 height 15
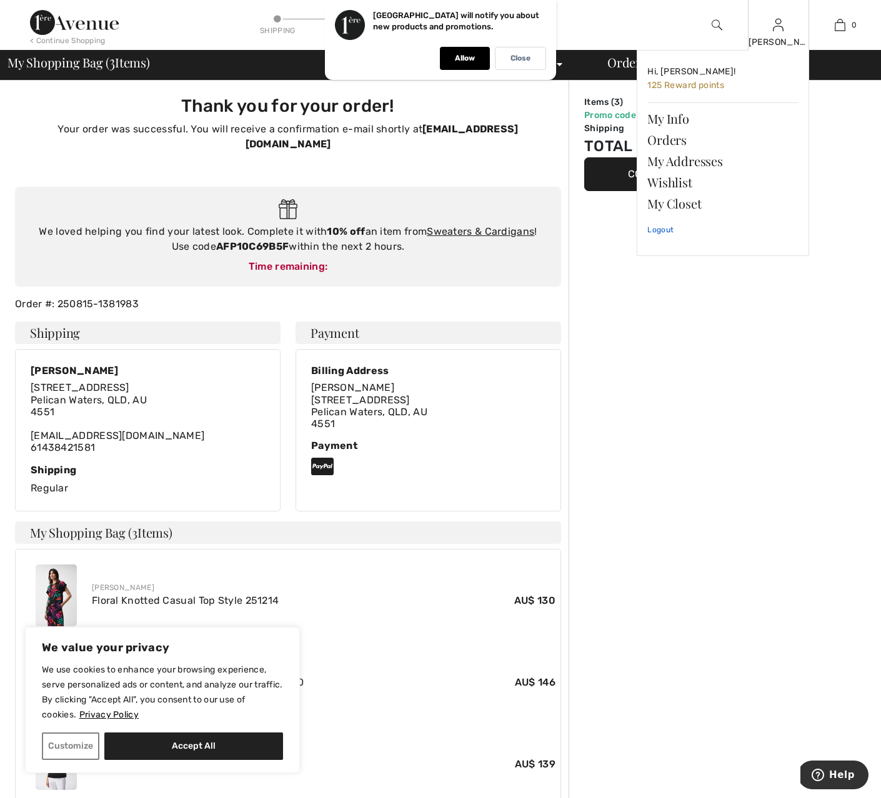
click at [664, 232] on link "Logout" at bounding box center [722, 229] width 151 height 31
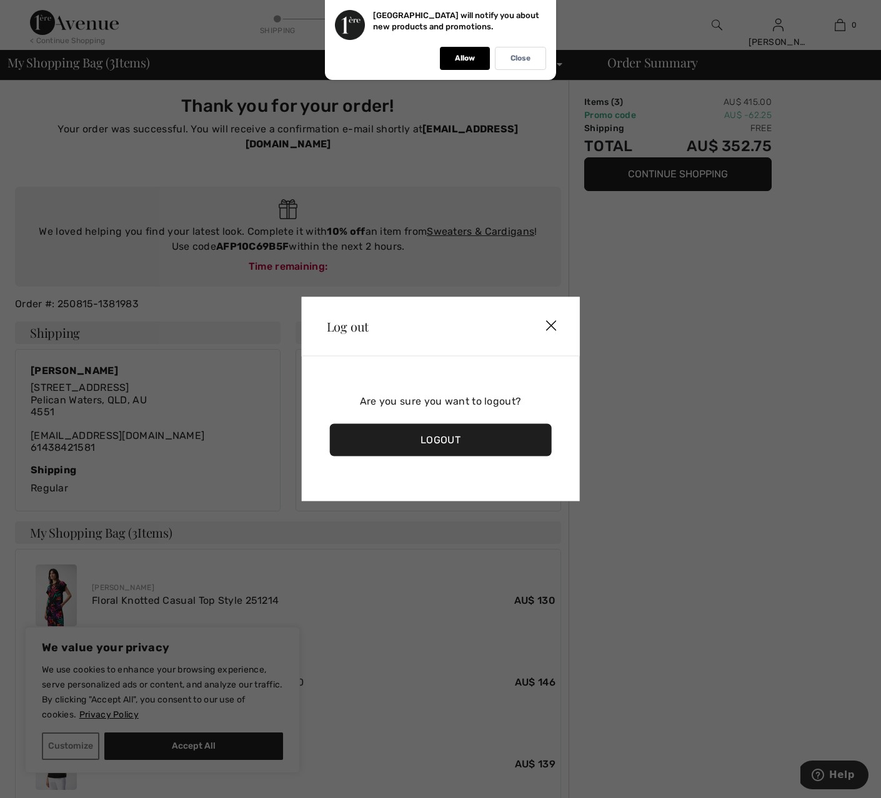
click at [463, 441] on div "Logout" at bounding box center [441, 440] width 222 height 32
